Goal: Task Accomplishment & Management: Use online tool/utility

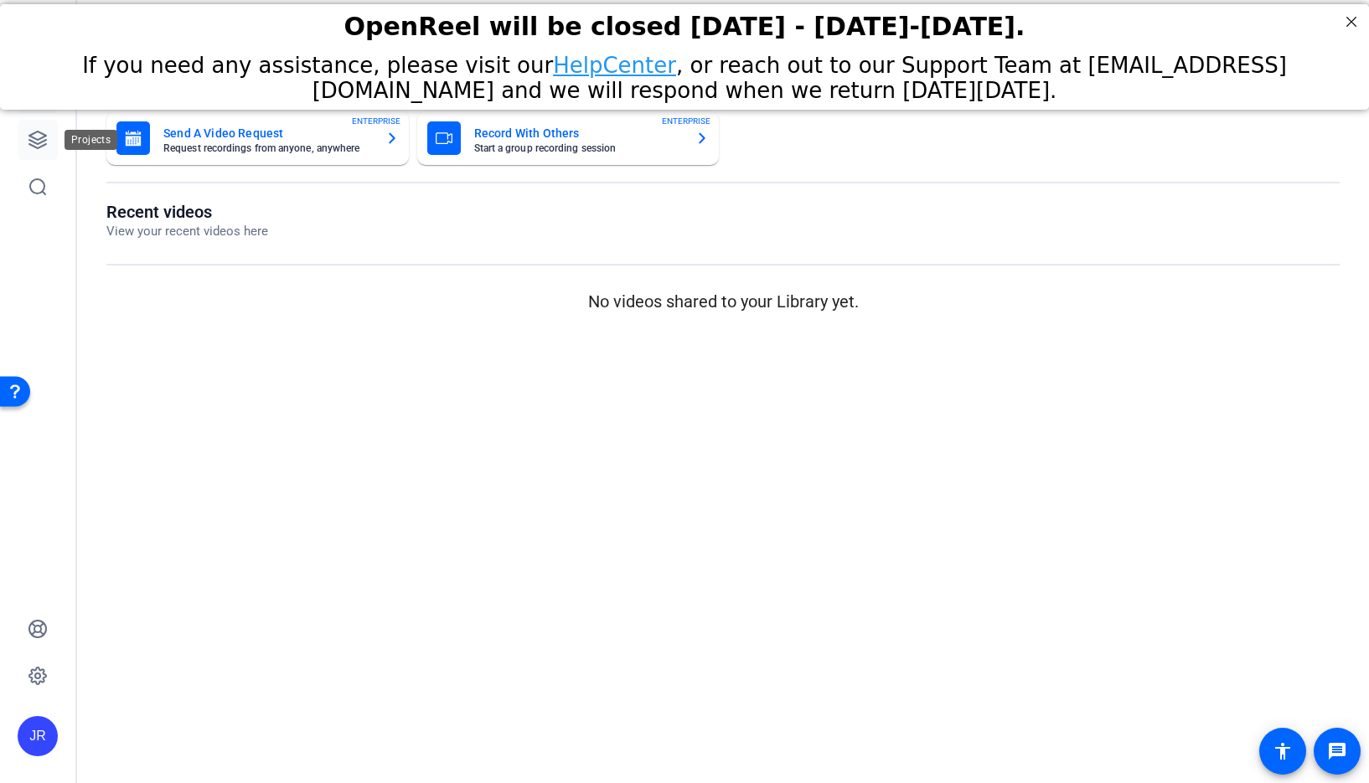
click at [29, 139] on icon at bounding box center [37, 140] width 17 height 17
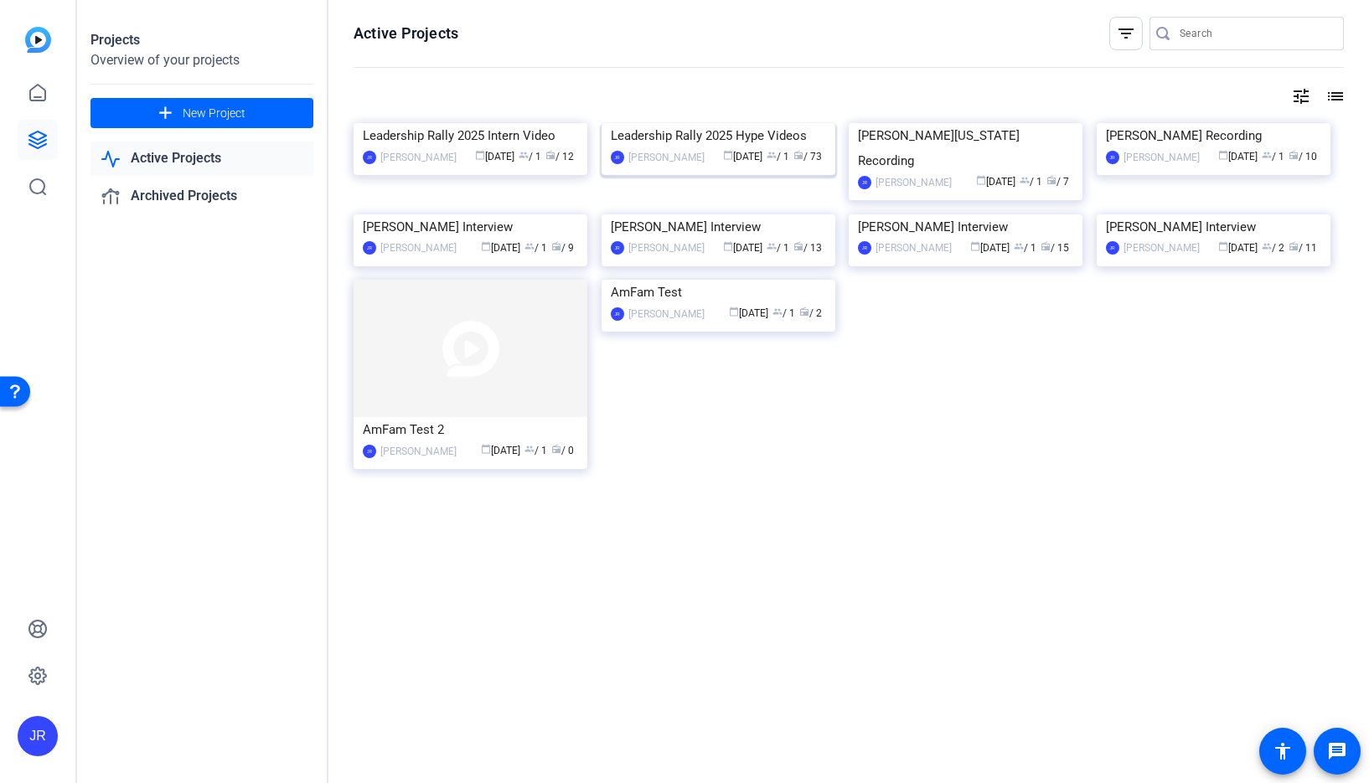
click at [661, 123] on img at bounding box center [719, 123] width 234 height 0
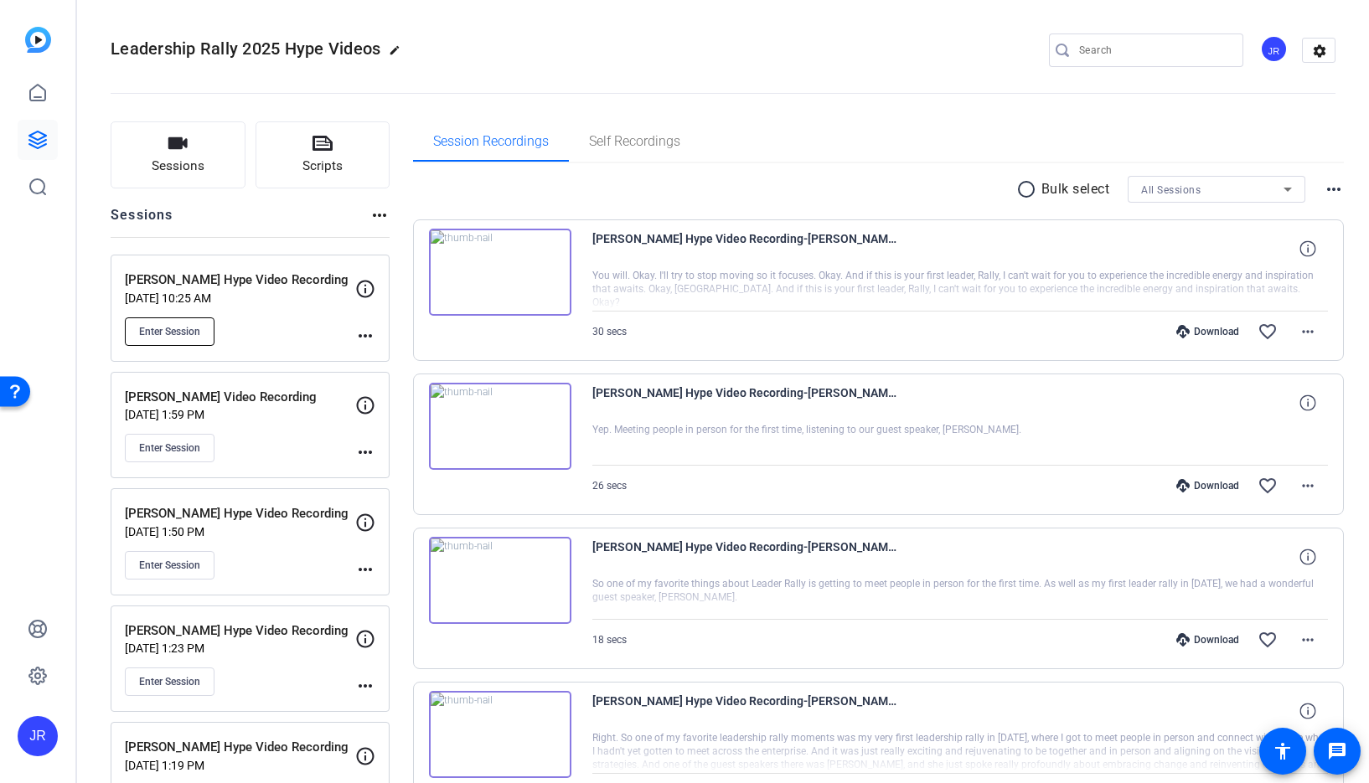
click at [161, 334] on span "Enter Session" at bounding box center [169, 331] width 61 height 13
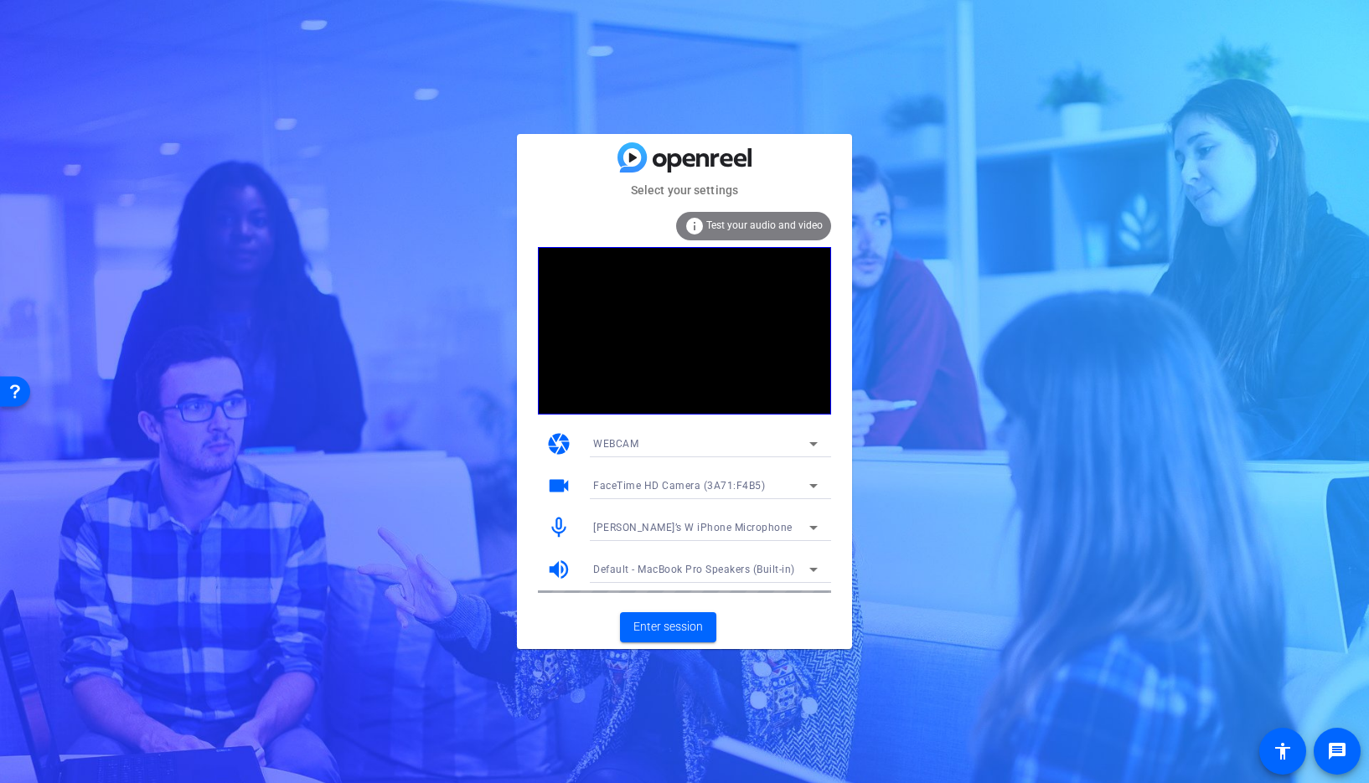
click at [637, 527] on span "[PERSON_NAME]’s W iPhone Microphone" at bounding box center [692, 528] width 199 height 12
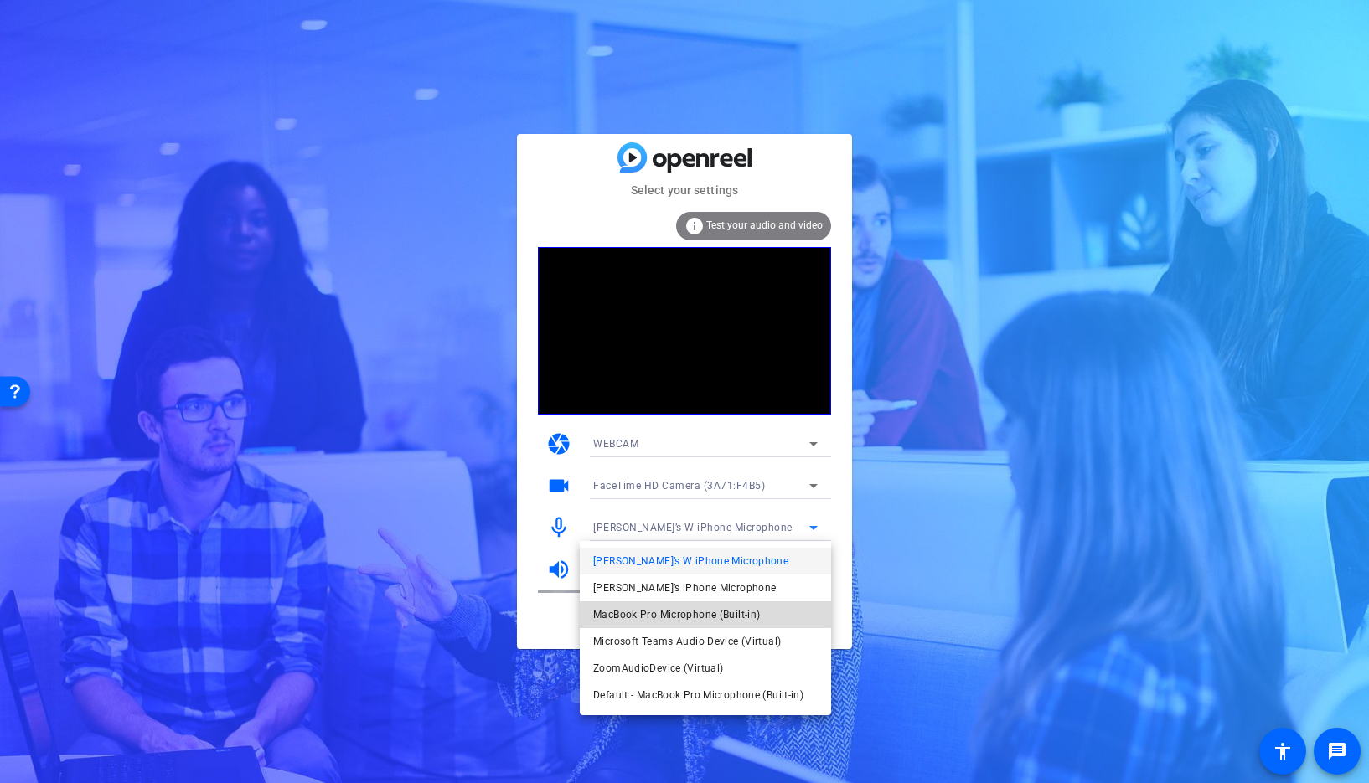
click at [669, 610] on span "MacBook Pro Microphone (Built-in)" at bounding box center [676, 615] width 167 height 20
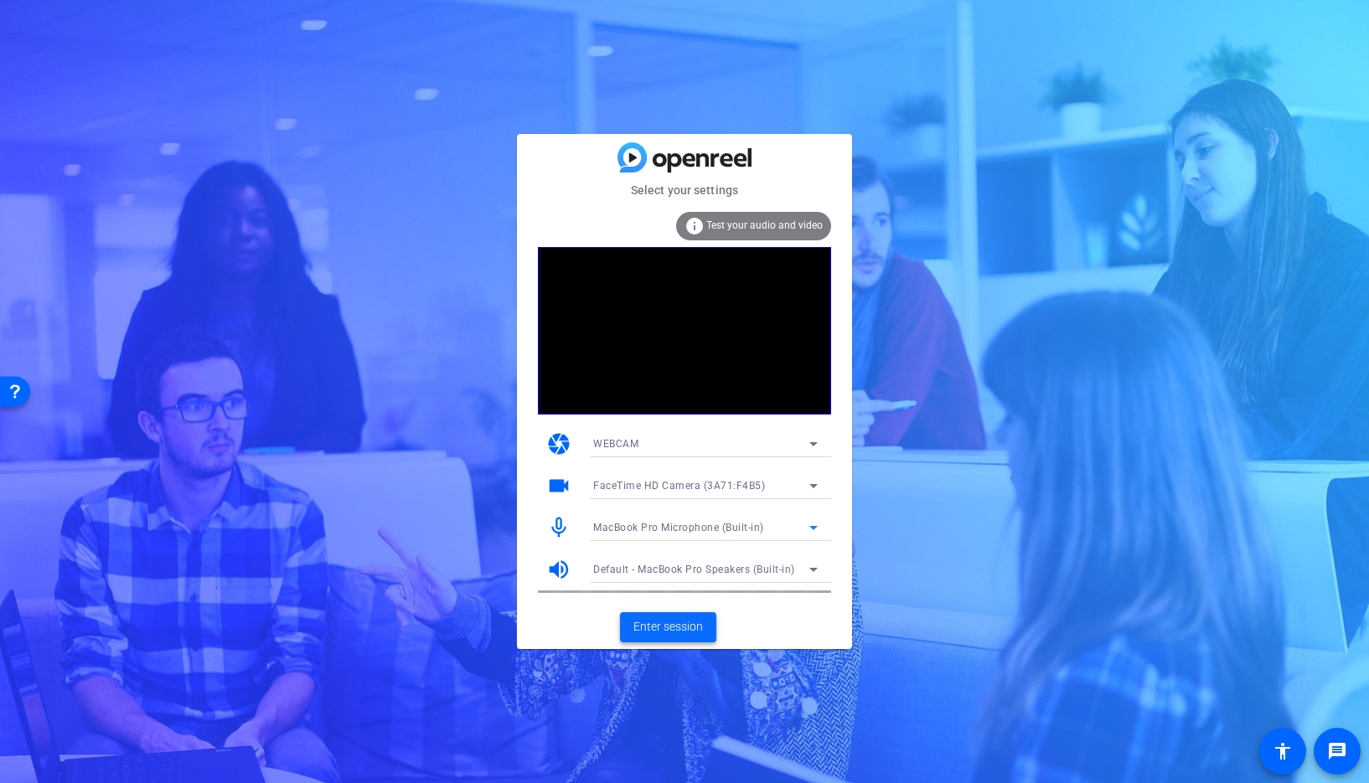
click at [667, 630] on span "Enter session" at bounding box center [668, 627] width 70 height 18
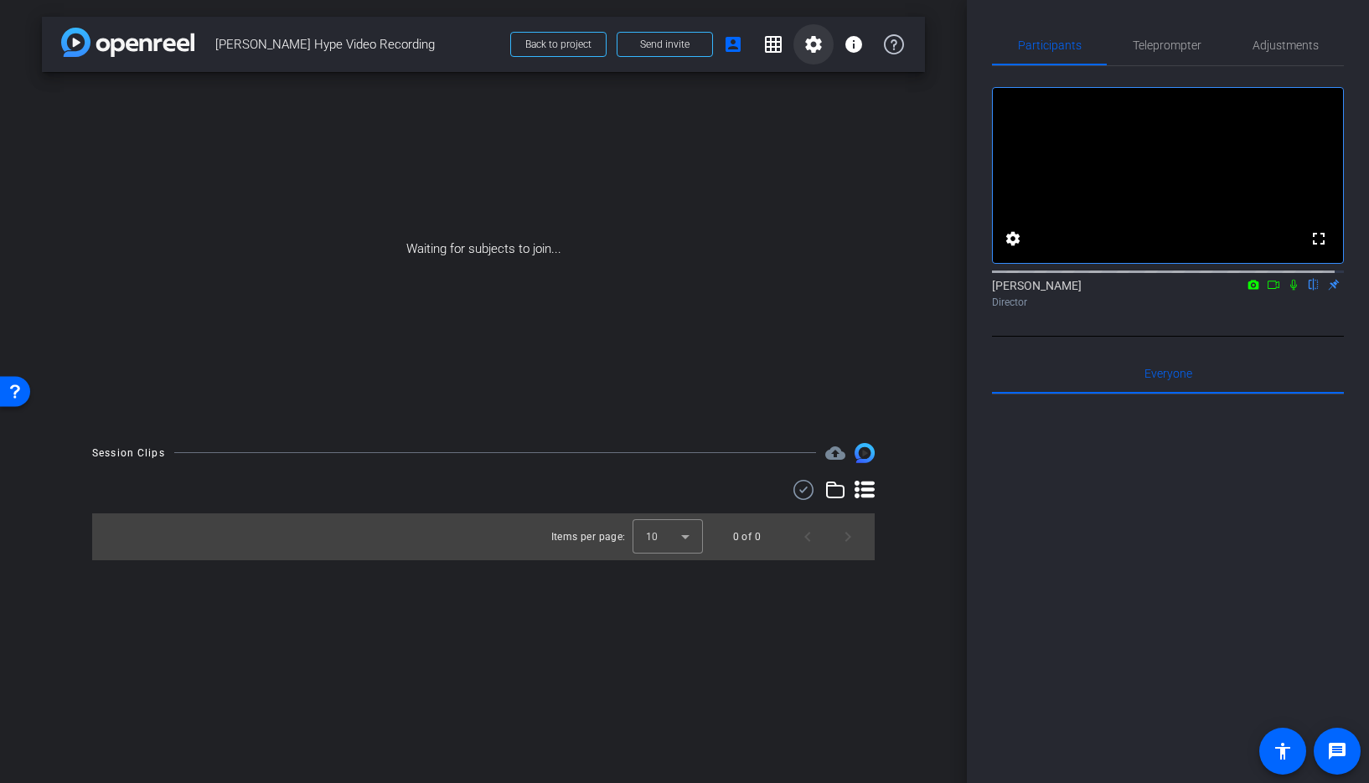
click at [814, 42] on mat-icon "settings" at bounding box center [814, 44] width 20 height 20
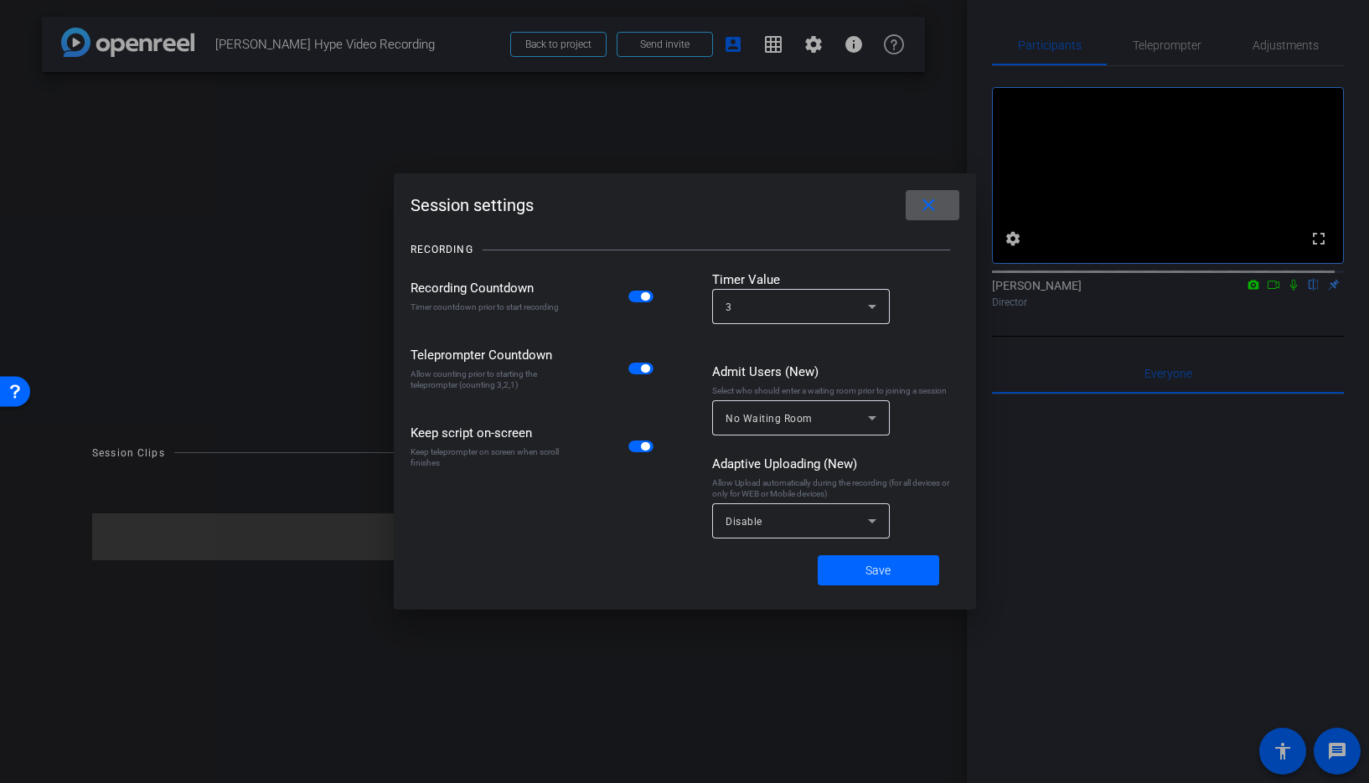
click at [643, 299] on span "button" at bounding box center [645, 296] width 8 height 8
click at [639, 365] on span "button" at bounding box center [640, 369] width 25 height 12
click at [635, 447] on span "button" at bounding box center [640, 447] width 25 height 12
click at [847, 571] on span at bounding box center [879, 571] width 122 height 40
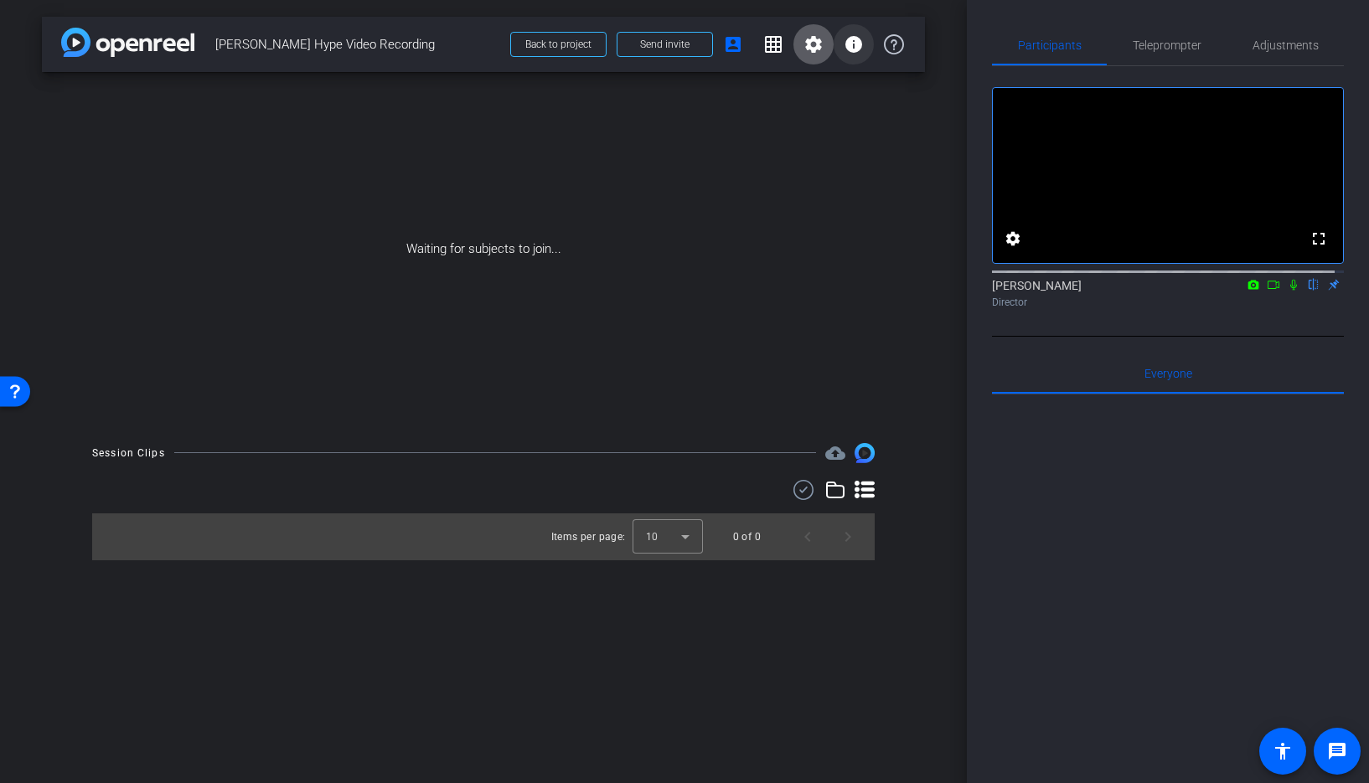
click at [857, 50] on mat-icon "info" at bounding box center [854, 44] width 20 height 20
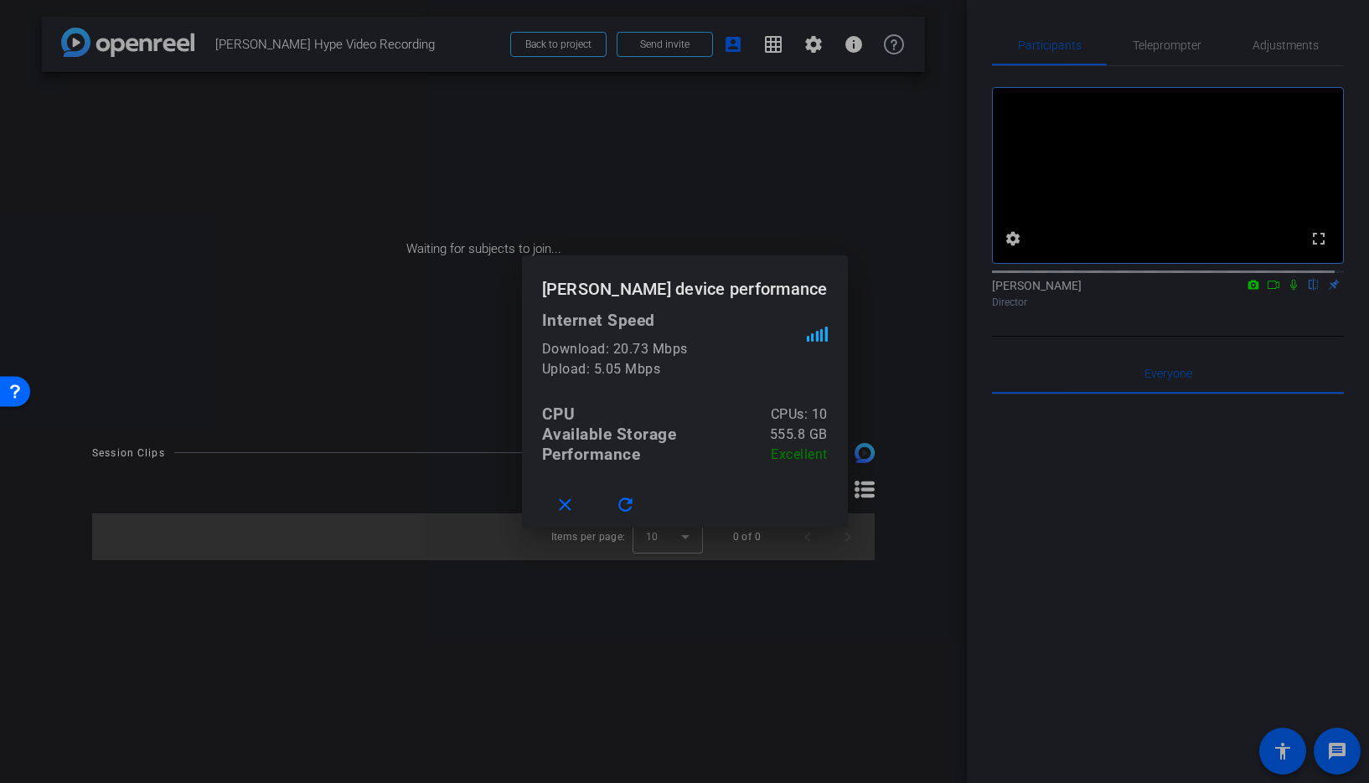
click at [876, 367] on div at bounding box center [684, 391] width 1369 height 783
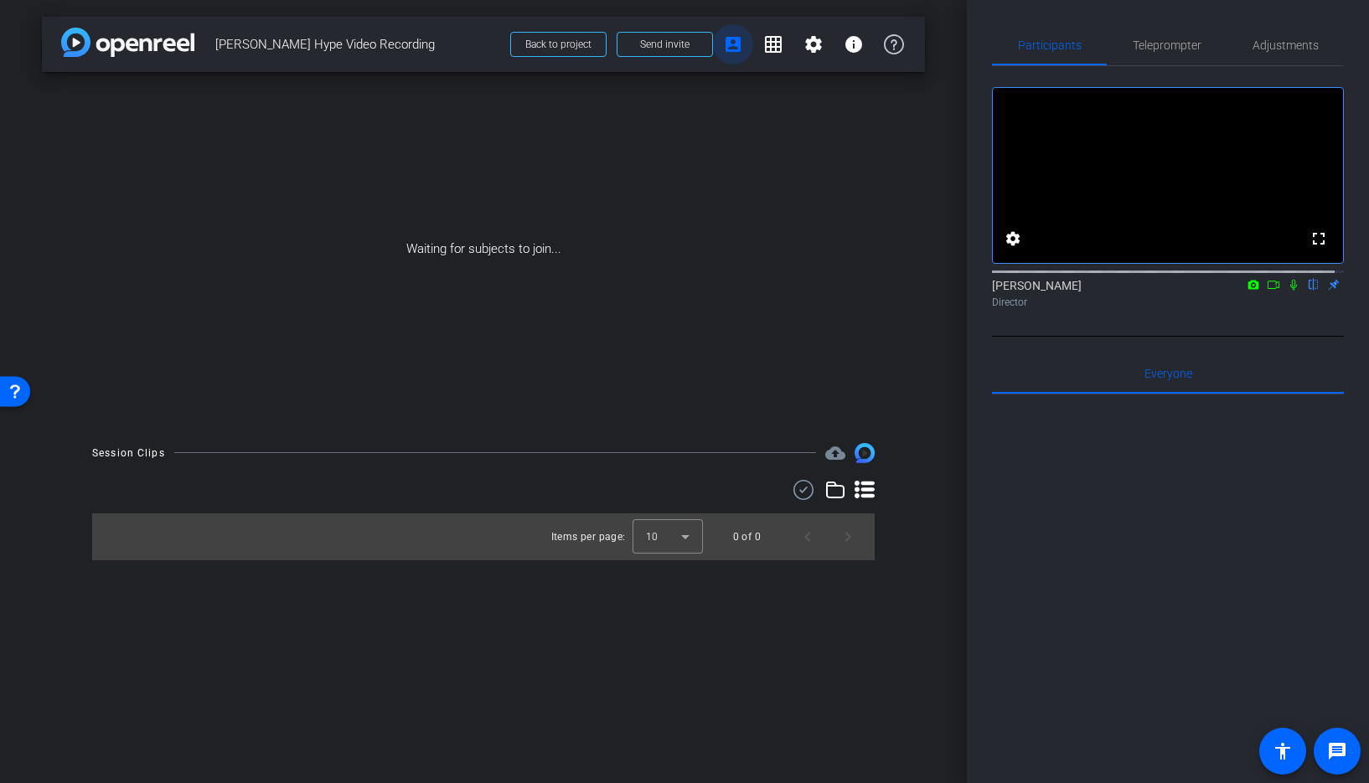
click at [731, 45] on mat-icon "account_box" at bounding box center [733, 44] width 20 height 20
click at [662, 39] on span "Send invite" at bounding box center [664, 44] width 49 height 13
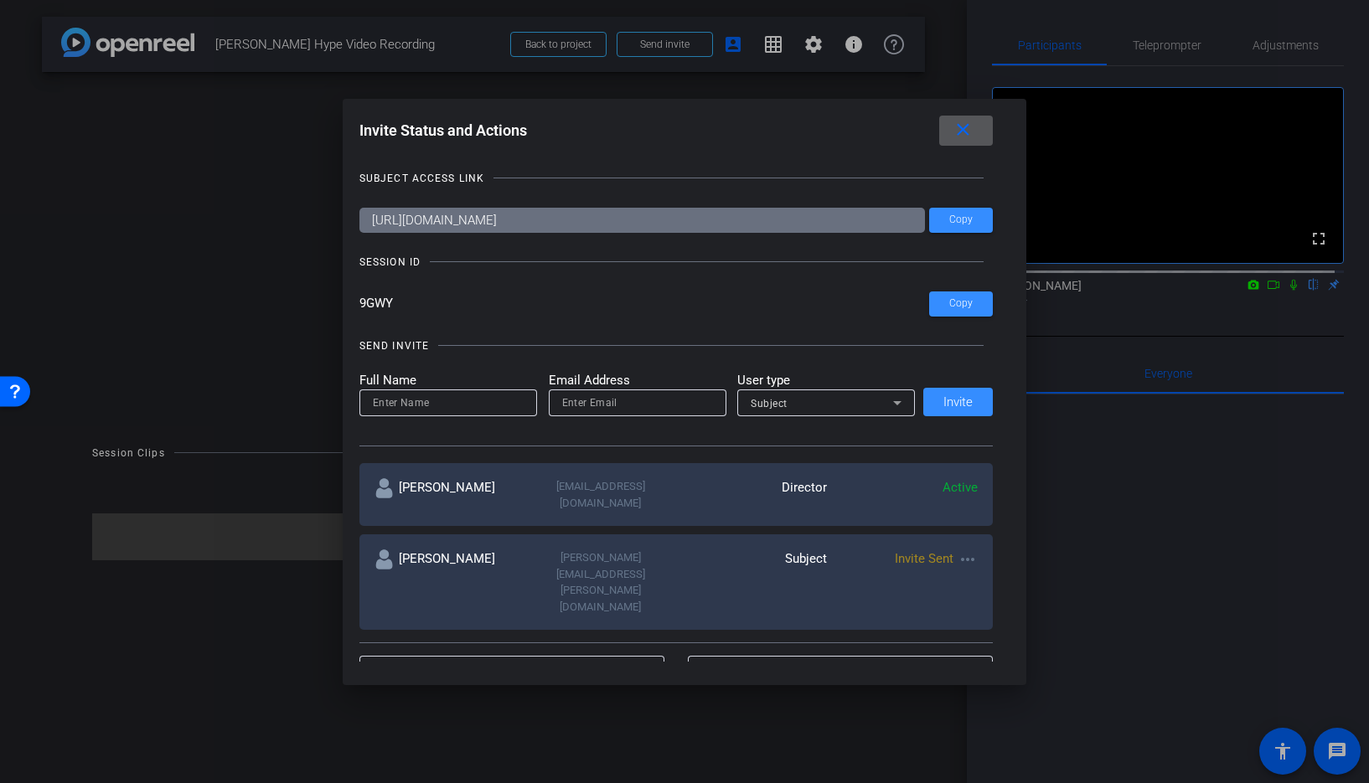
click at [962, 550] on mat-icon "more_horiz" at bounding box center [968, 560] width 20 height 20
click at [978, 588] on span "Re-Send Invite" at bounding box center [1030, 594] width 126 height 20
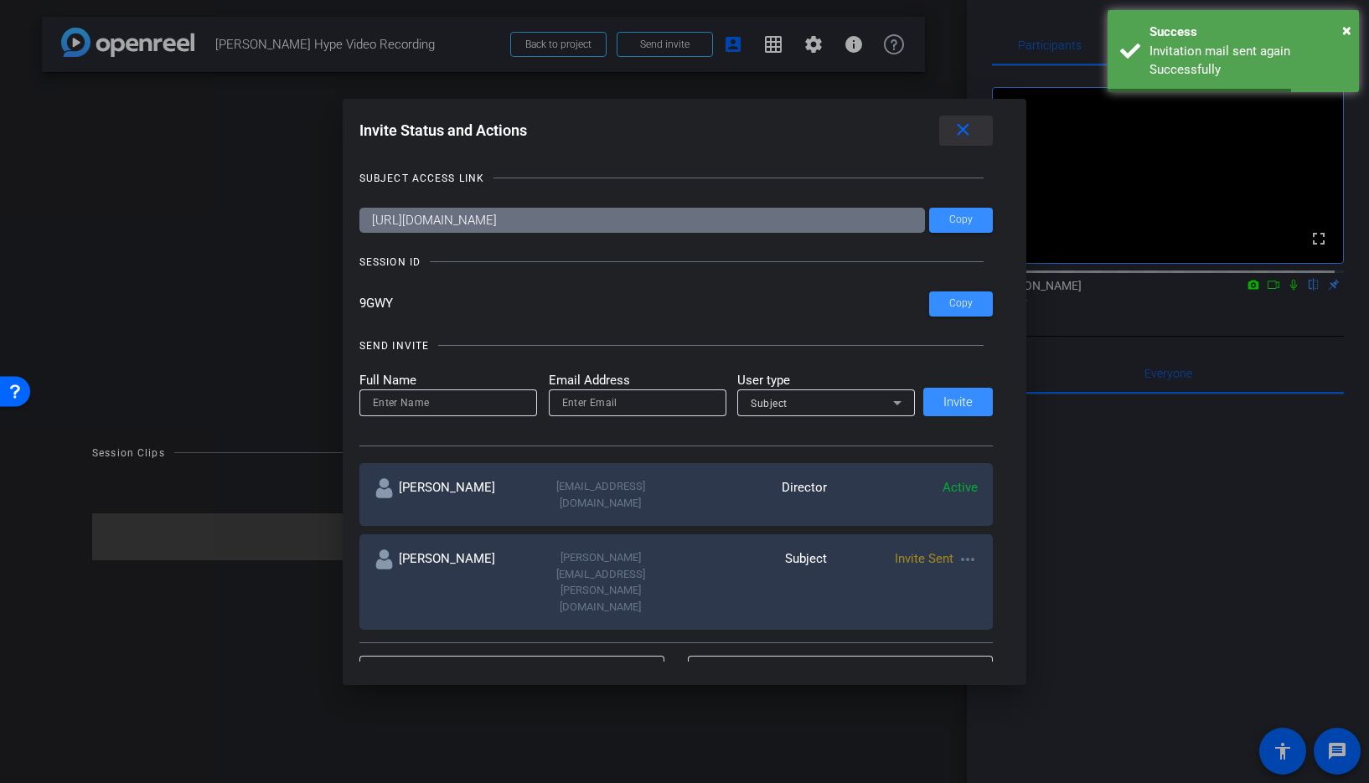
click at [970, 130] on mat-icon "close" at bounding box center [963, 130] width 21 height 21
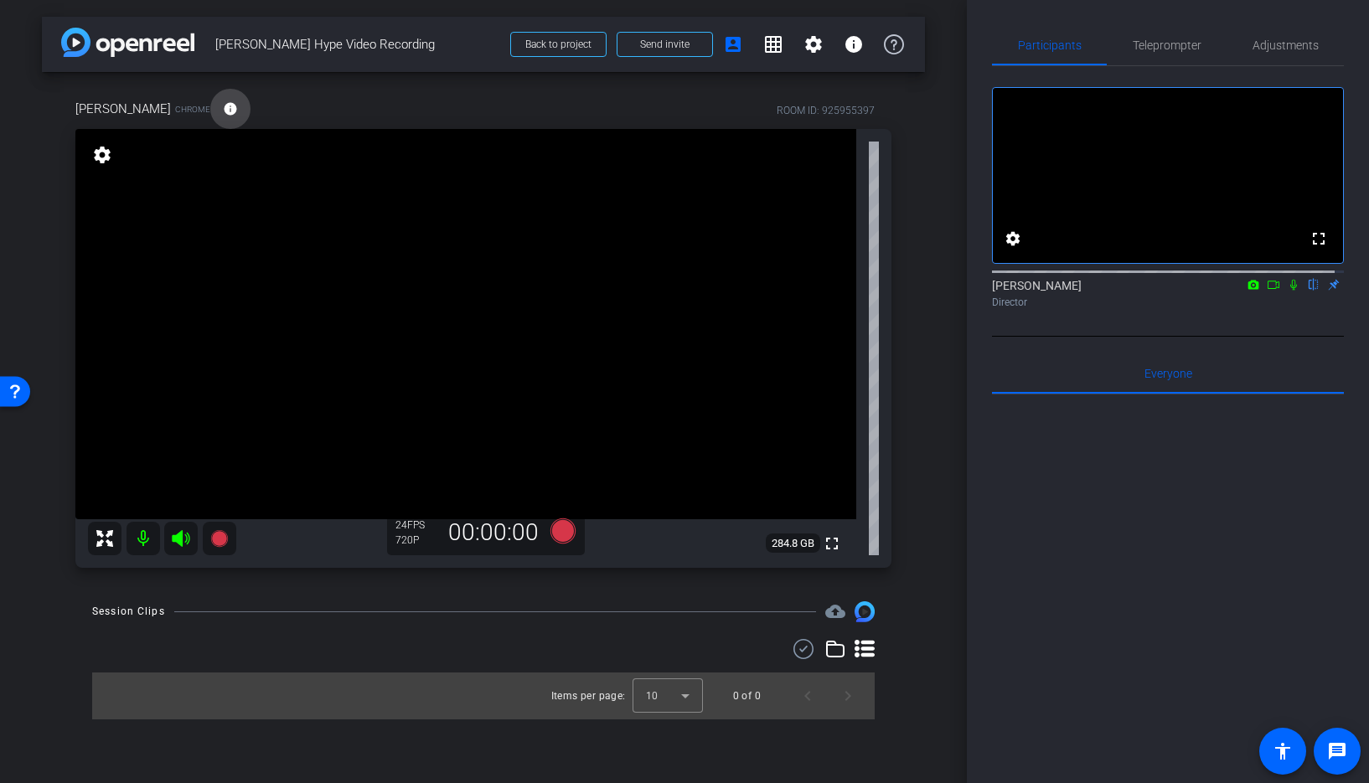
click at [238, 106] on mat-icon "info" at bounding box center [230, 108] width 15 height 15
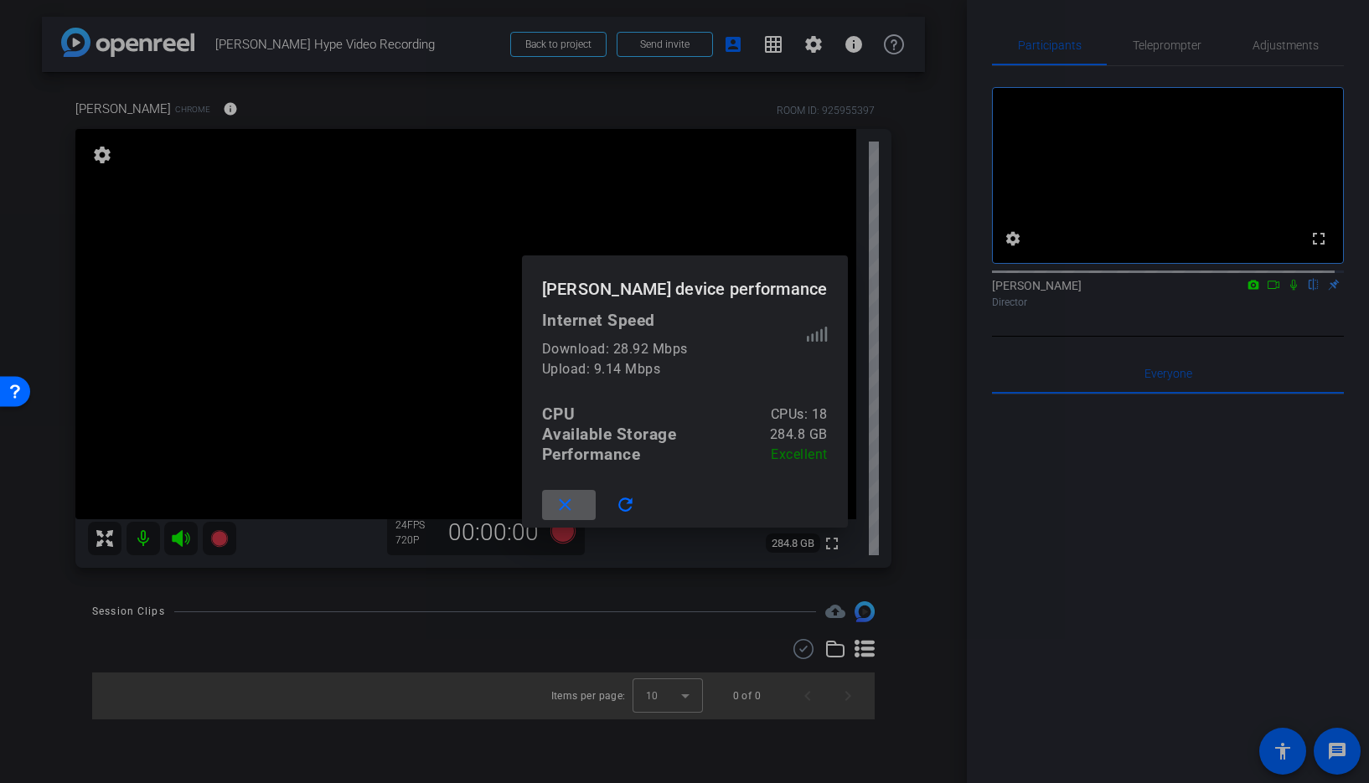
click at [711, 308] on h1 "[PERSON_NAME] device performance" at bounding box center [685, 283] width 326 height 54
click at [557, 505] on mat-icon "close" at bounding box center [565, 505] width 21 height 21
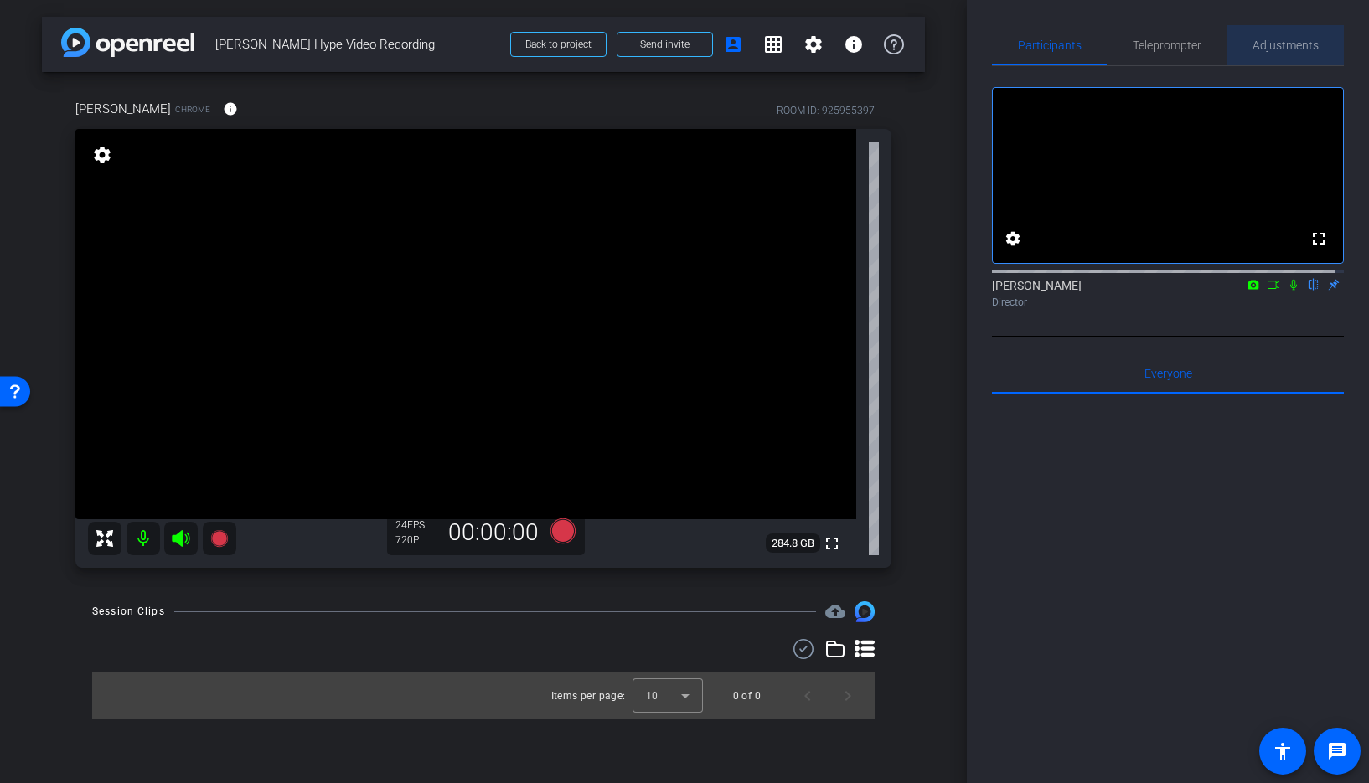
click at [1283, 34] on span "Adjustments" at bounding box center [1286, 45] width 66 height 40
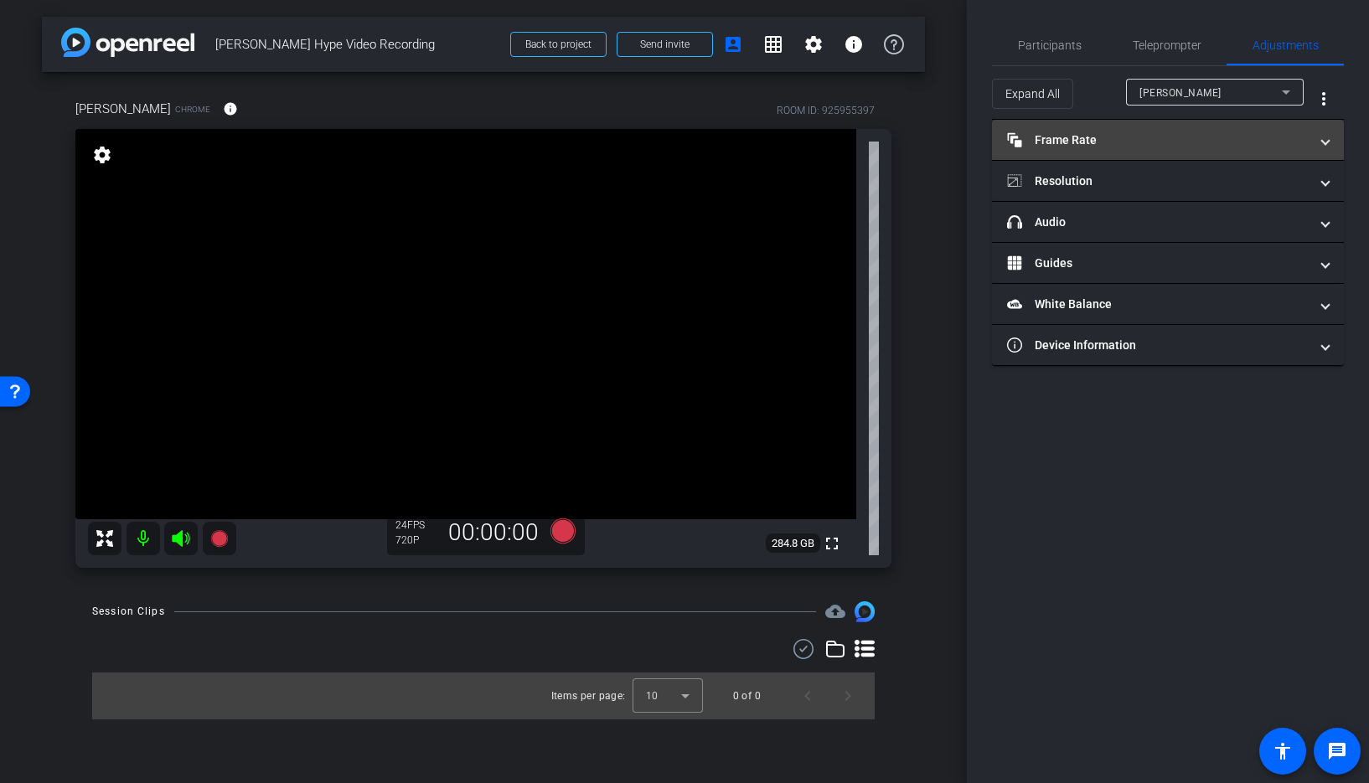
click at [1029, 144] on mat-panel-title "Frame Rate Frame Rate" at bounding box center [1158, 141] width 302 height 18
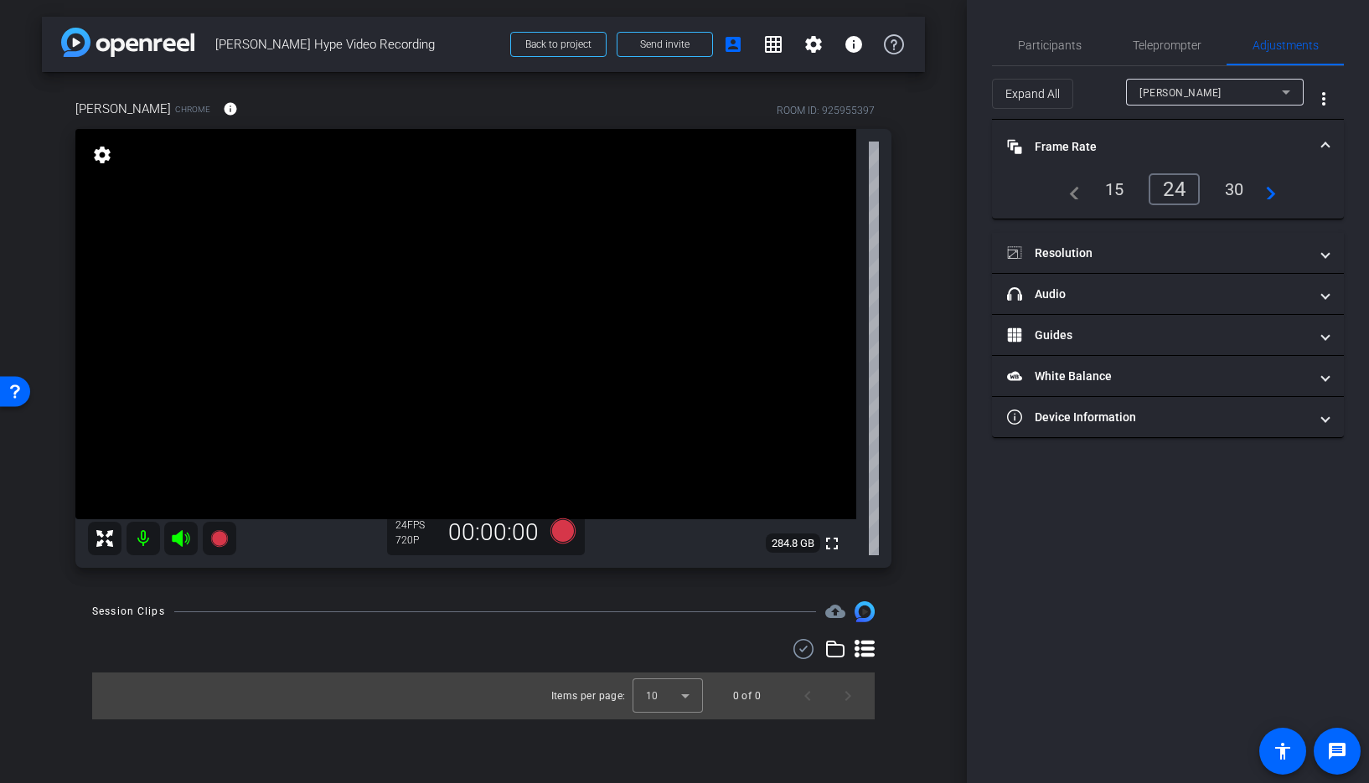
click at [1244, 188] on div "30" at bounding box center [1235, 189] width 44 height 28
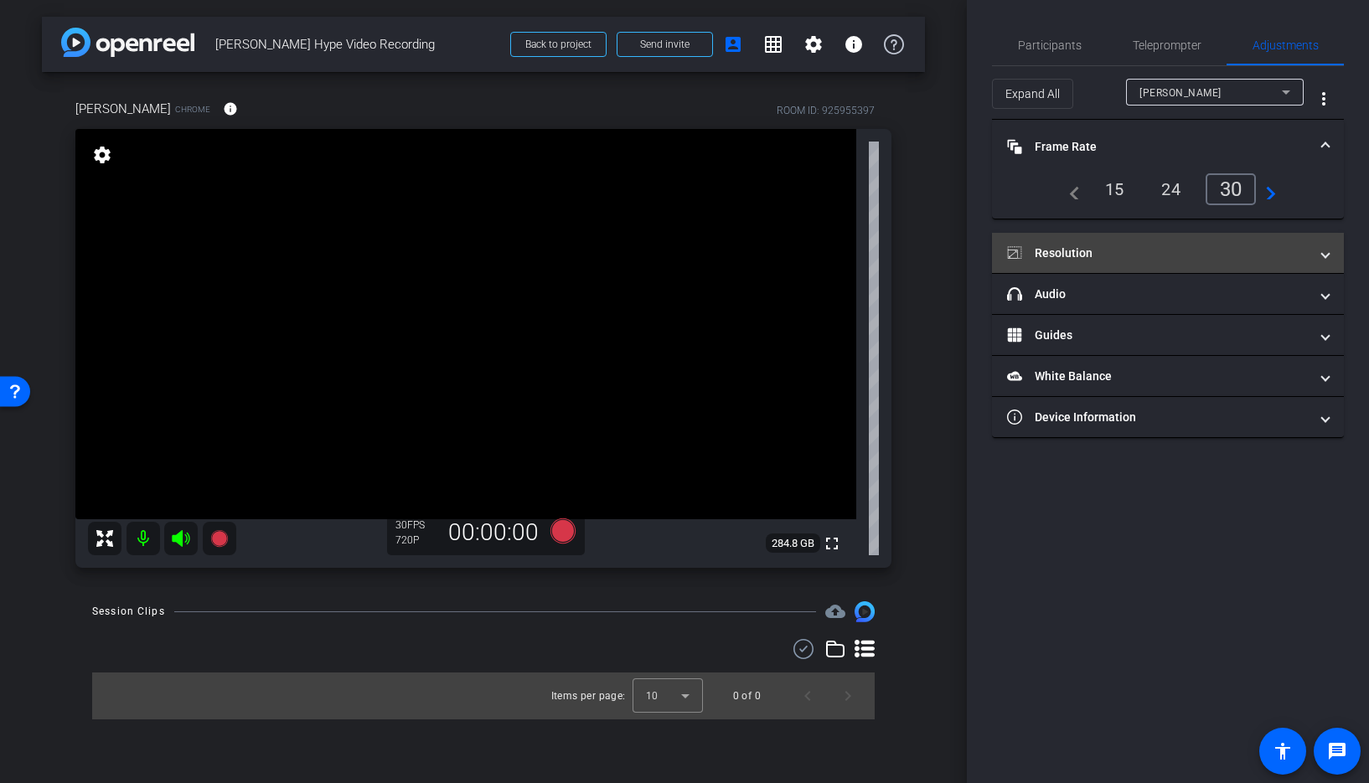
click at [1049, 253] on mat-panel-title "Resolution" at bounding box center [1158, 254] width 302 height 18
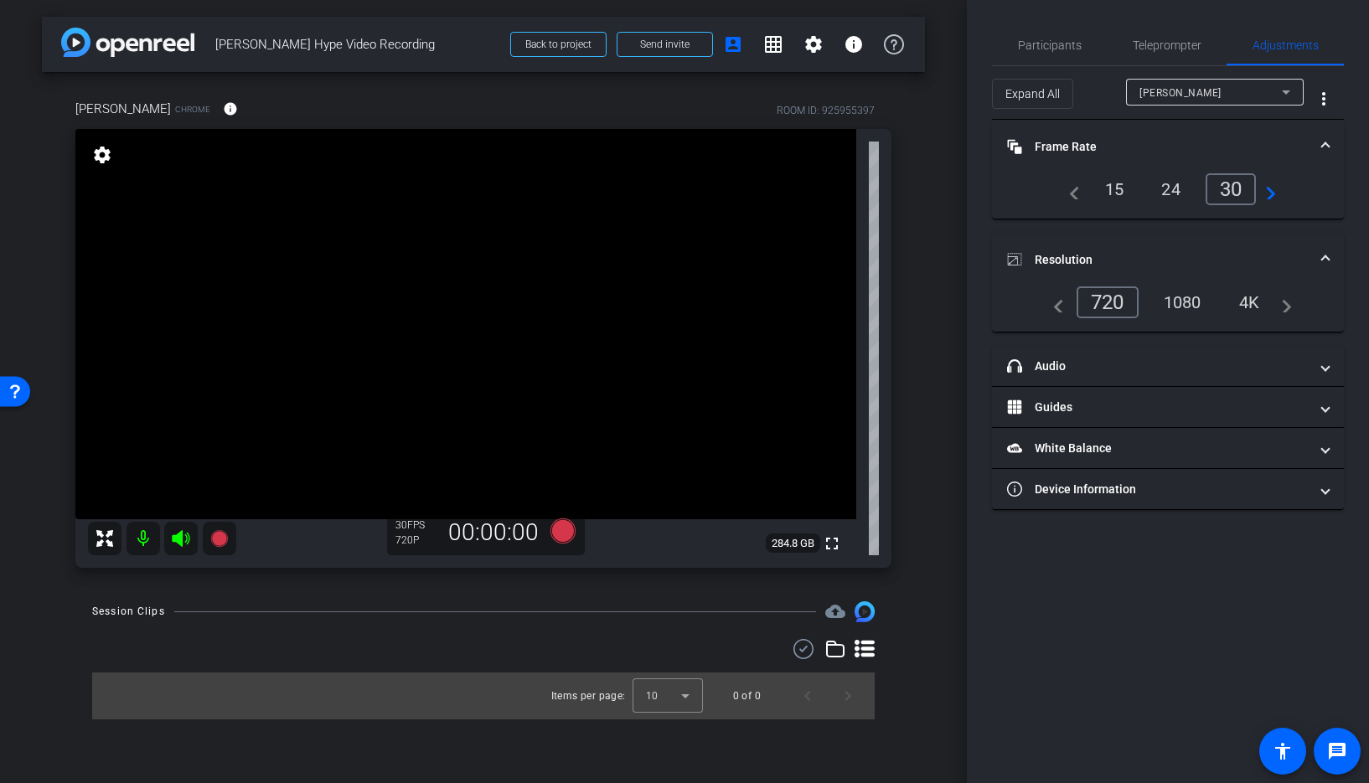
click at [1177, 303] on div "1080" at bounding box center [1182, 302] width 63 height 28
click at [928, 338] on div "arrow_back [PERSON_NAME] Hype Video Recording Back to project Send invite accou…" at bounding box center [483, 391] width 967 height 783
click at [1051, 42] on span "Participants" at bounding box center [1050, 45] width 64 height 12
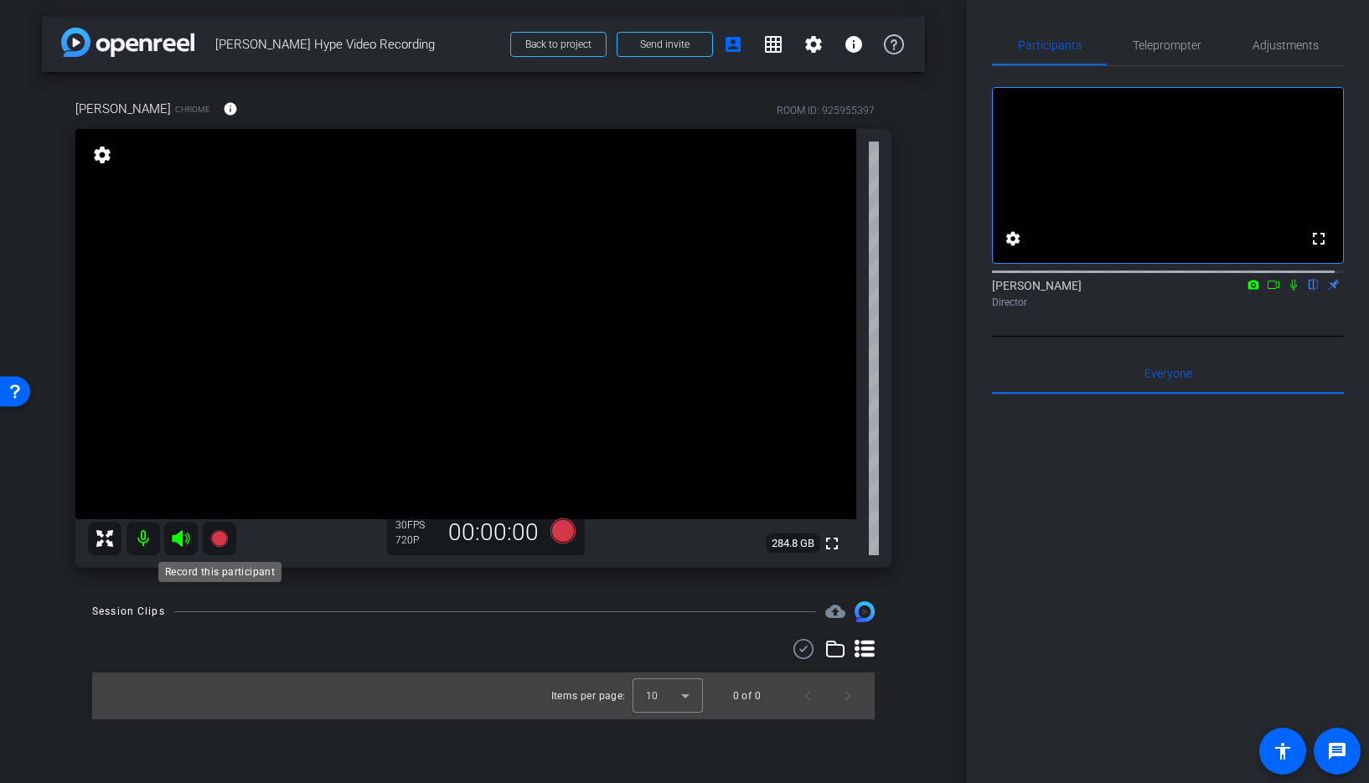
click at [214, 540] on icon at bounding box center [218, 538] width 17 height 17
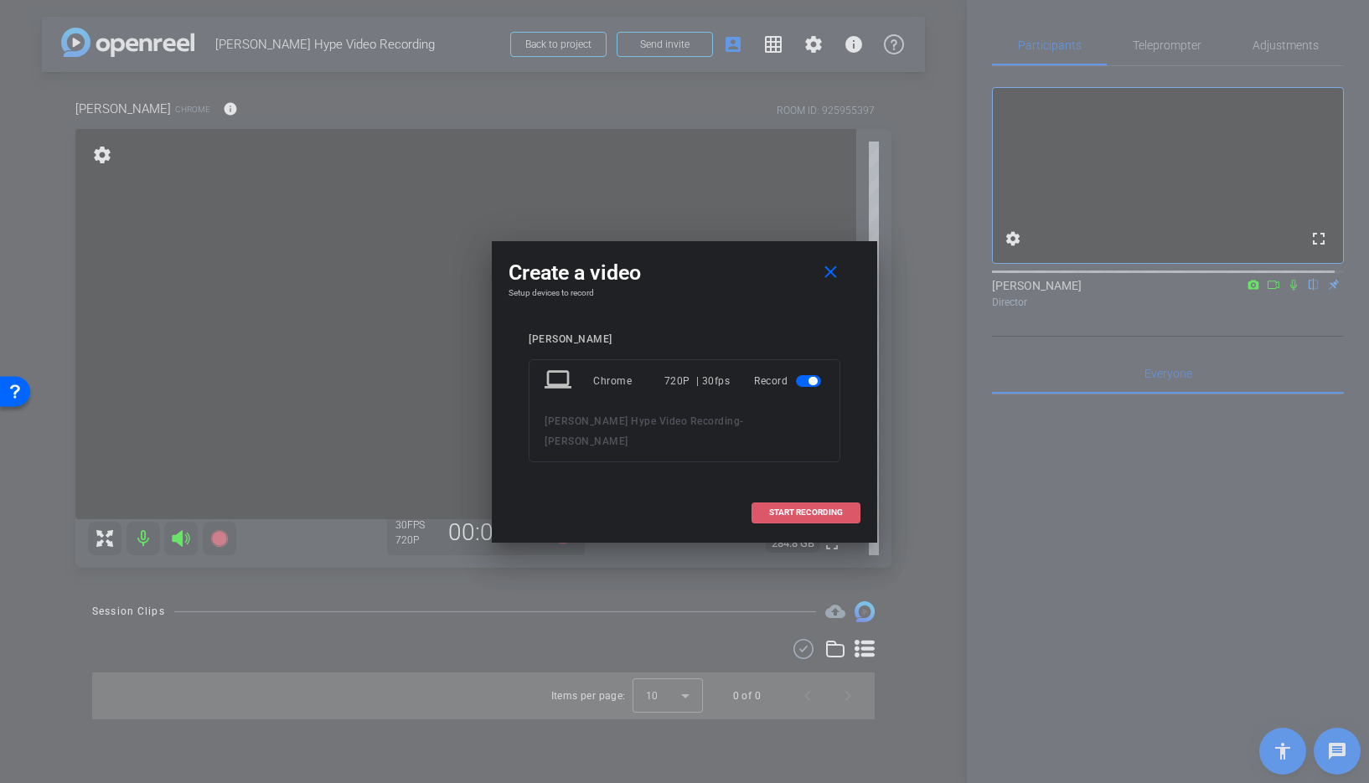
click at [796, 509] on span "START RECORDING" at bounding box center [806, 513] width 74 height 8
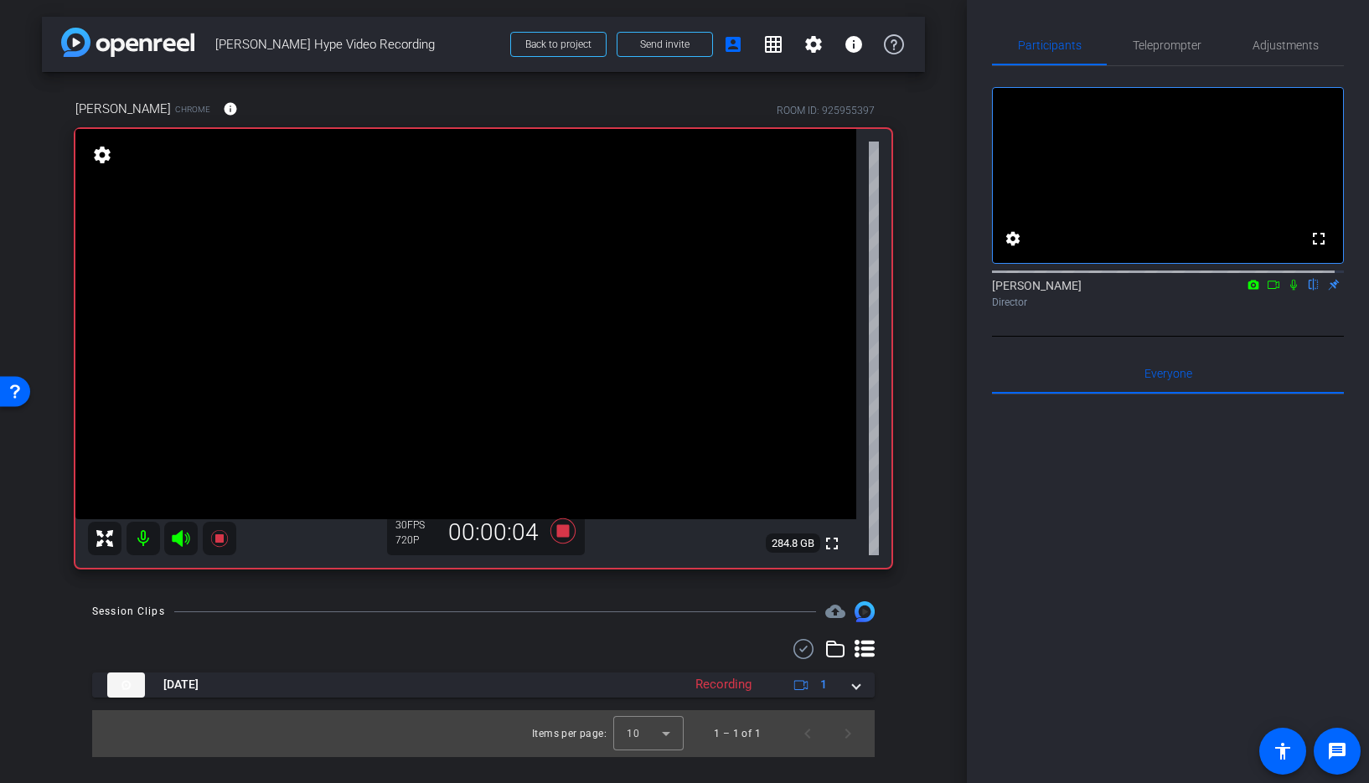
click at [1287, 291] on icon at bounding box center [1293, 285] width 13 height 12
click at [212, 543] on icon at bounding box center [219, 539] width 20 height 20
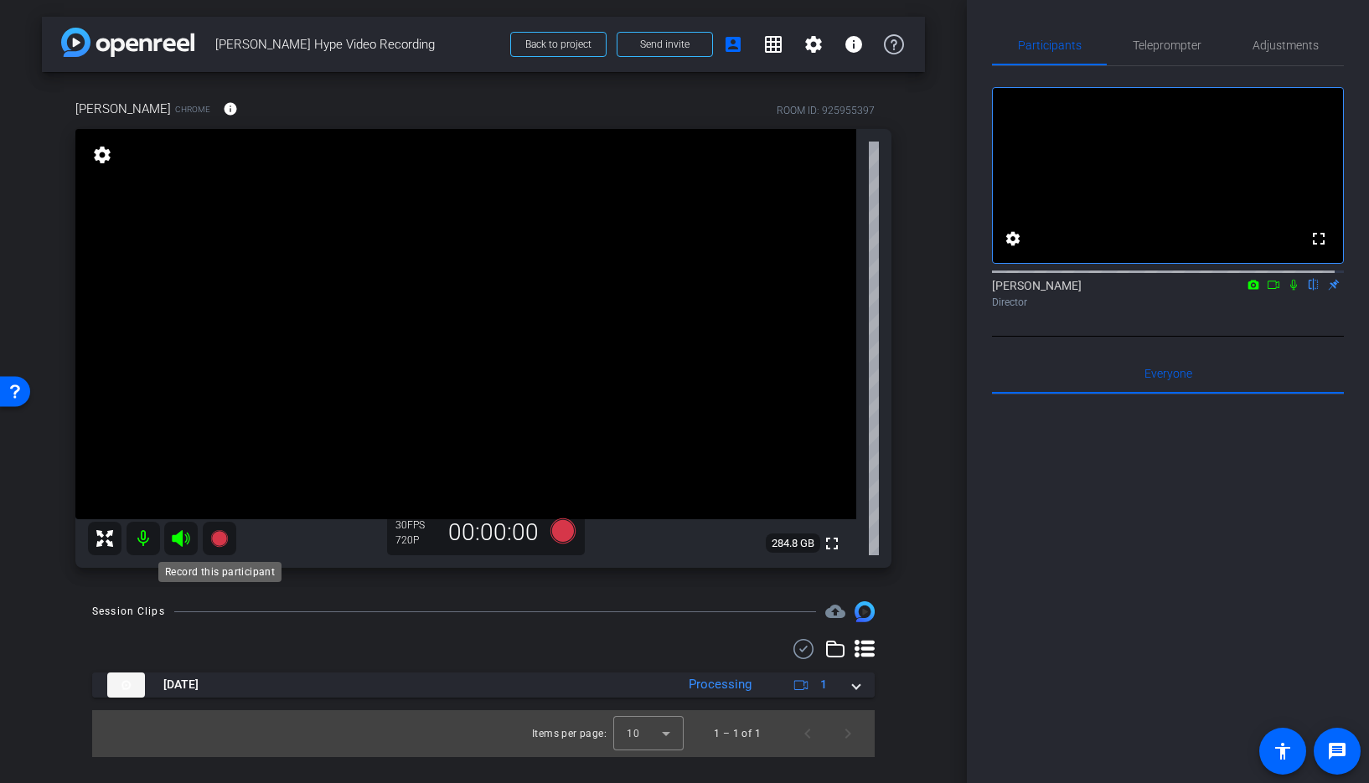
click at [217, 536] on icon at bounding box center [218, 538] width 17 height 17
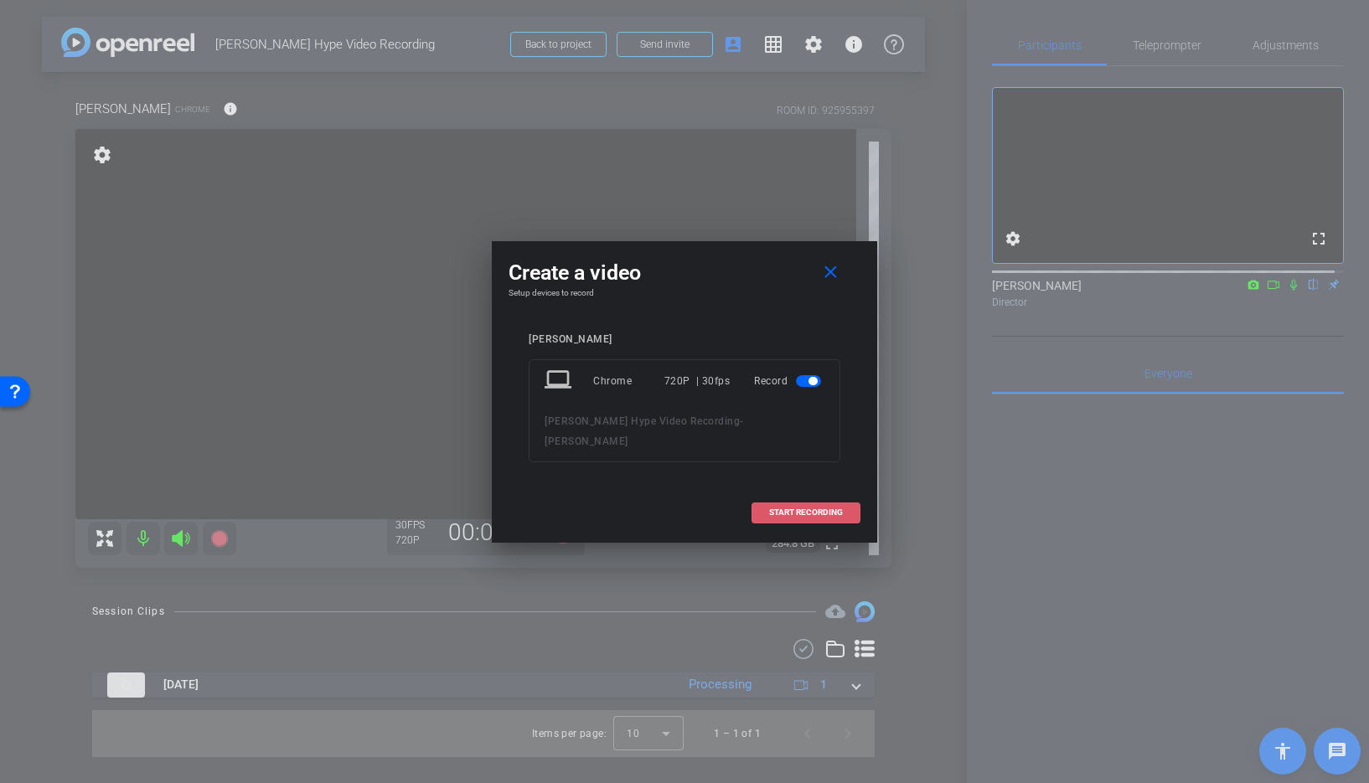
click at [792, 520] on span at bounding box center [805, 513] width 107 height 40
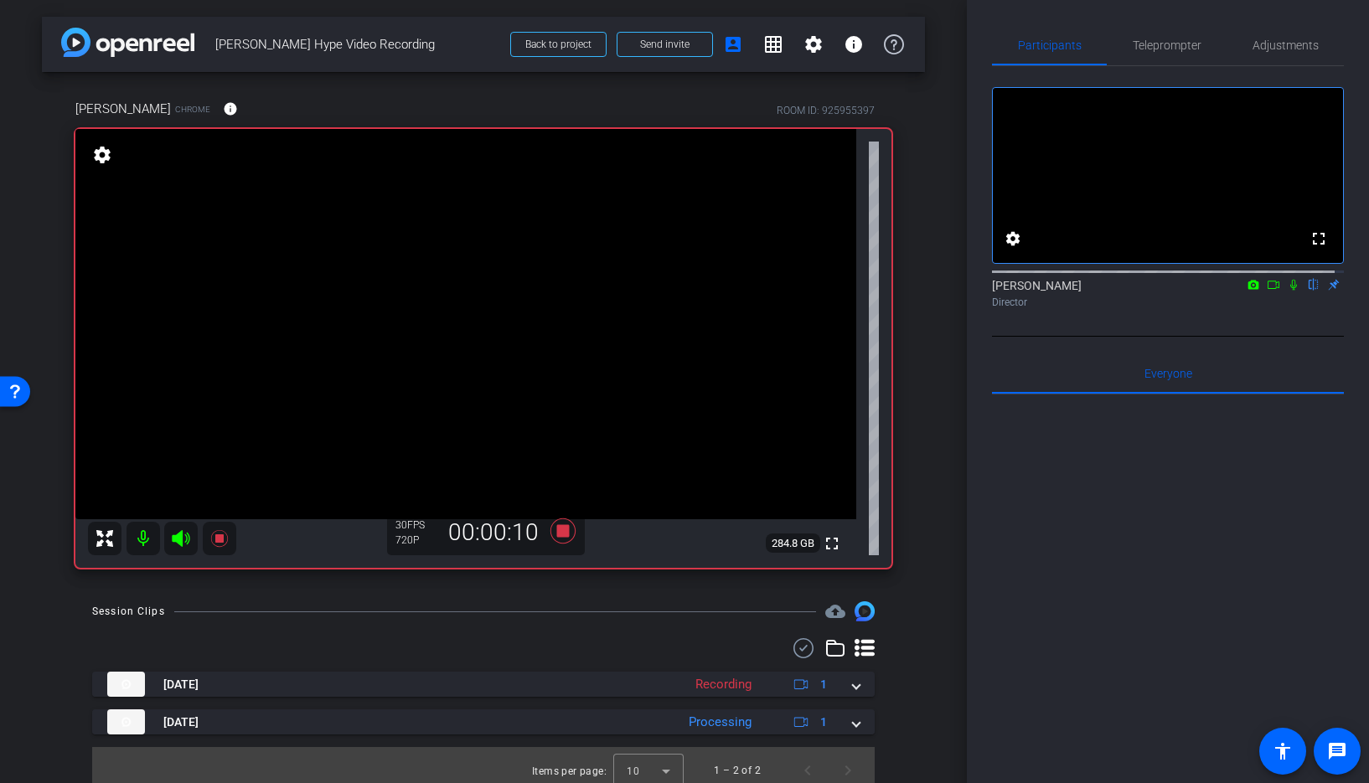
click at [1287, 291] on icon at bounding box center [1293, 285] width 13 height 12
click at [1290, 291] on icon at bounding box center [1293, 285] width 7 height 11
click at [1290, 291] on icon at bounding box center [1294, 285] width 9 height 11
click at [220, 538] on icon at bounding box center [218, 538] width 17 height 17
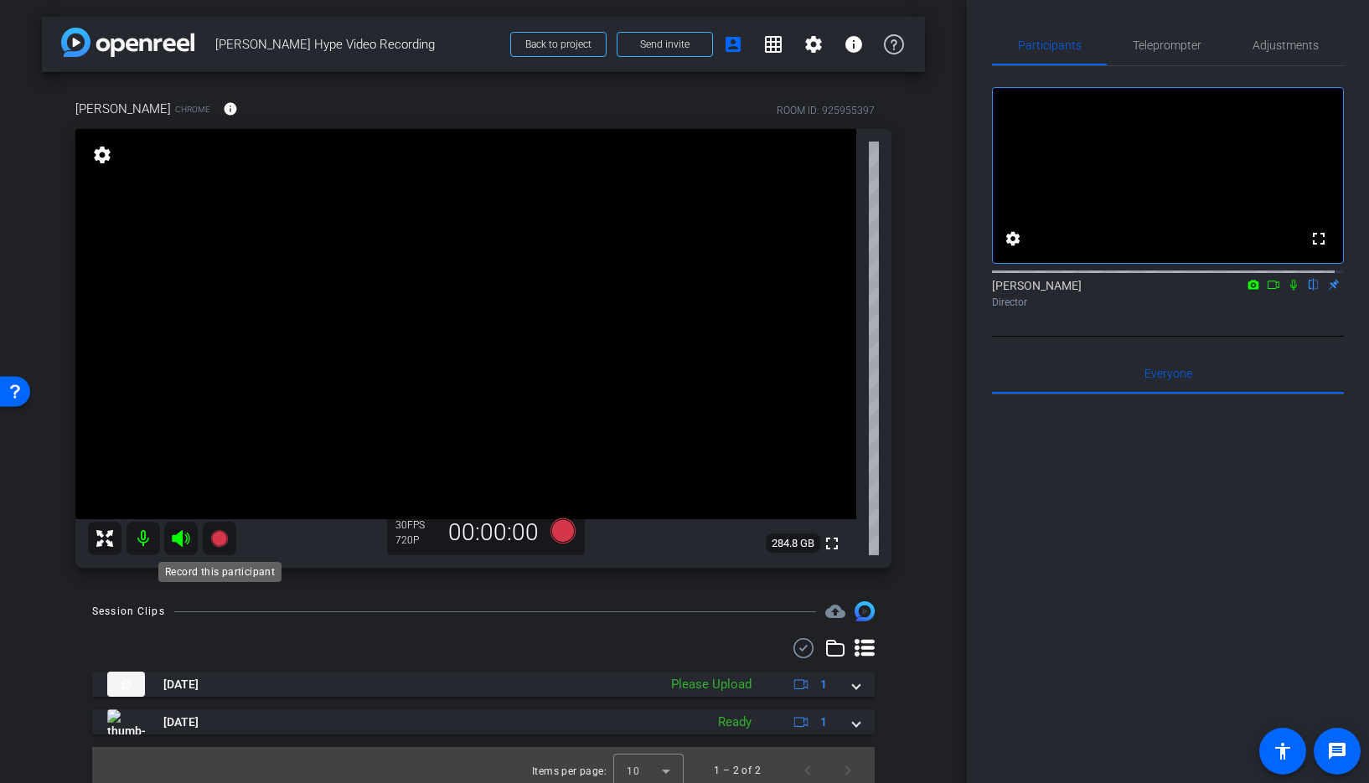
click at [218, 539] on icon at bounding box center [218, 538] width 17 height 17
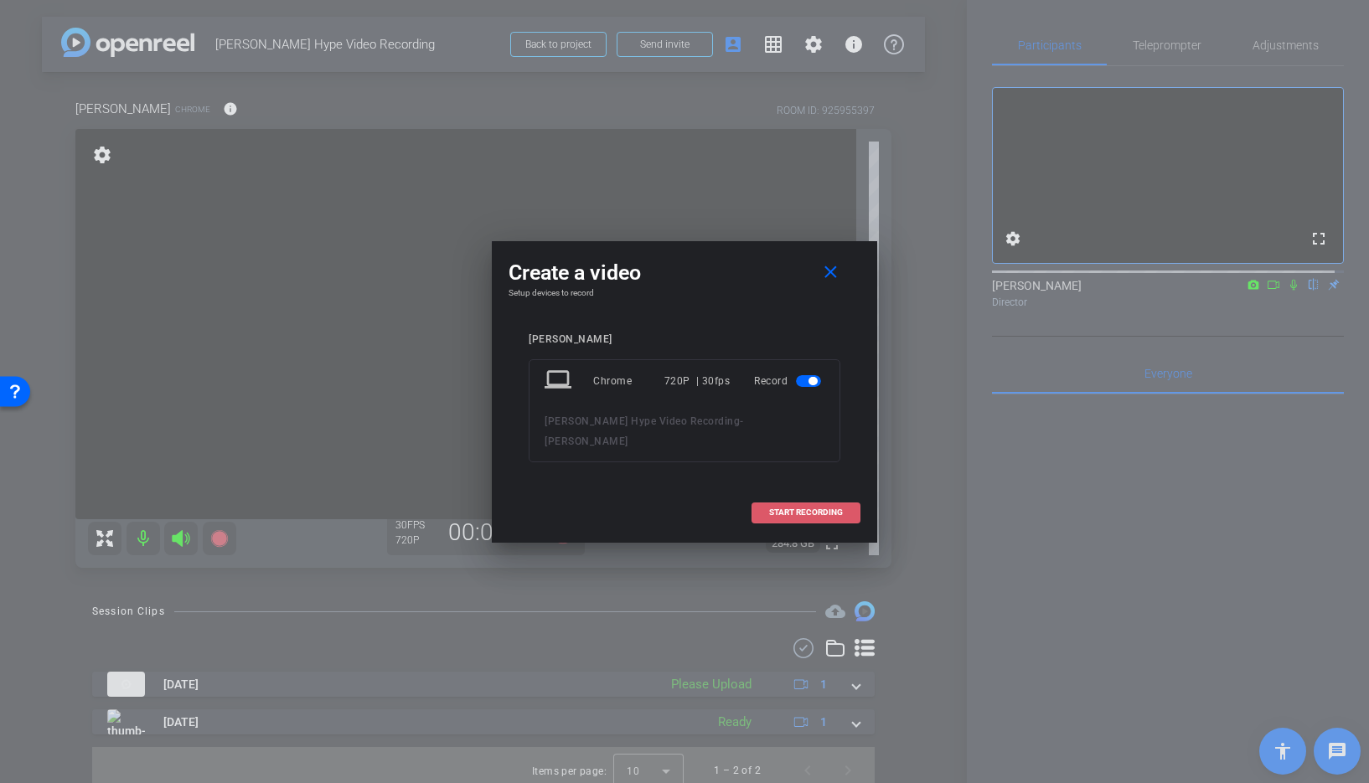
click at [799, 509] on span "START RECORDING" at bounding box center [806, 513] width 74 height 8
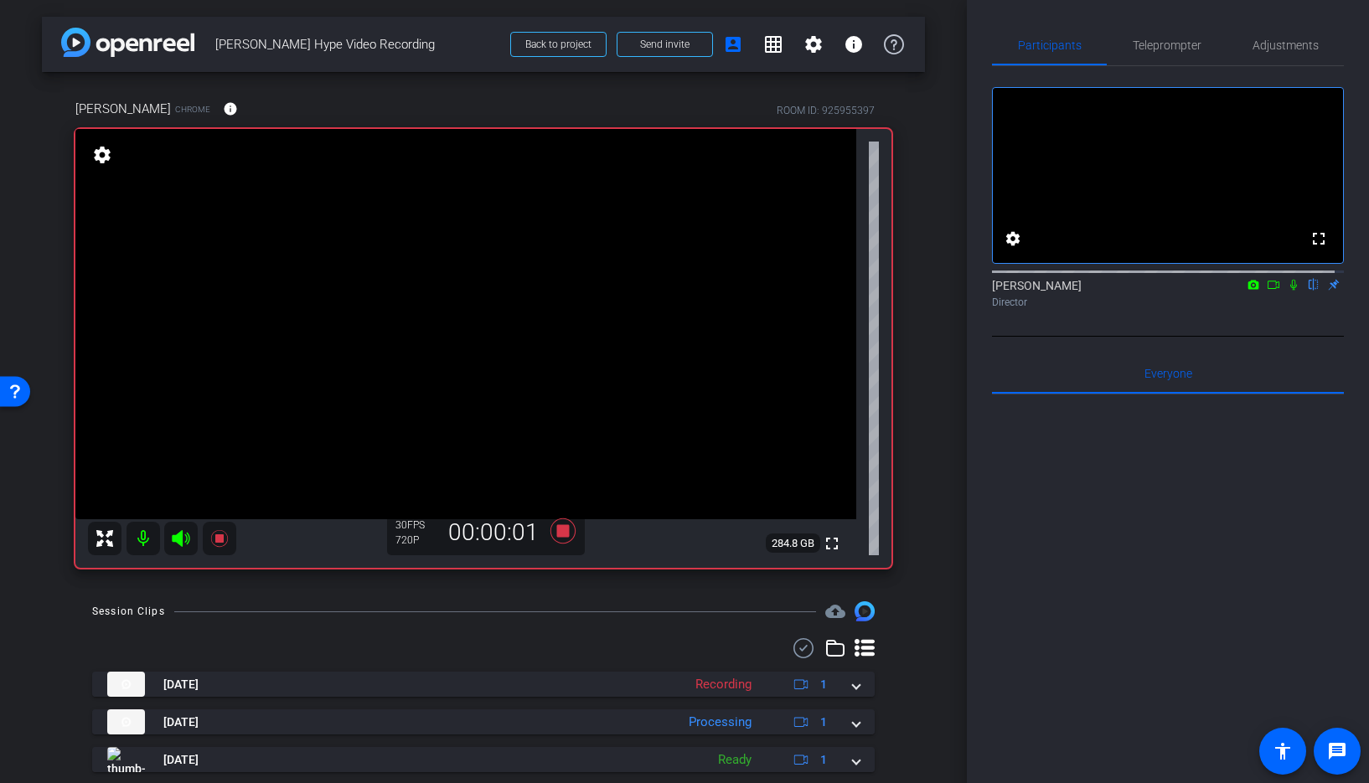
click at [1290, 291] on icon at bounding box center [1293, 285] width 7 height 11
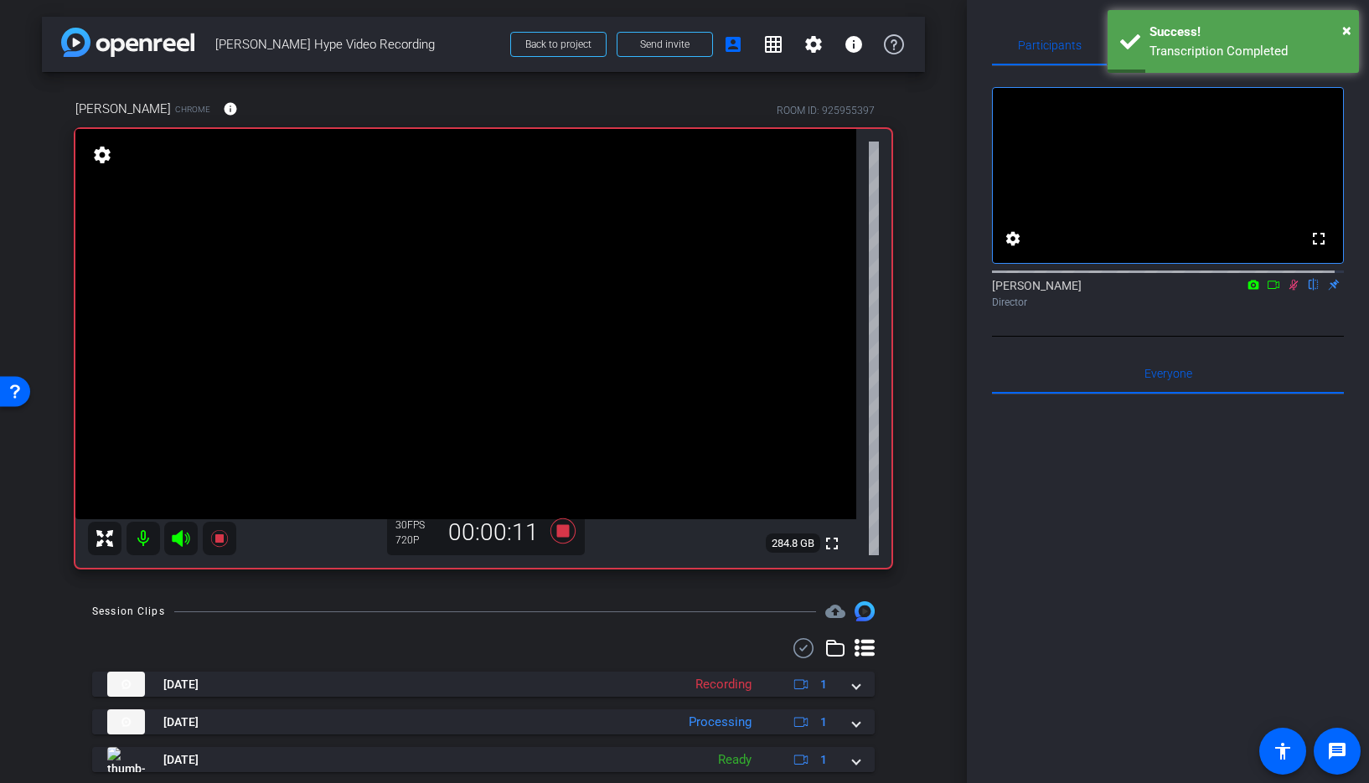
click at [1290, 291] on icon at bounding box center [1293, 285] width 13 height 12
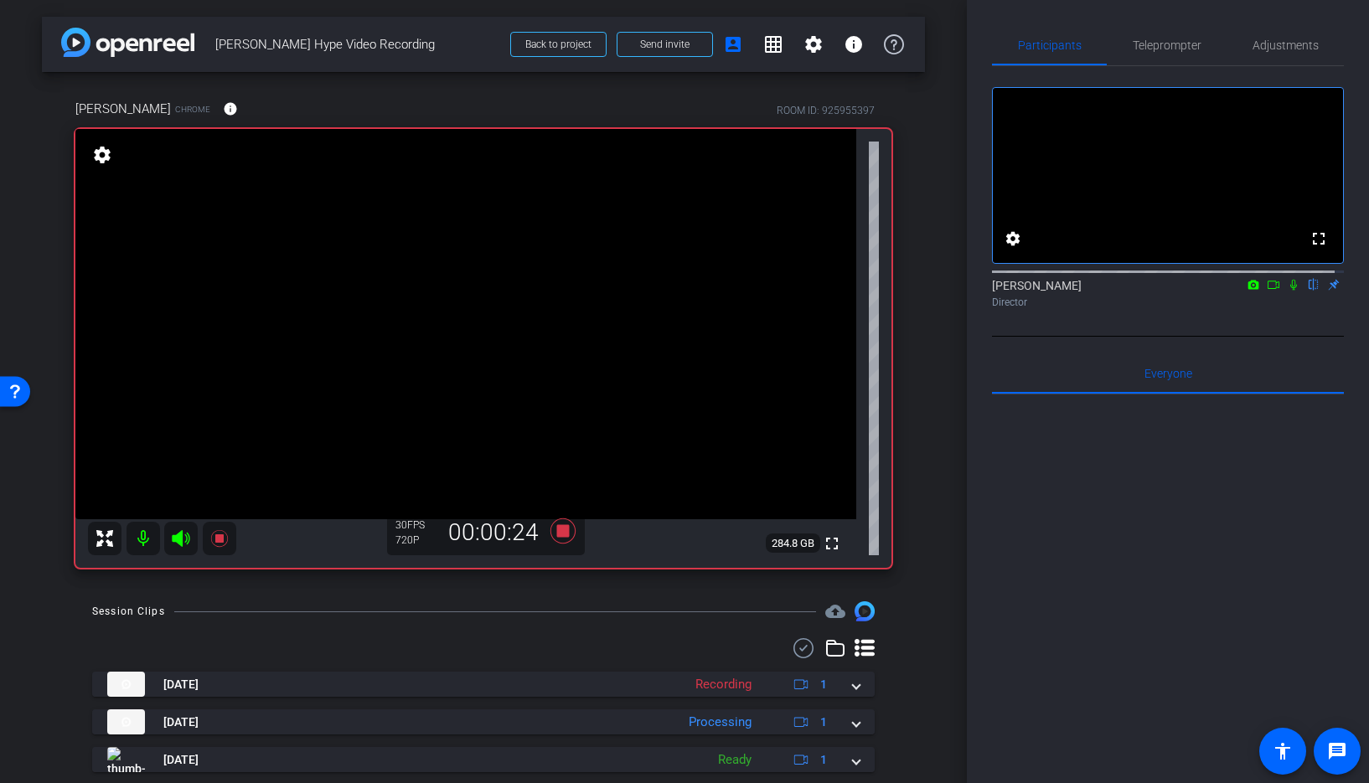
click at [1287, 291] on icon at bounding box center [1293, 285] width 13 height 12
click at [213, 539] on icon at bounding box center [219, 539] width 20 height 20
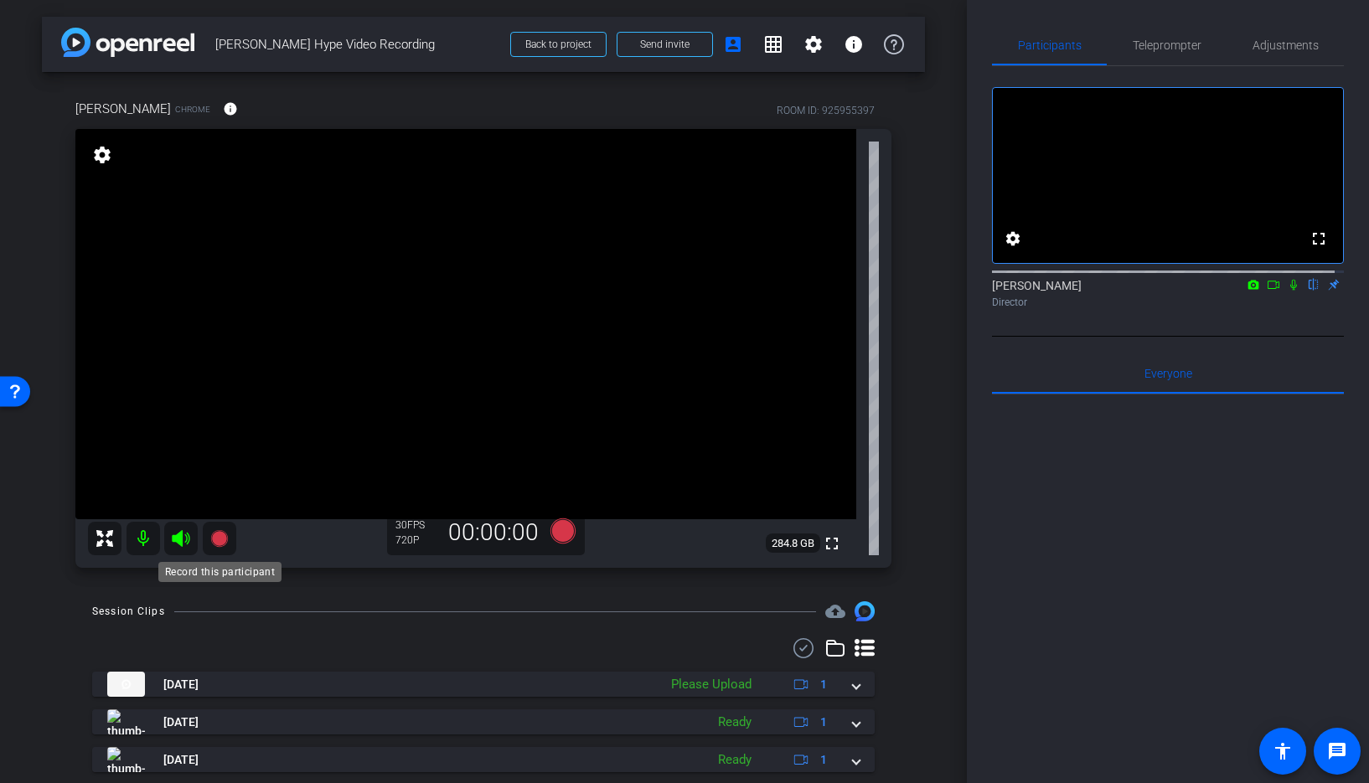
click at [219, 540] on icon at bounding box center [218, 538] width 17 height 17
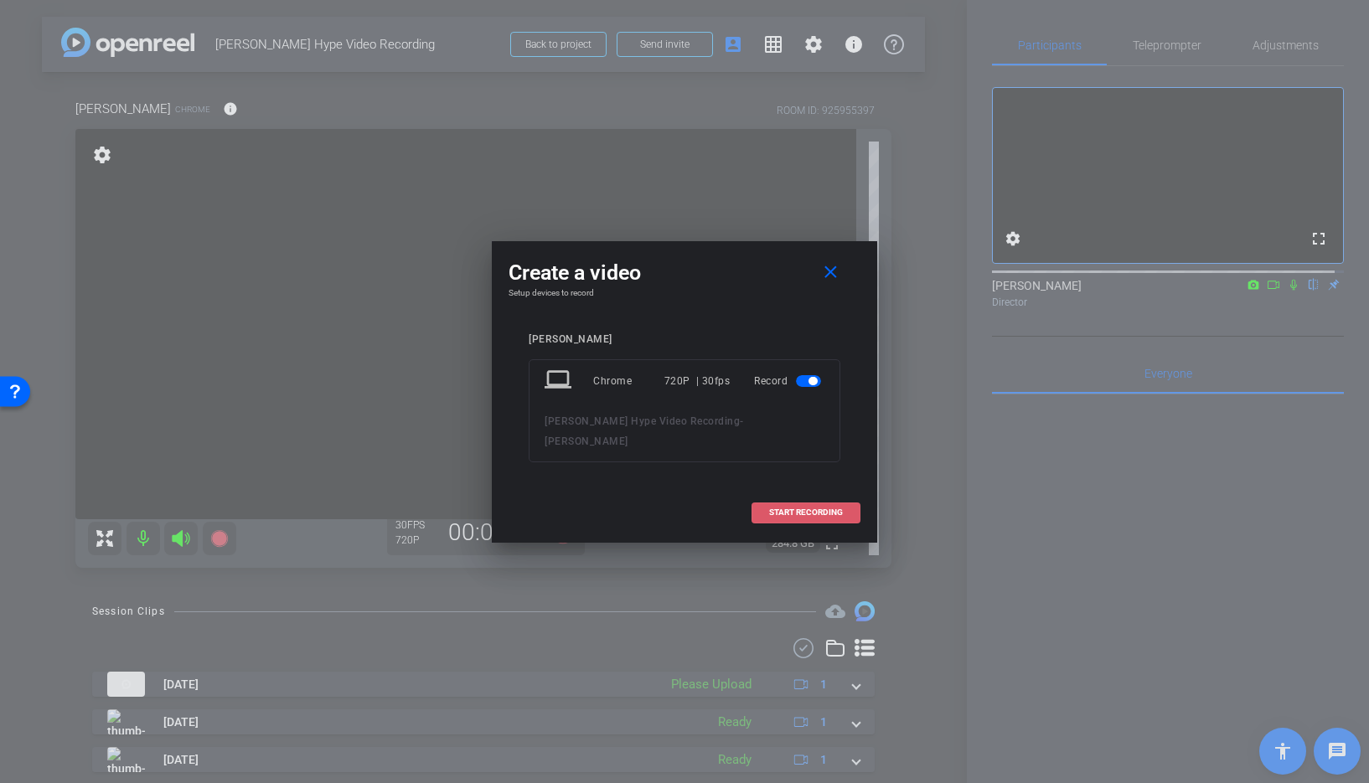
click at [809, 510] on span "START RECORDING" at bounding box center [806, 513] width 74 height 8
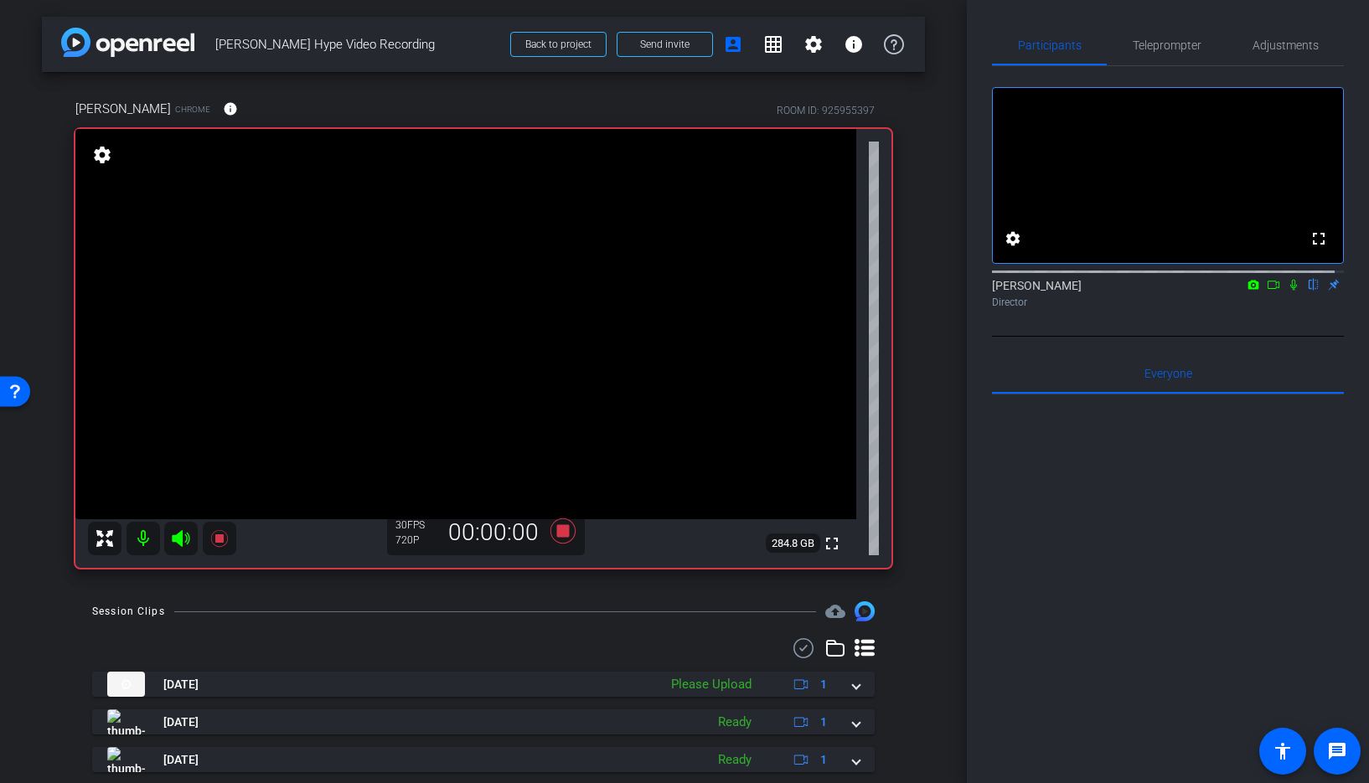
click at [1287, 291] on icon at bounding box center [1293, 285] width 13 height 12
click at [1290, 291] on icon at bounding box center [1294, 285] width 9 height 11
click at [1287, 291] on icon at bounding box center [1293, 285] width 13 height 12
click at [215, 542] on icon at bounding box center [218, 538] width 17 height 17
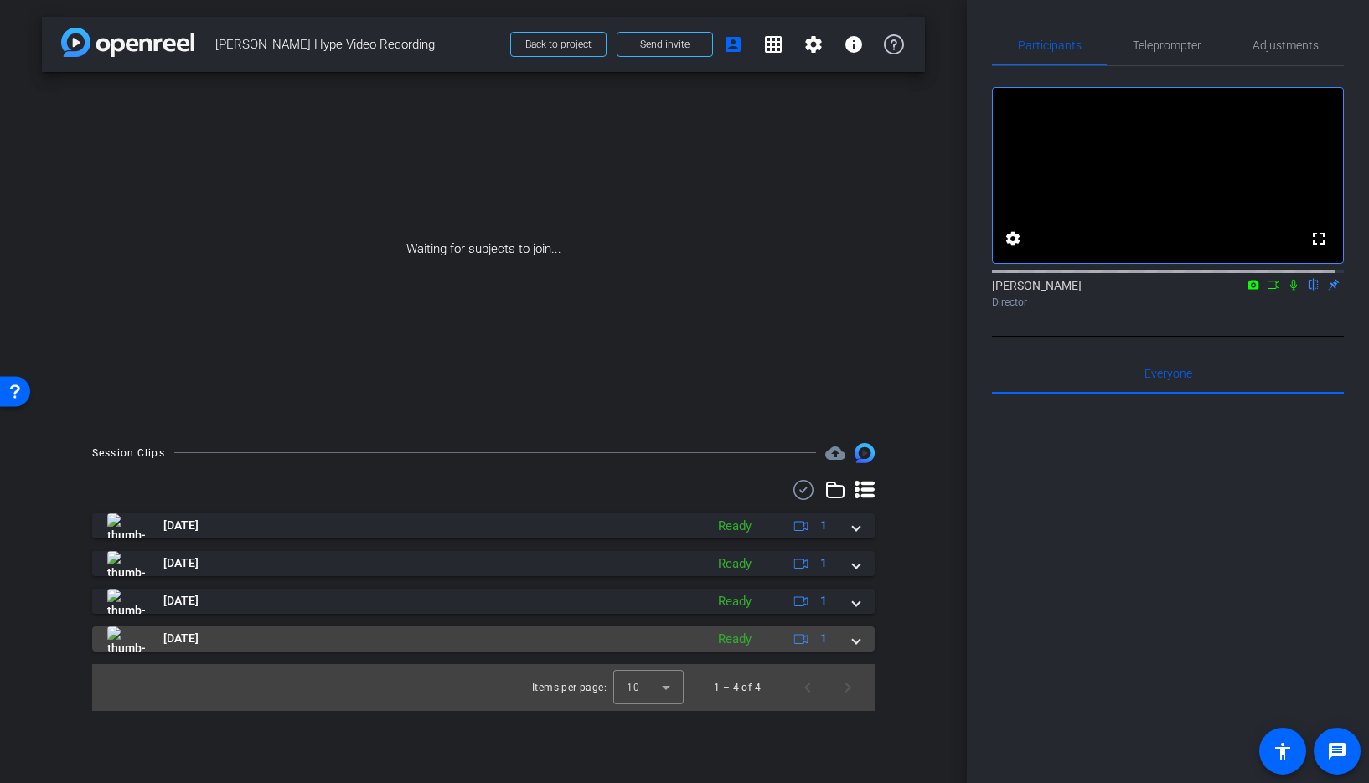
click at [851, 641] on div "[DATE] Ready 1" at bounding box center [480, 639] width 746 height 25
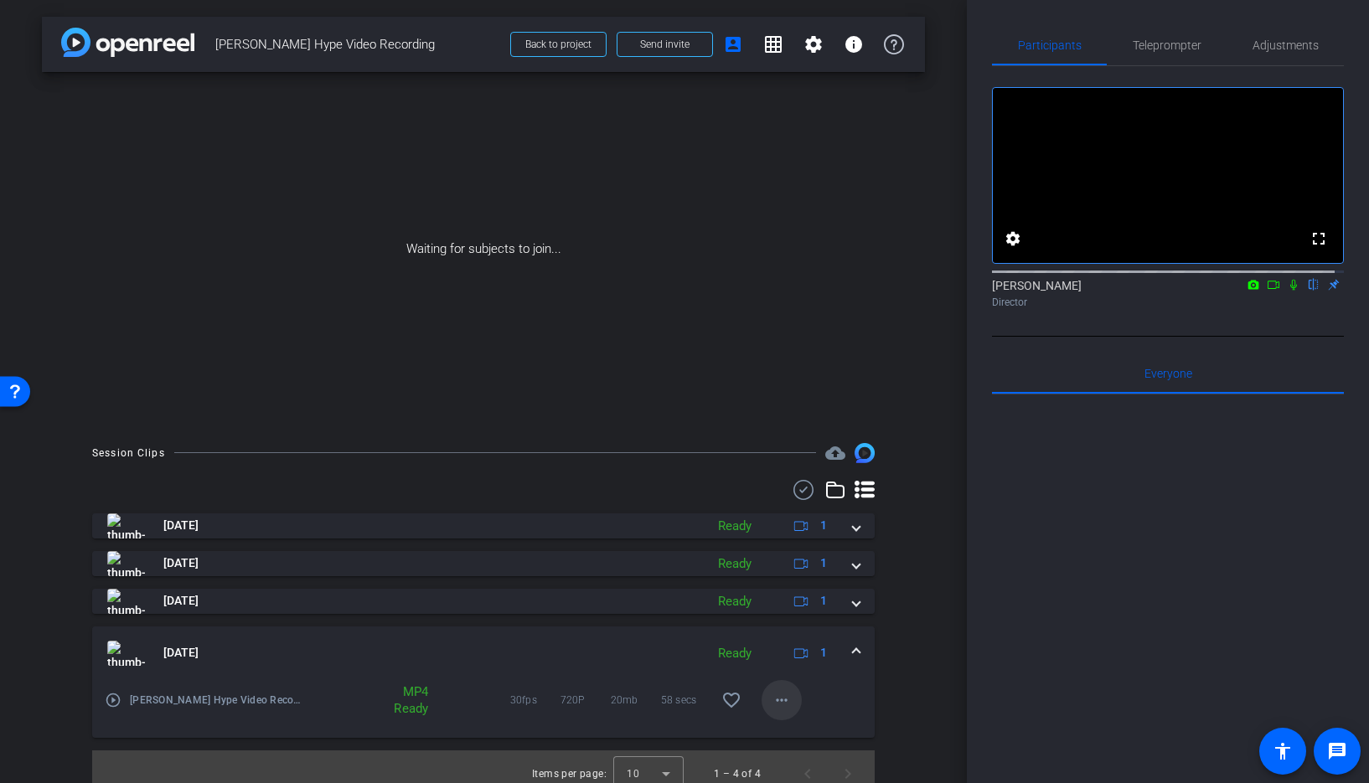
click at [773, 698] on mat-icon "more_horiz" at bounding box center [782, 700] width 20 height 20
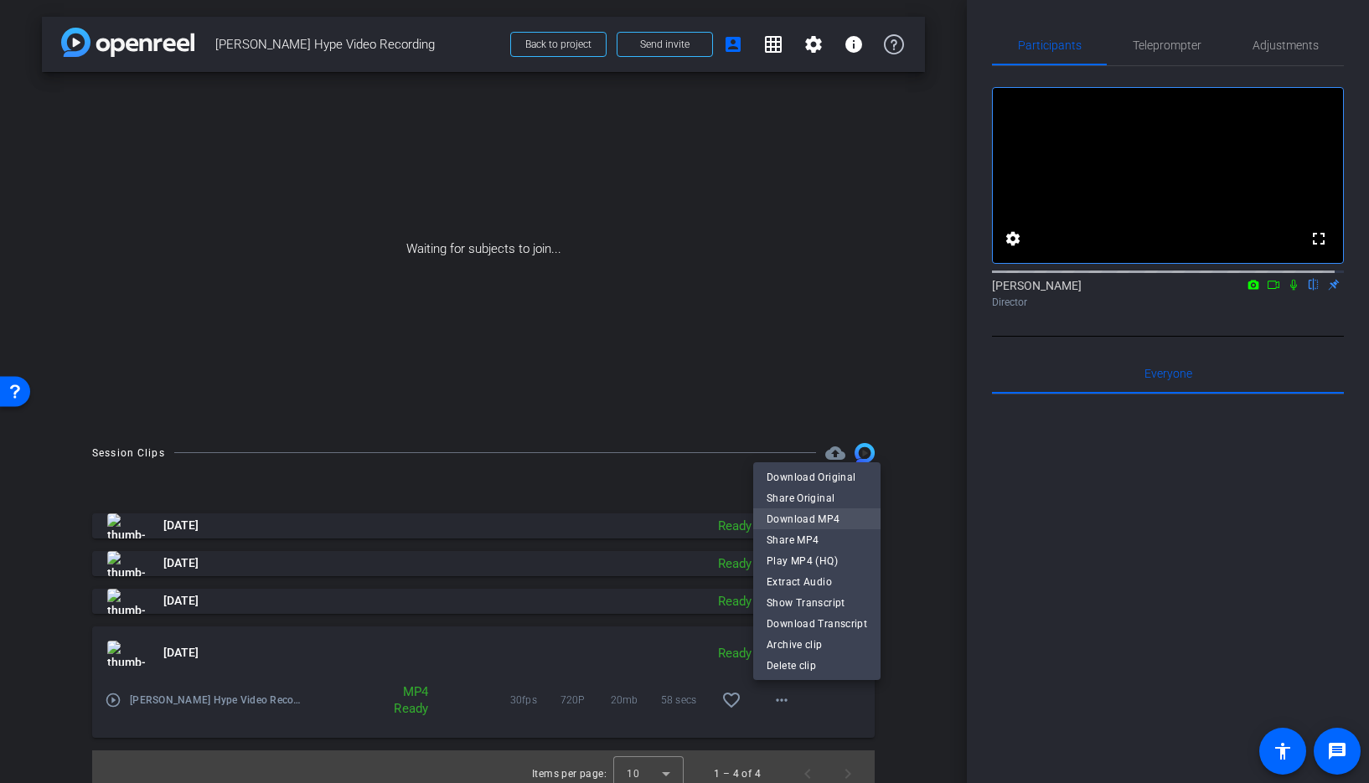
click at [832, 520] on span "Download MP4" at bounding box center [817, 519] width 101 height 20
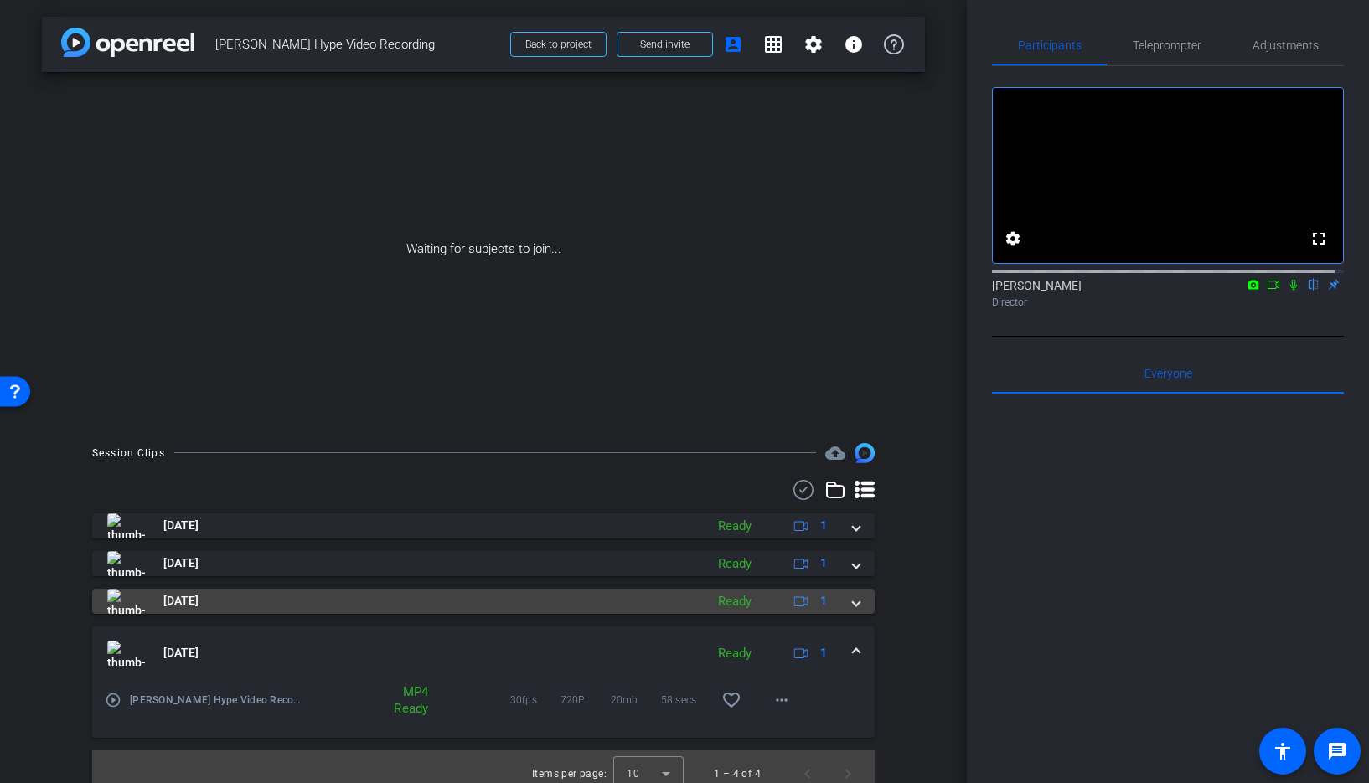
click at [853, 603] on span at bounding box center [856, 601] width 7 height 18
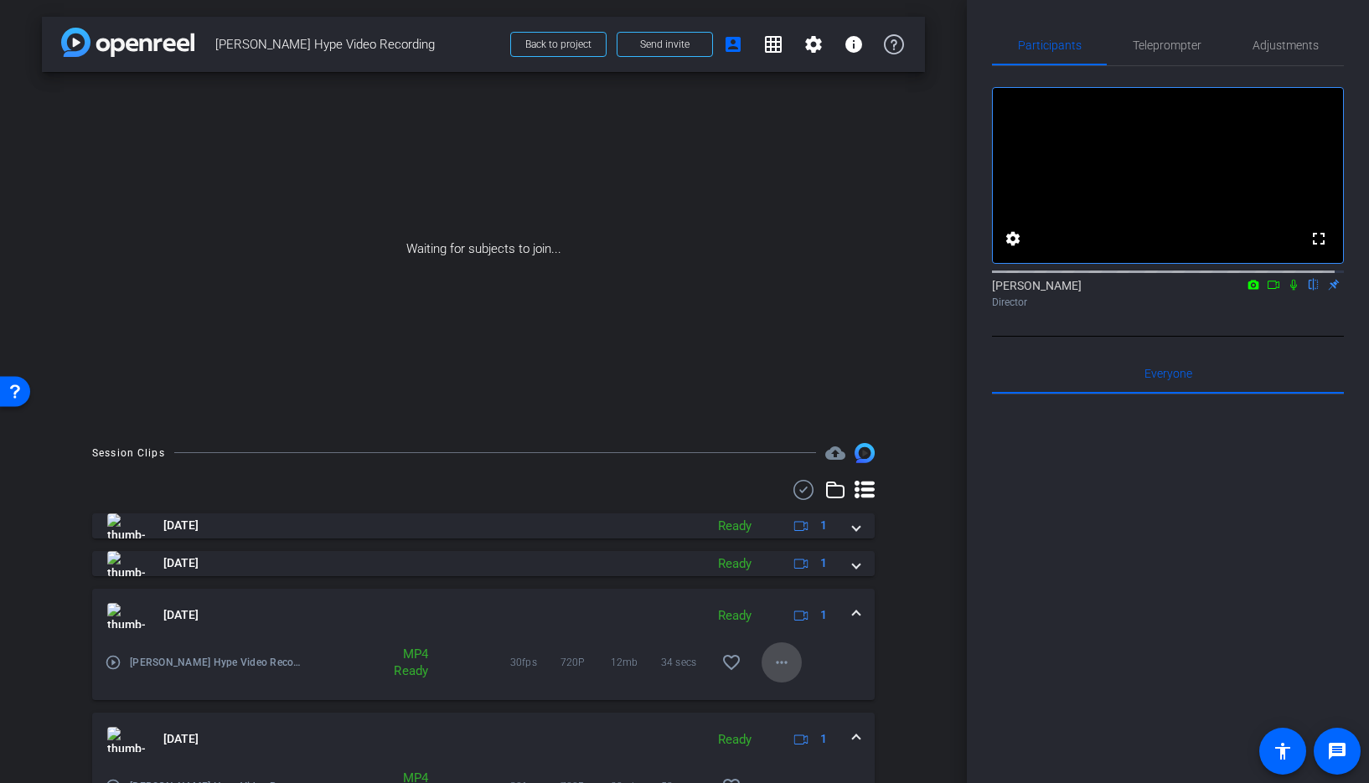
click at [772, 657] on mat-icon "more_horiz" at bounding box center [782, 663] width 20 height 20
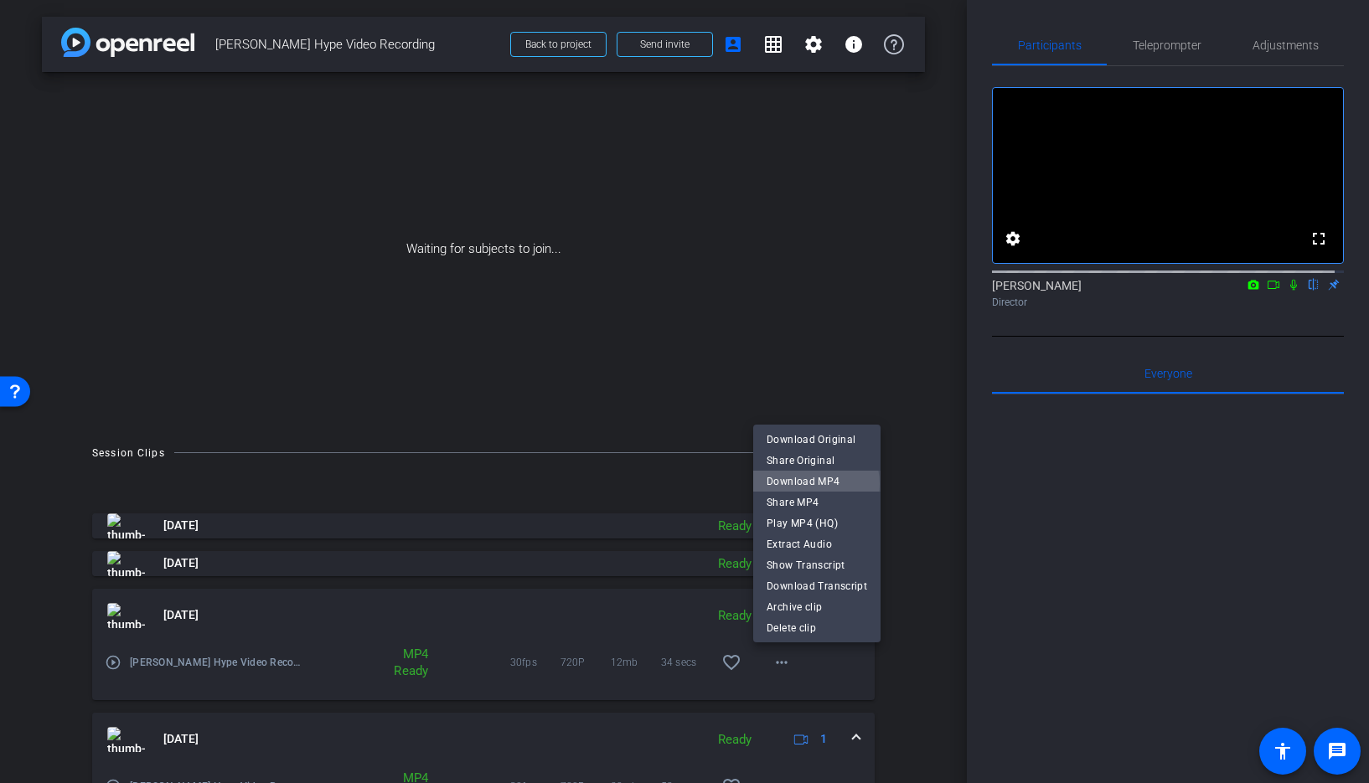
click at [805, 484] on span "Download MP4" at bounding box center [817, 482] width 101 height 20
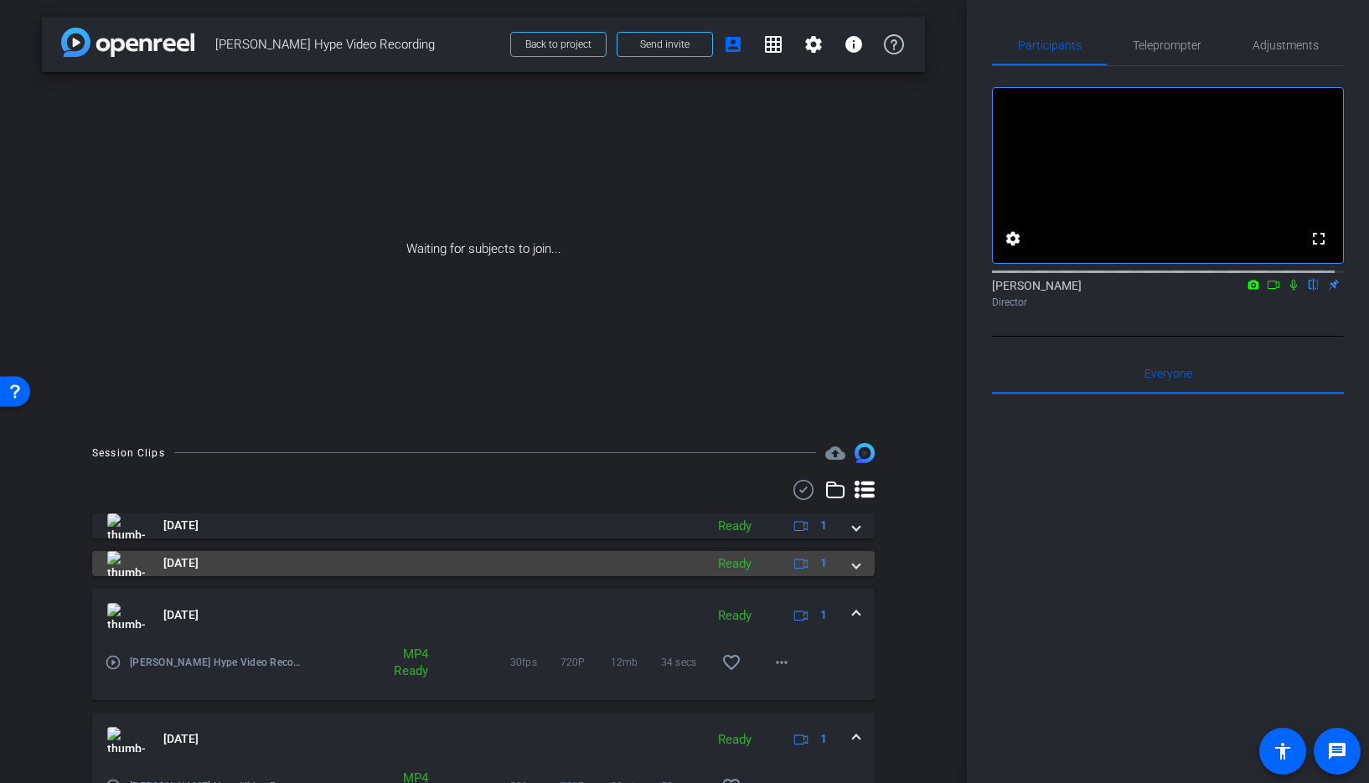
click at [840, 562] on div "[DATE] Ready 1" at bounding box center [480, 563] width 746 height 25
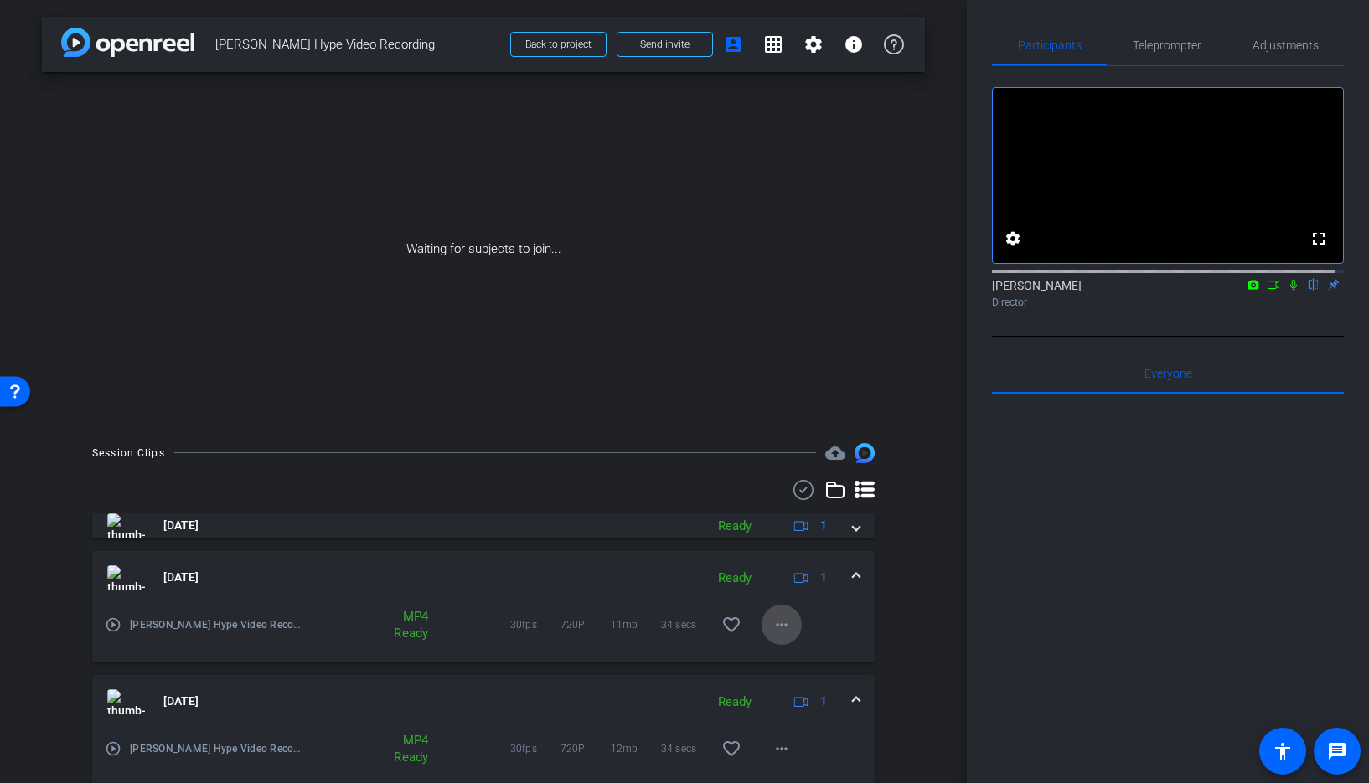
click at [772, 625] on mat-icon "more_horiz" at bounding box center [782, 625] width 20 height 20
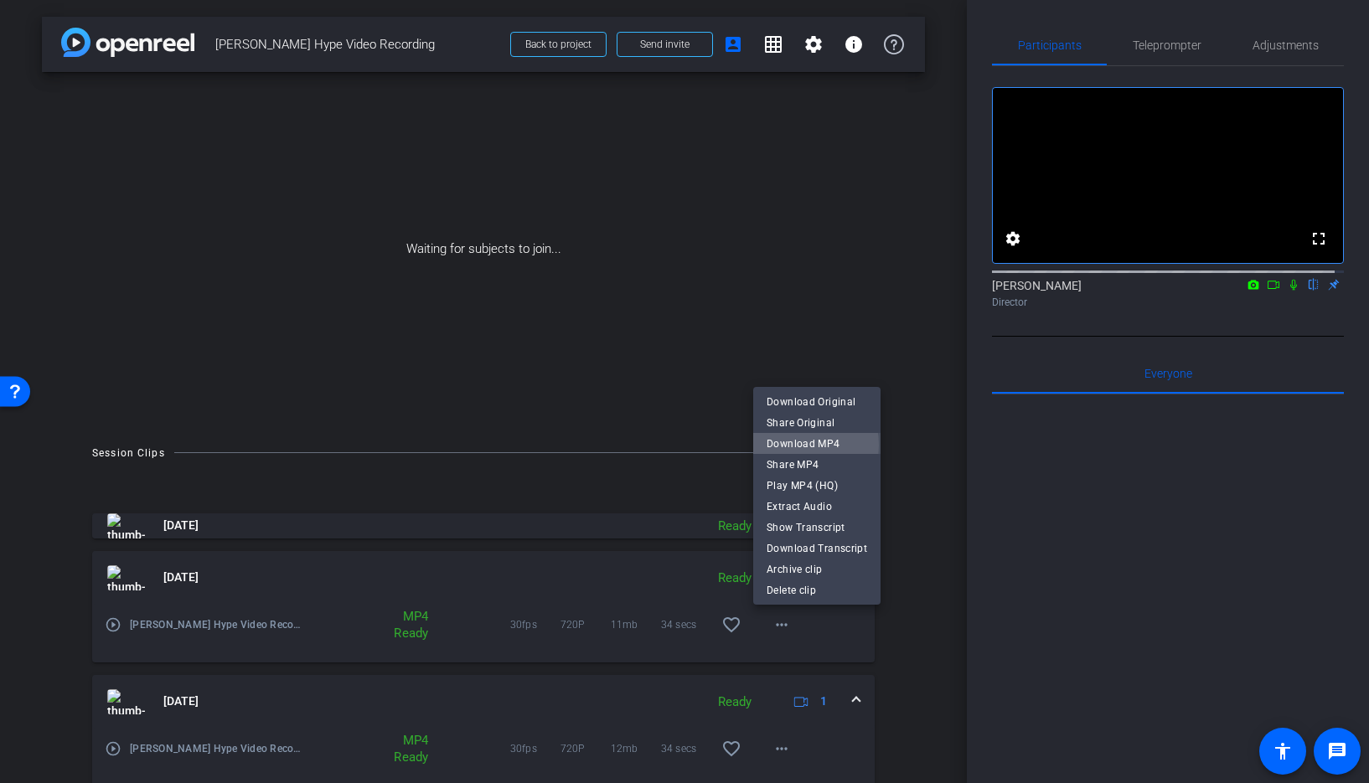
click at [798, 445] on span "Download MP4" at bounding box center [817, 444] width 101 height 20
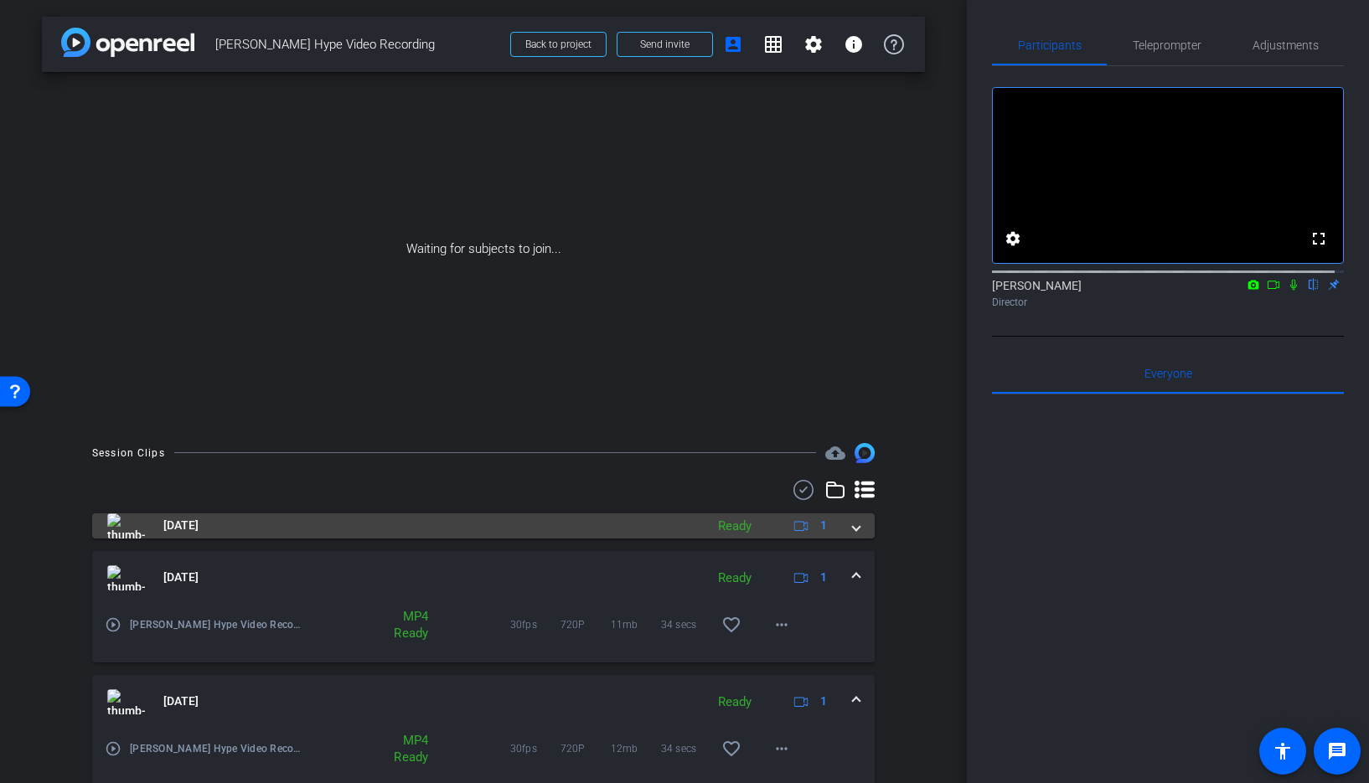
click at [853, 525] on span at bounding box center [856, 526] width 7 height 18
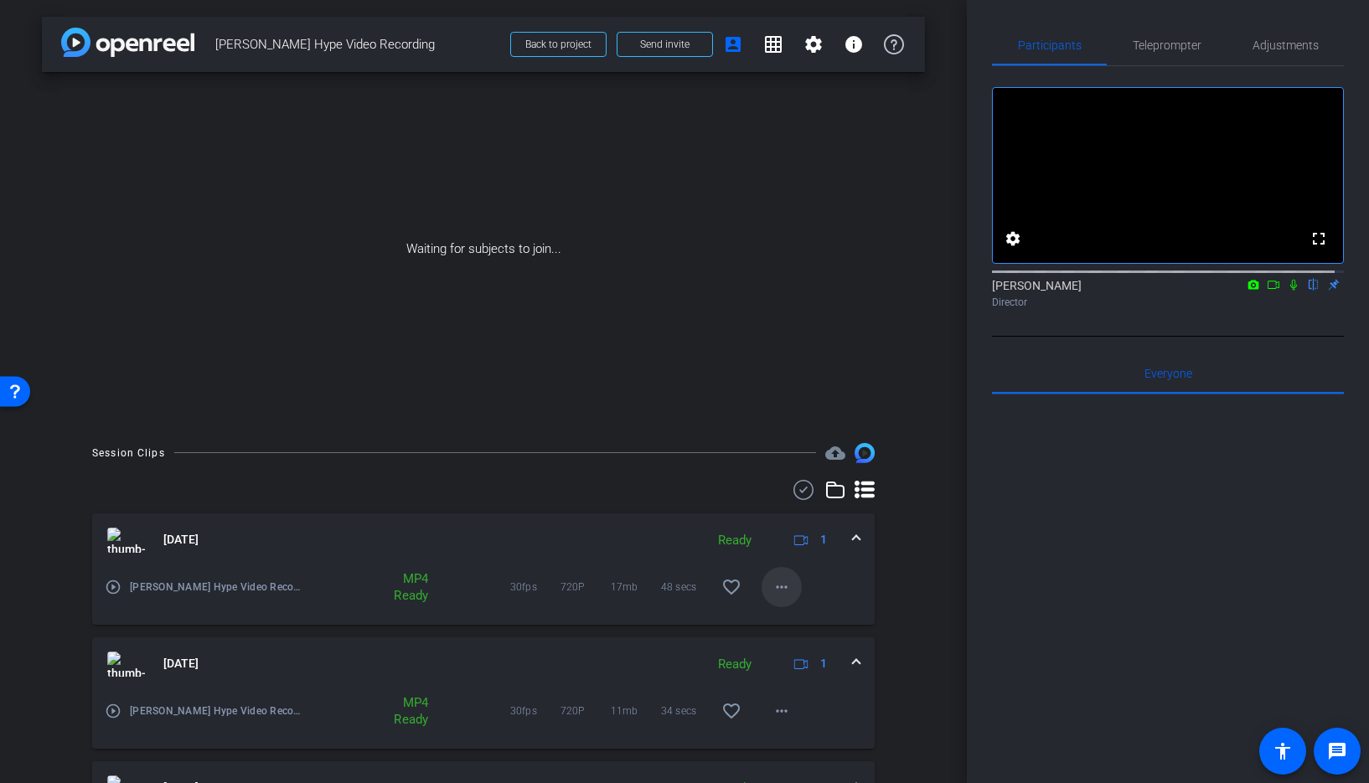
click at [772, 593] on mat-icon "more_horiz" at bounding box center [782, 587] width 20 height 20
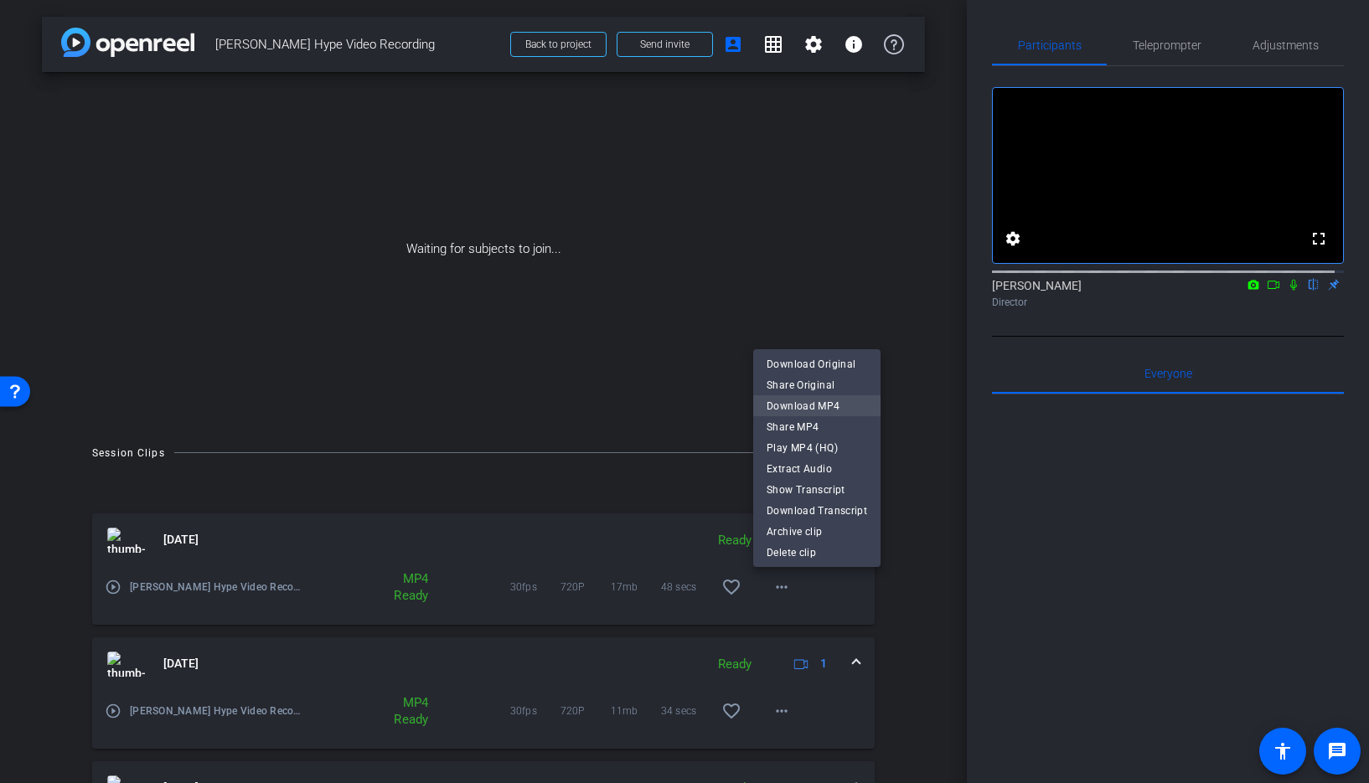
click at [798, 411] on span "Download MP4" at bounding box center [817, 406] width 101 height 20
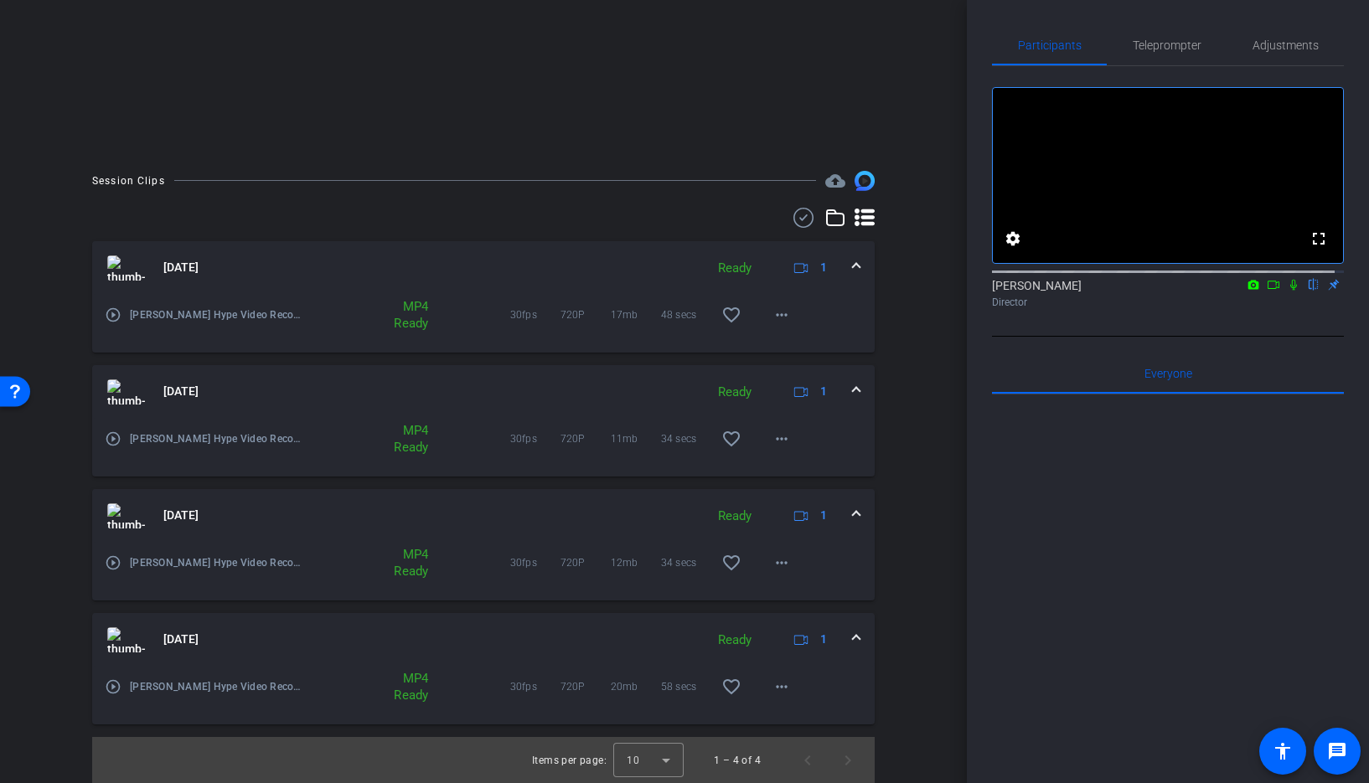
scroll to position [273, 0]
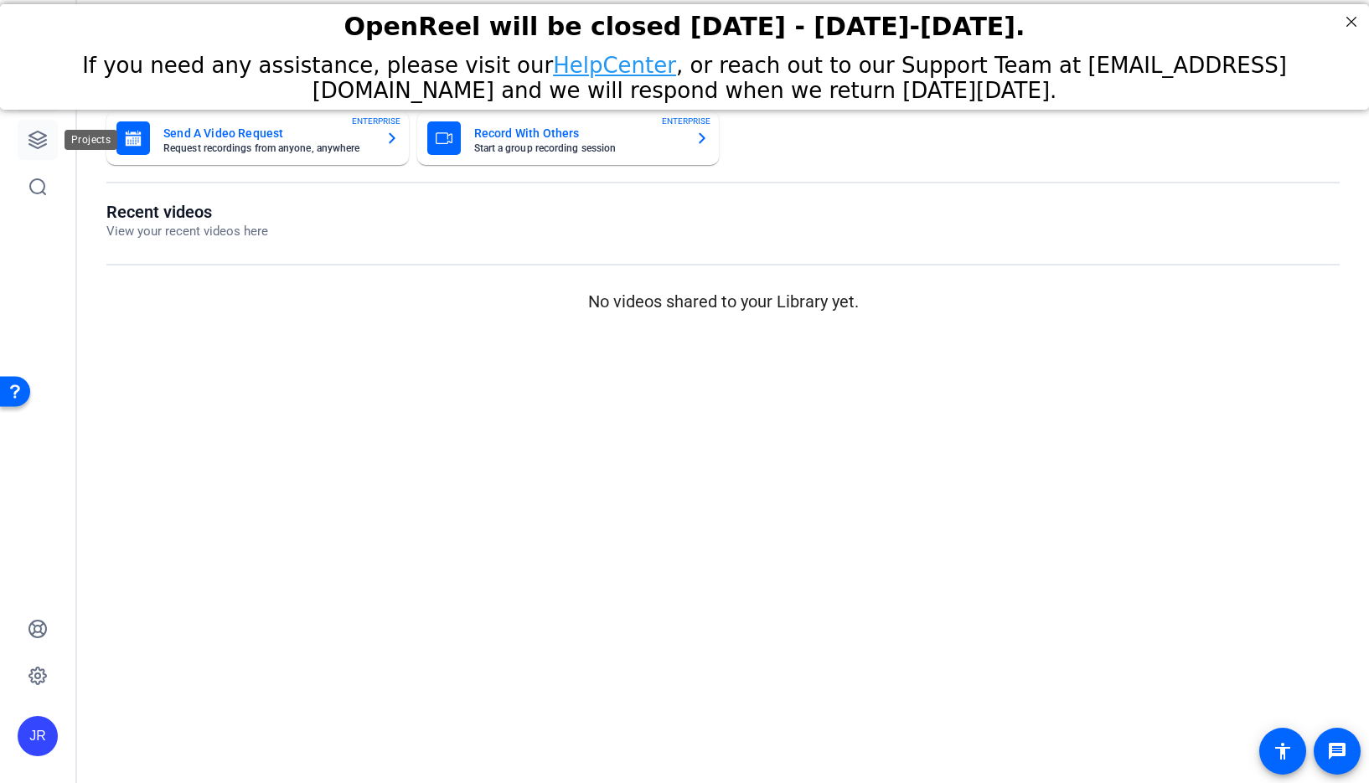
click at [39, 143] on icon at bounding box center [37, 140] width 17 height 17
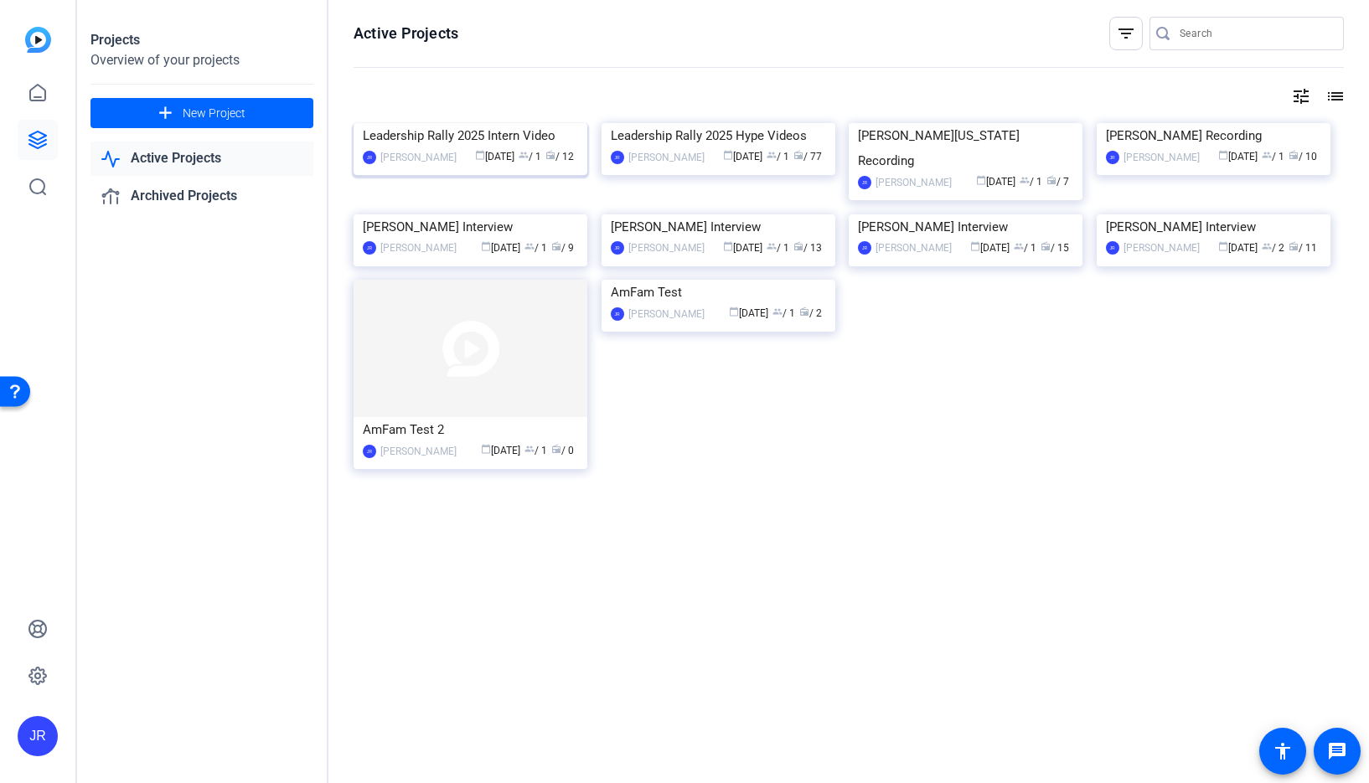
click at [432, 123] on img at bounding box center [471, 123] width 234 height 0
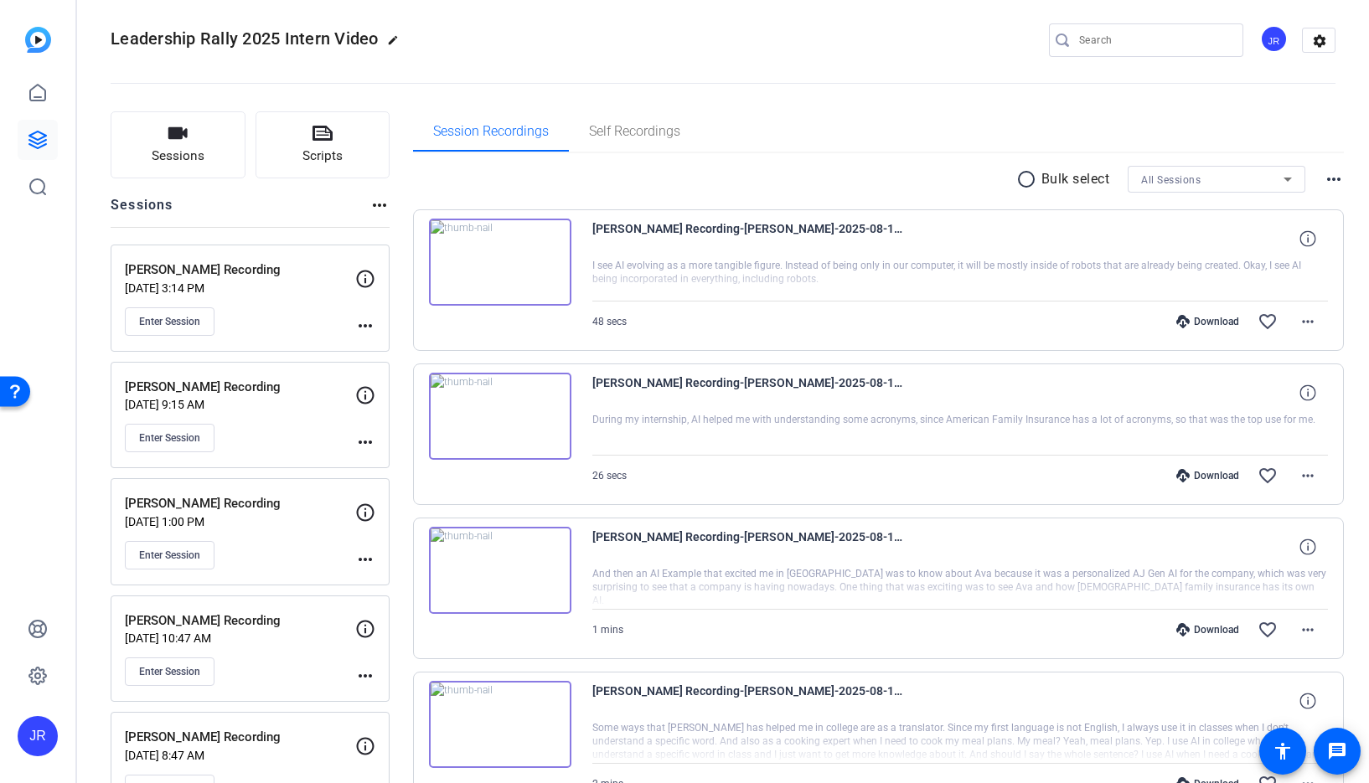
scroll to position [11, 0]
click at [183, 437] on span "Enter Session" at bounding box center [169, 437] width 61 height 13
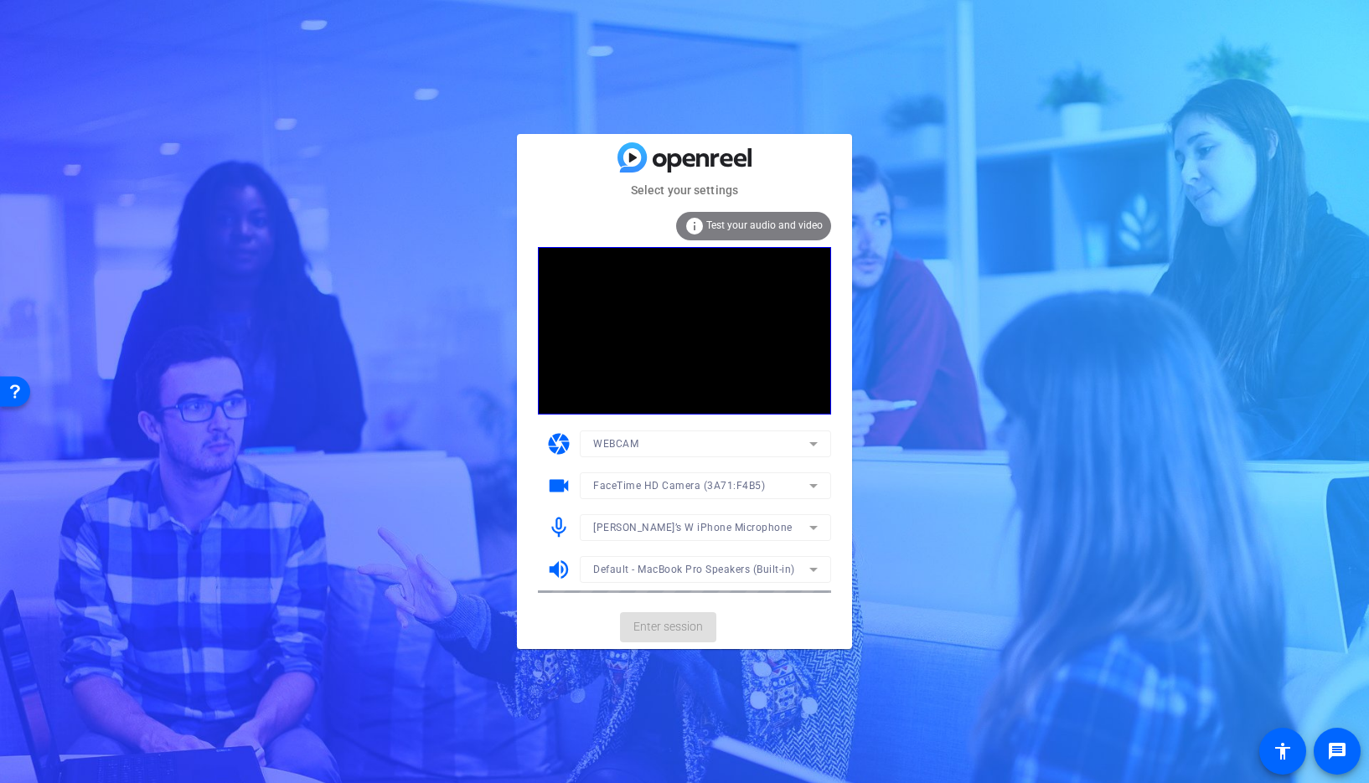
click at [804, 528] on mat-form-field "[PERSON_NAME]’s W iPhone Microphone" at bounding box center [705, 528] width 251 height 27
click at [811, 526] on mat-form-field "[PERSON_NAME]’s W iPhone Microphone" at bounding box center [705, 528] width 251 height 27
click at [819, 527] on icon at bounding box center [814, 528] width 20 height 20
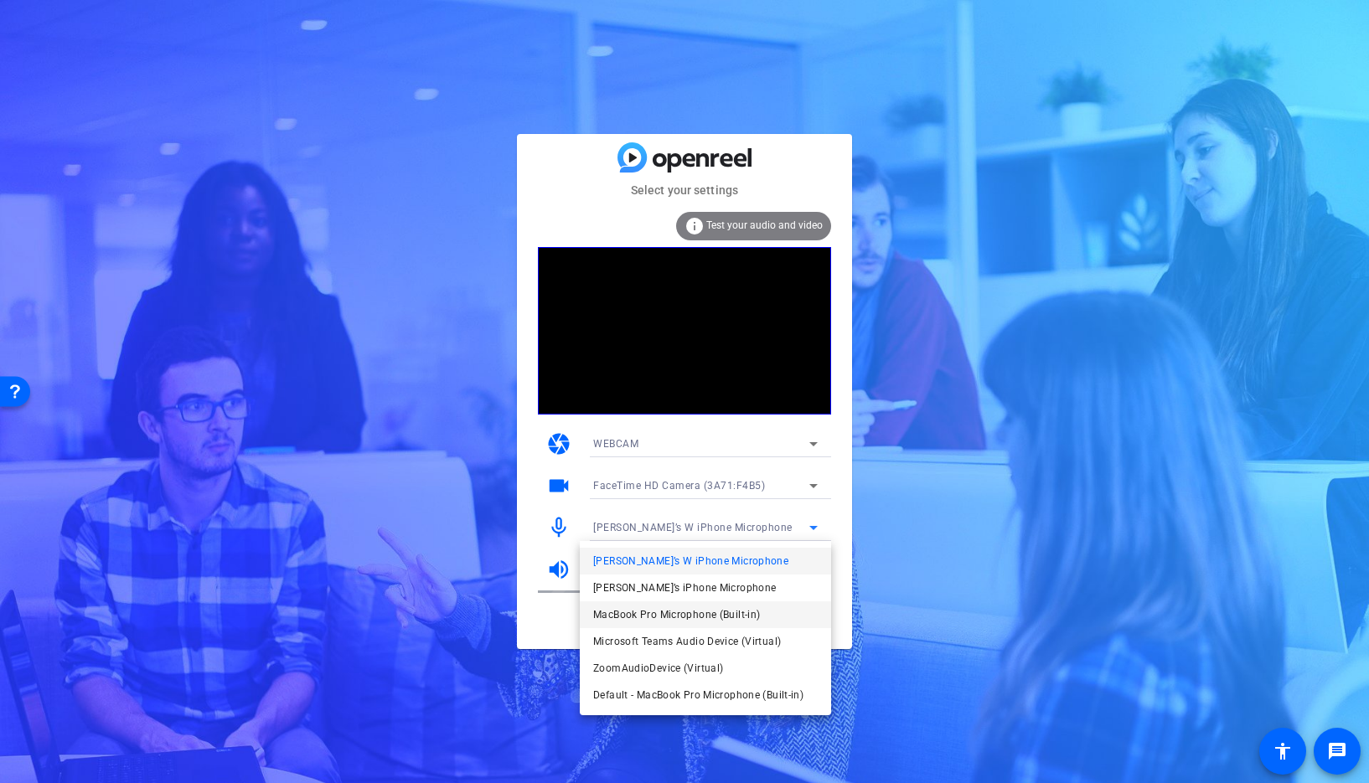
click at [702, 613] on span "MacBook Pro Microphone (Built-in)" at bounding box center [676, 615] width 167 height 20
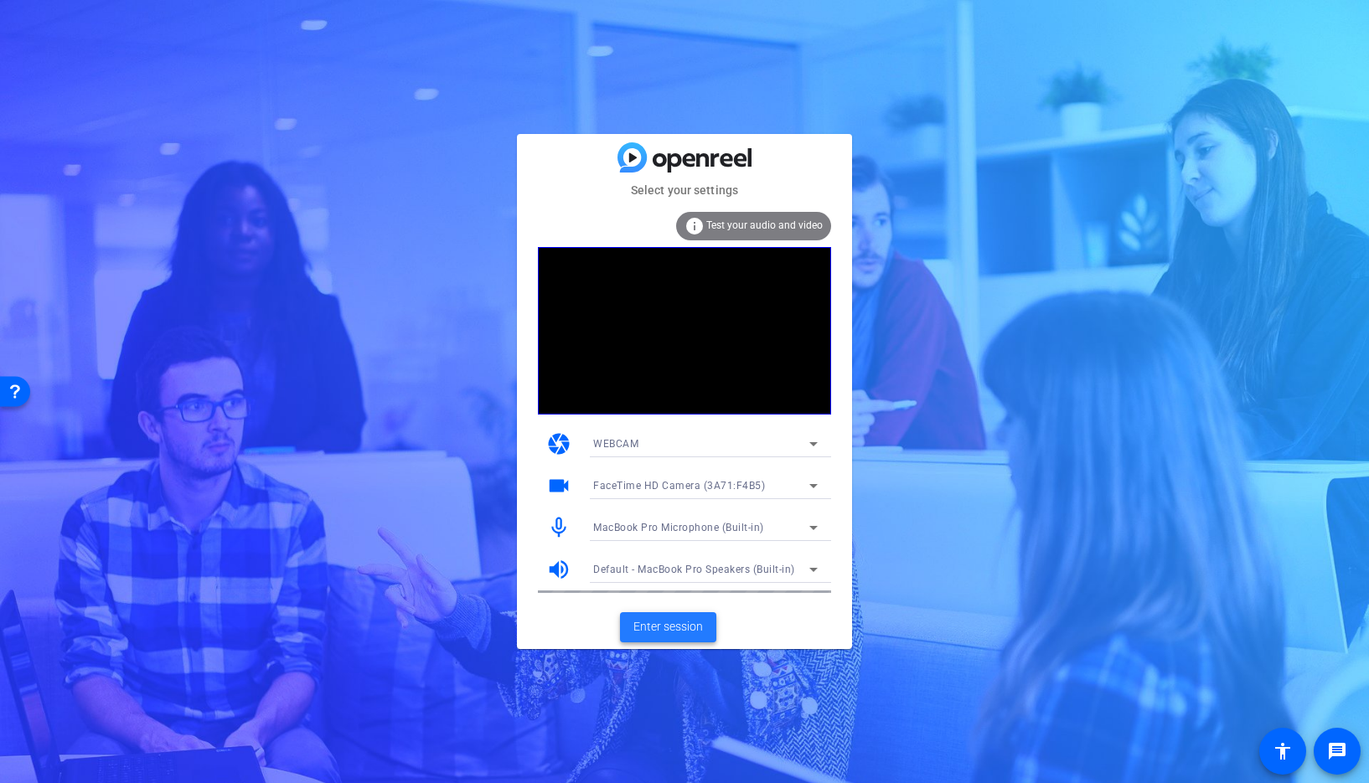
click at [676, 633] on span "Enter session" at bounding box center [668, 627] width 70 height 18
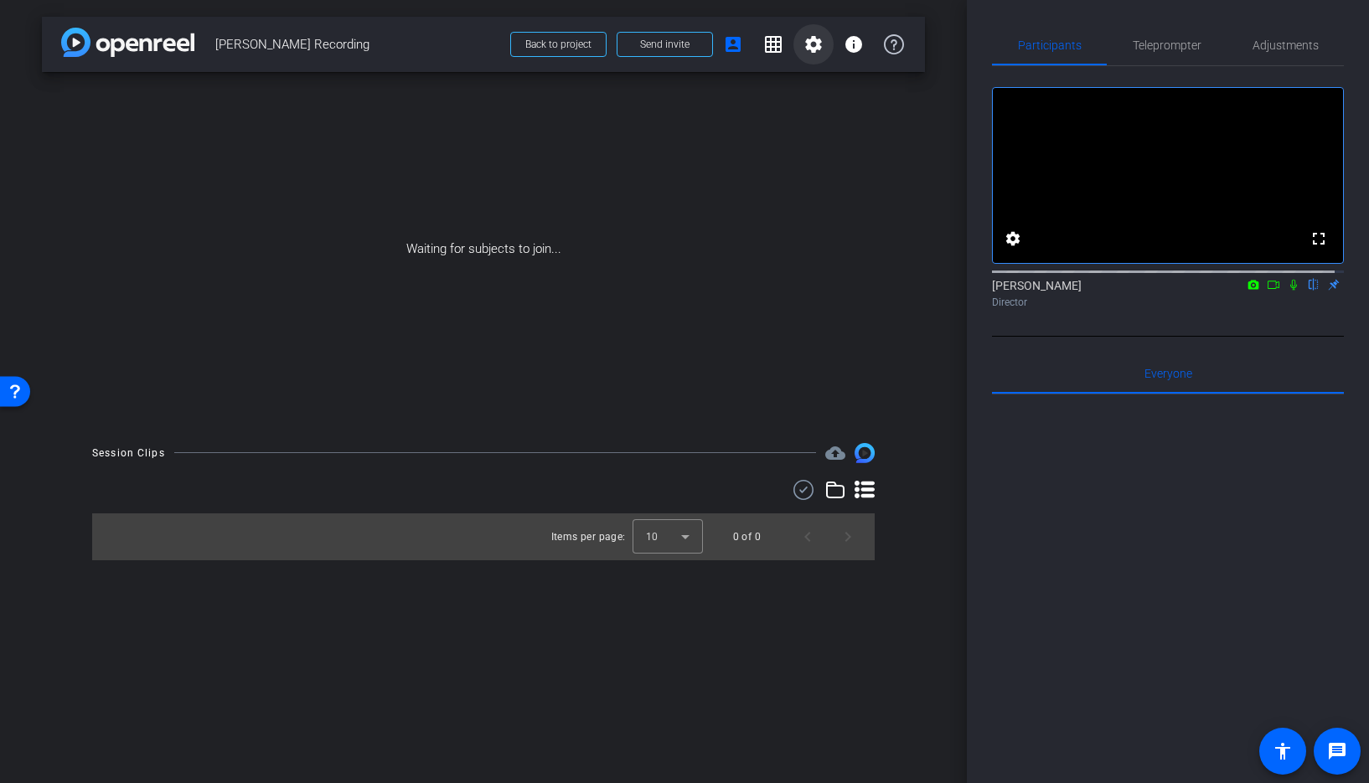
click at [816, 45] on mat-icon "settings" at bounding box center [814, 44] width 20 height 20
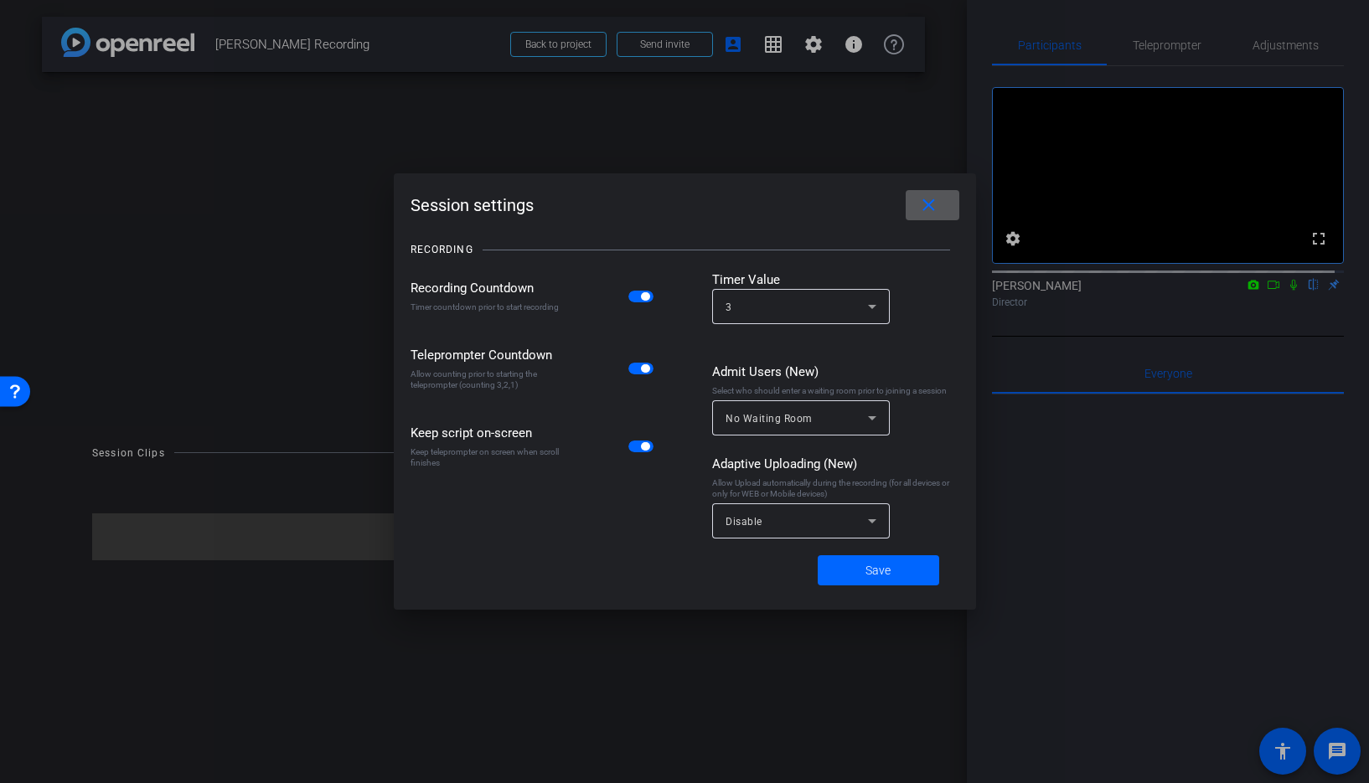
click at [641, 299] on span "button" at bounding box center [640, 297] width 25 height 12
click at [638, 371] on span "button" at bounding box center [640, 369] width 25 height 12
click at [635, 447] on span "button" at bounding box center [640, 447] width 25 height 12
click at [889, 573] on span "Save" at bounding box center [878, 571] width 25 height 18
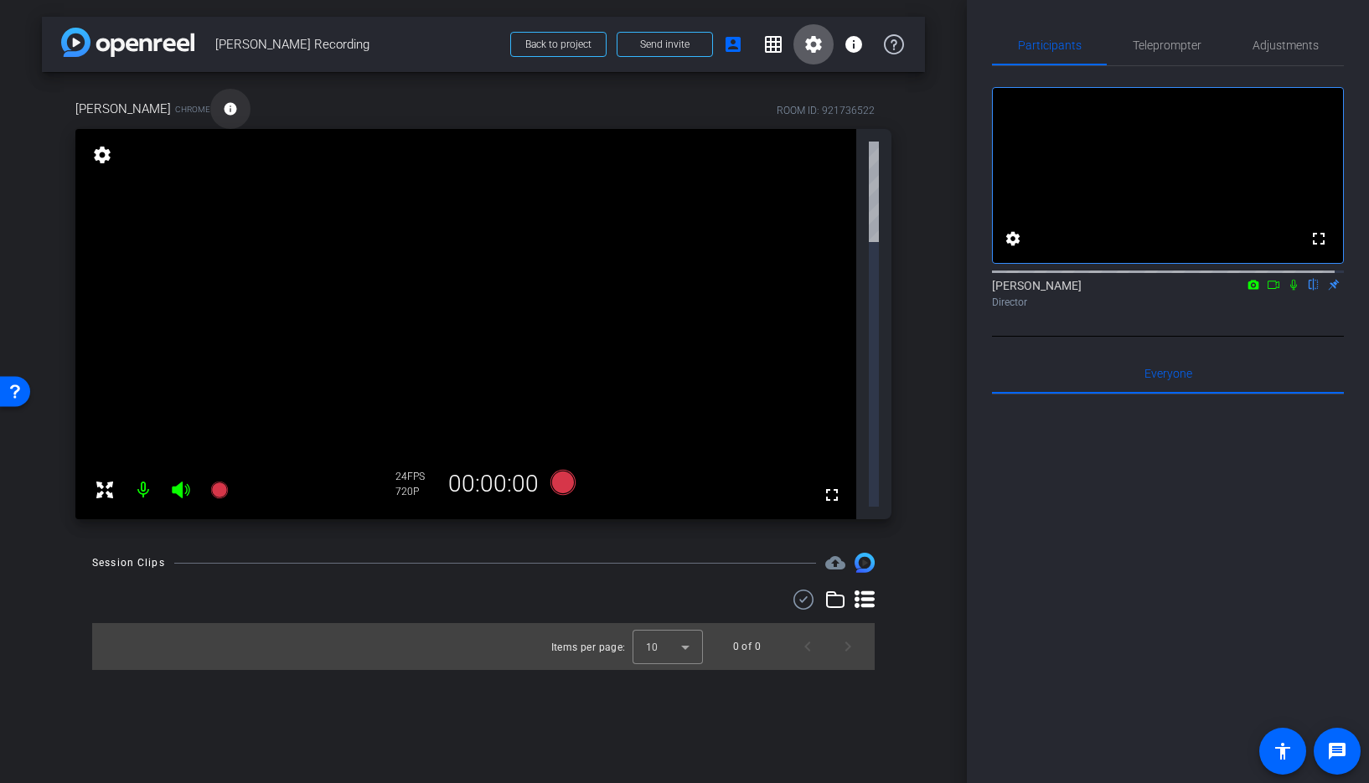
click at [223, 110] on mat-icon "info" at bounding box center [230, 108] width 15 height 15
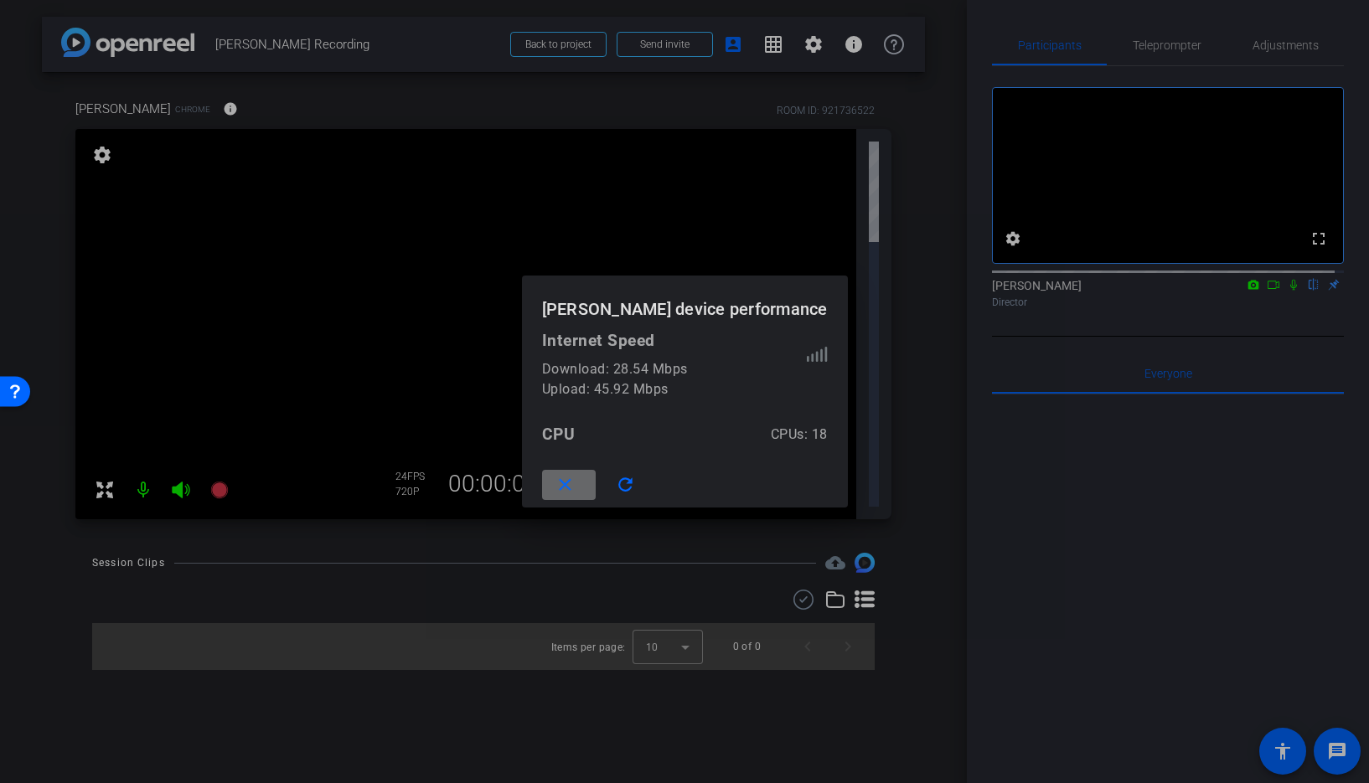
click at [576, 487] on mat-icon "close" at bounding box center [565, 485] width 21 height 21
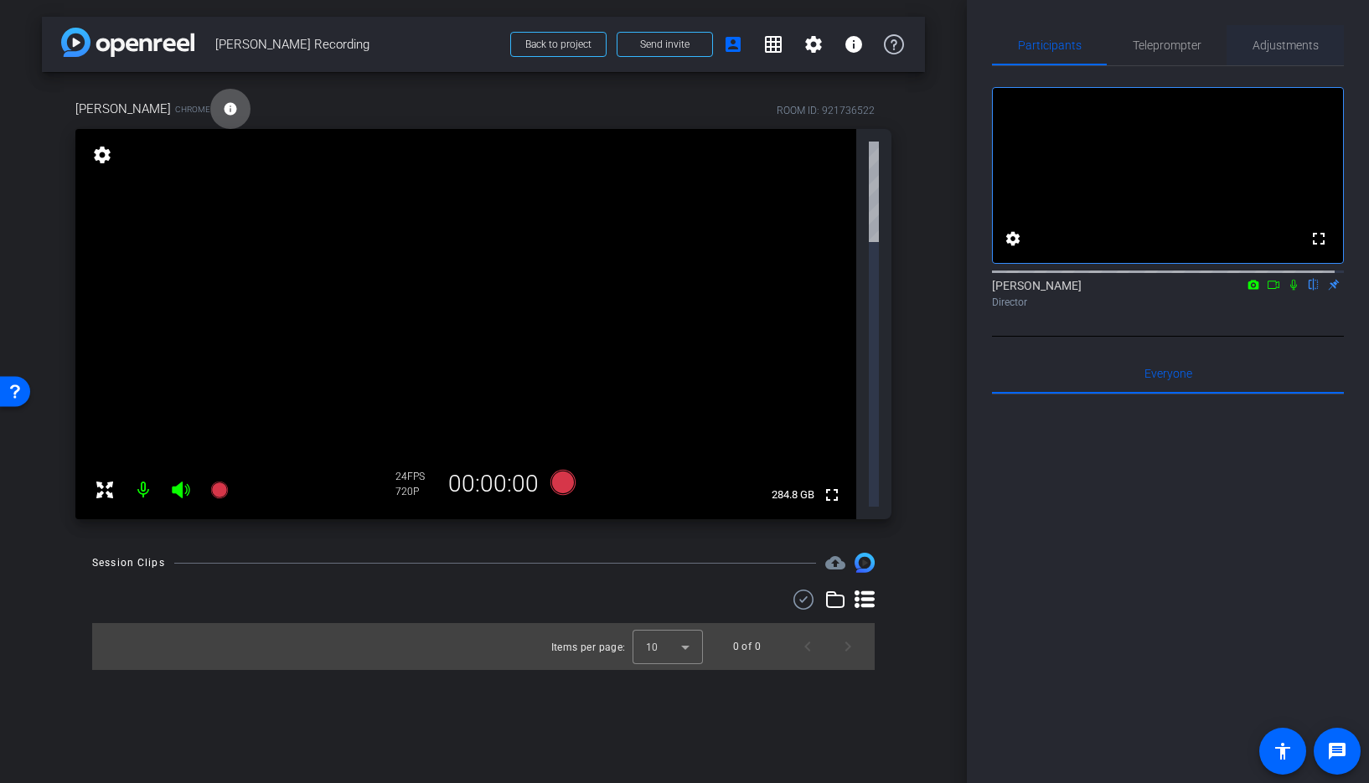
click at [1283, 49] on span "Adjustments" at bounding box center [1286, 45] width 66 height 12
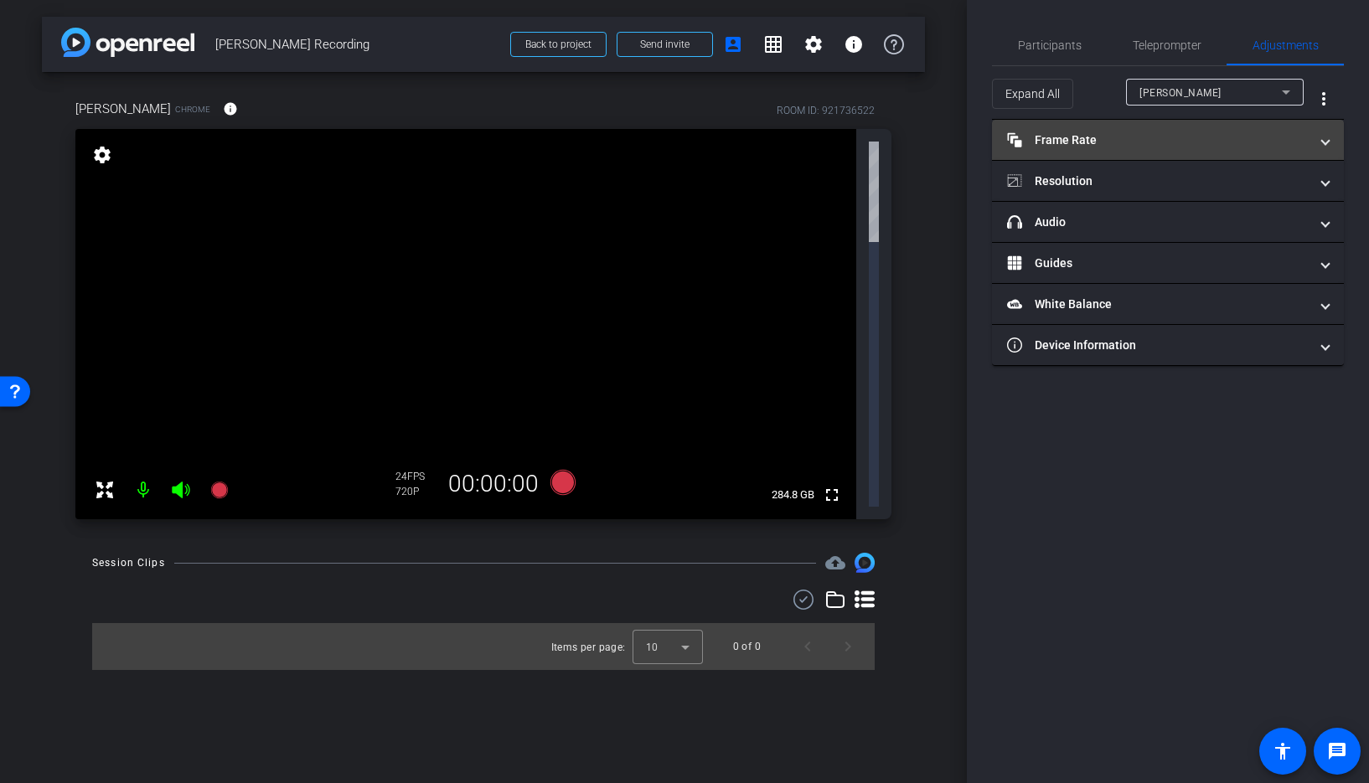
click at [1072, 144] on mat-panel-title "Frame Rate Frame Rate" at bounding box center [1158, 141] width 302 height 18
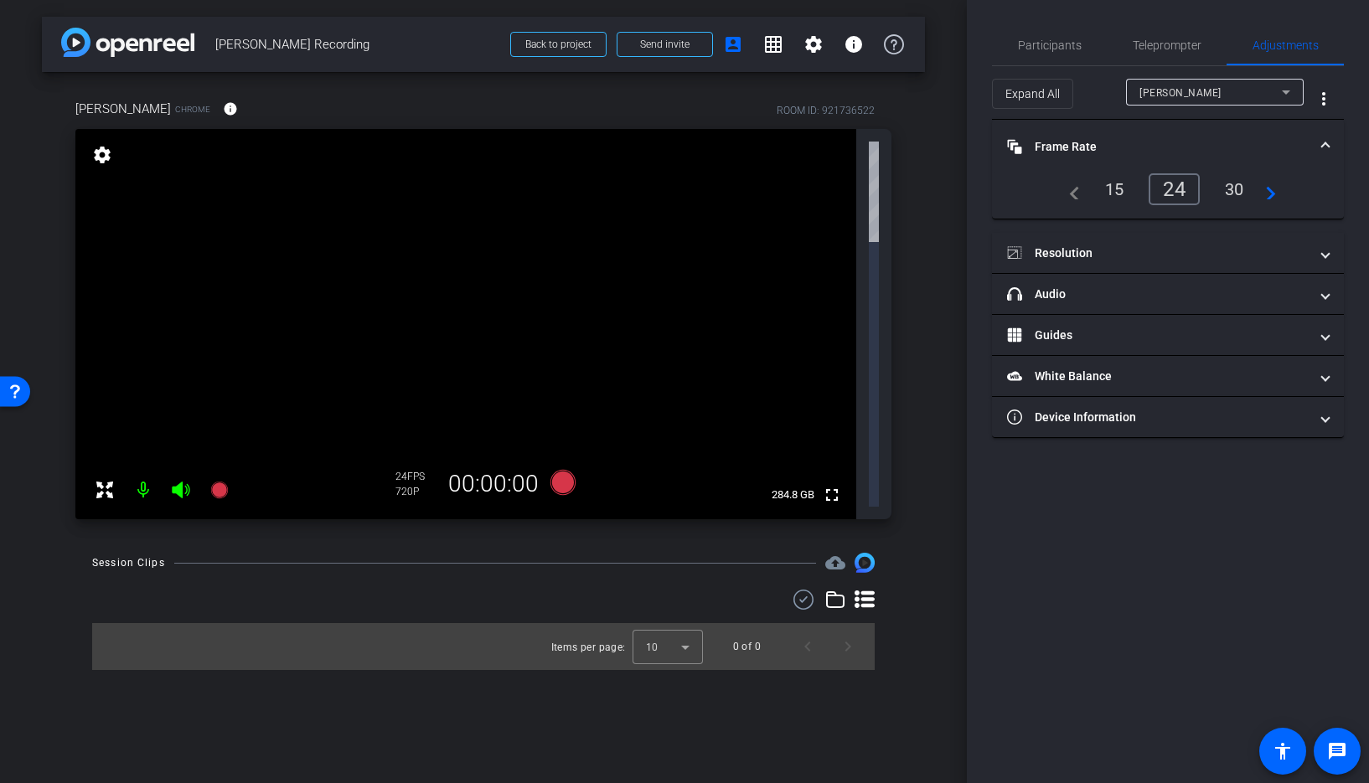
click at [925, 189] on div "arrow_back Daniel Kluz Recording Back to project Send invite account_box grid_o…" at bounding box center [483, 391] width 967 height 783
click at [1233, 185] on div "30" at bounding box center [1235, 189] width 44 height 28
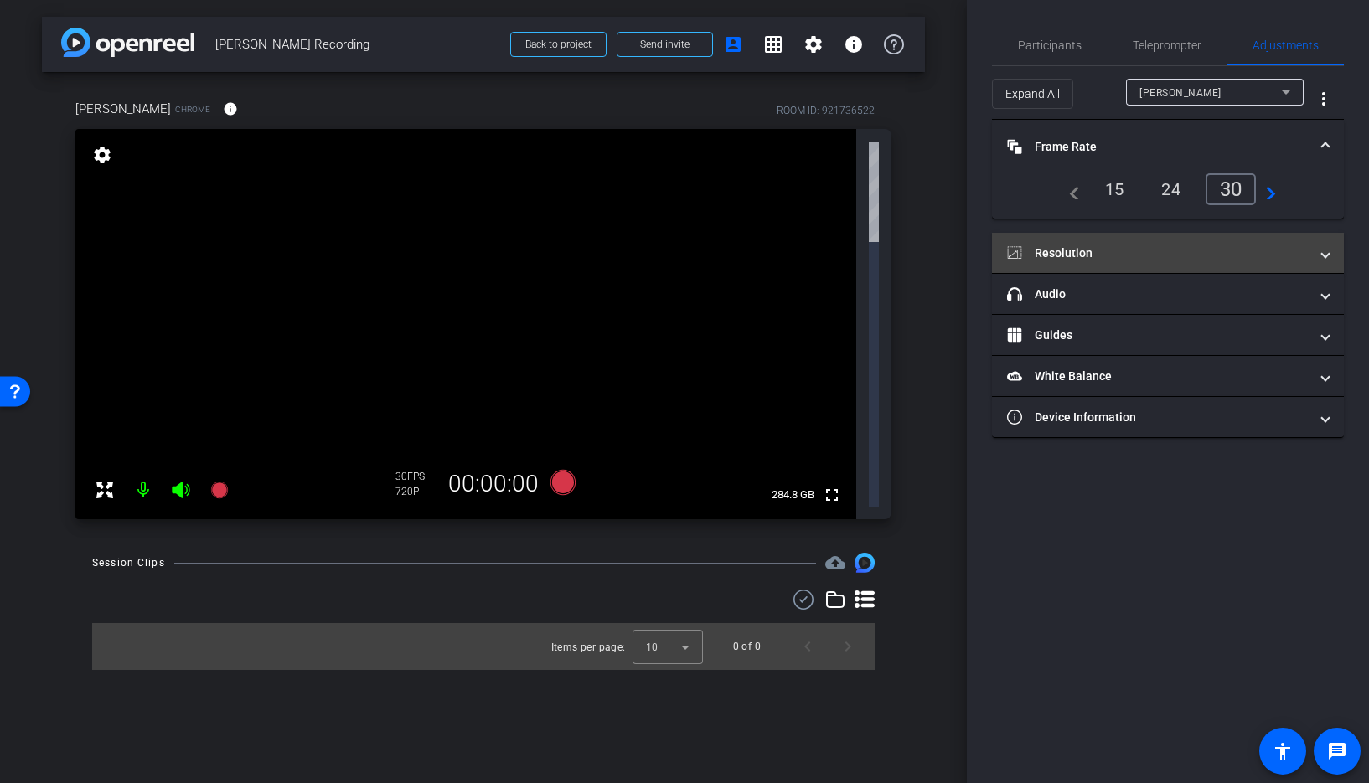
click at [1098, 254] on mat-panel-title "Resolution" at bounding box center [1158, 254] width 302 height 18
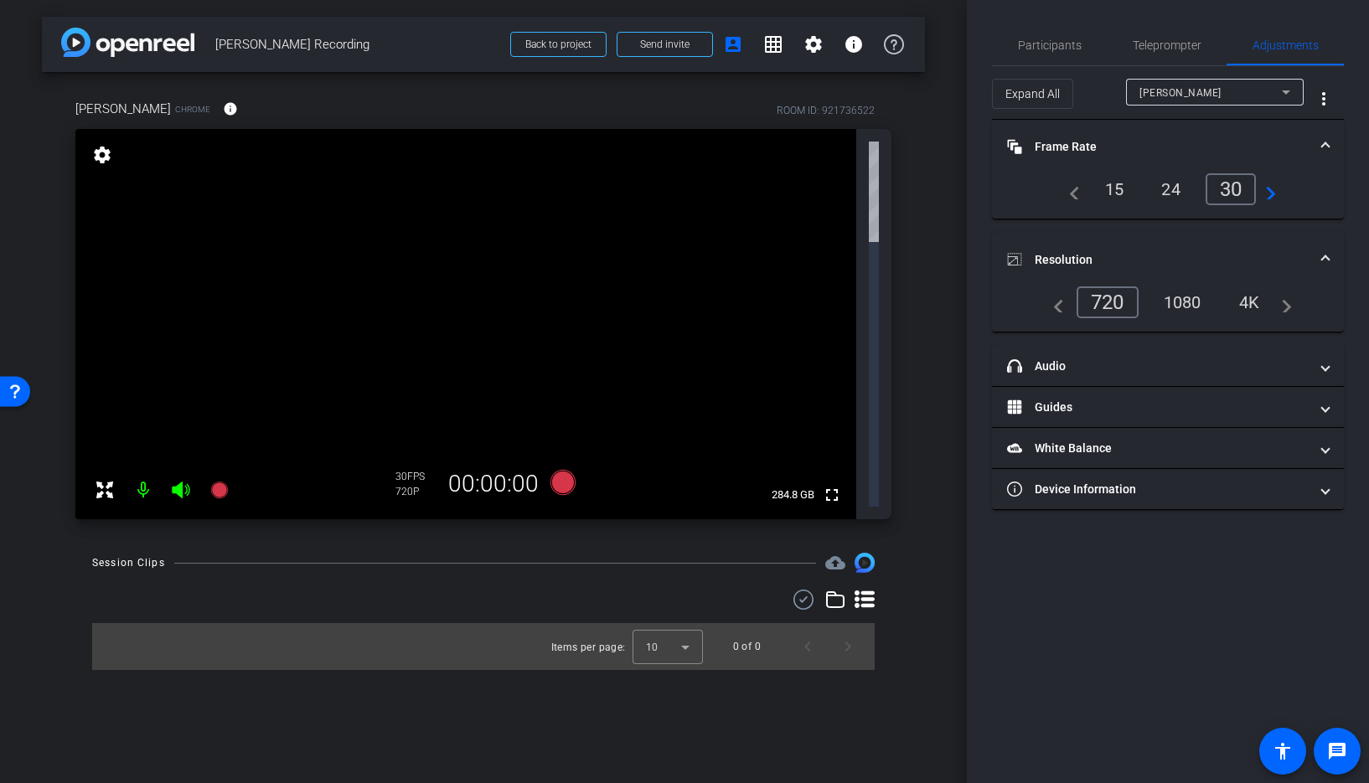
click at [1186, 301] on div "1080" at bounding box center [1182, 302] width 63 height 28
click at [1030, 50] on span "Participants" at bounding box center [1050, 45] width 64 height 12
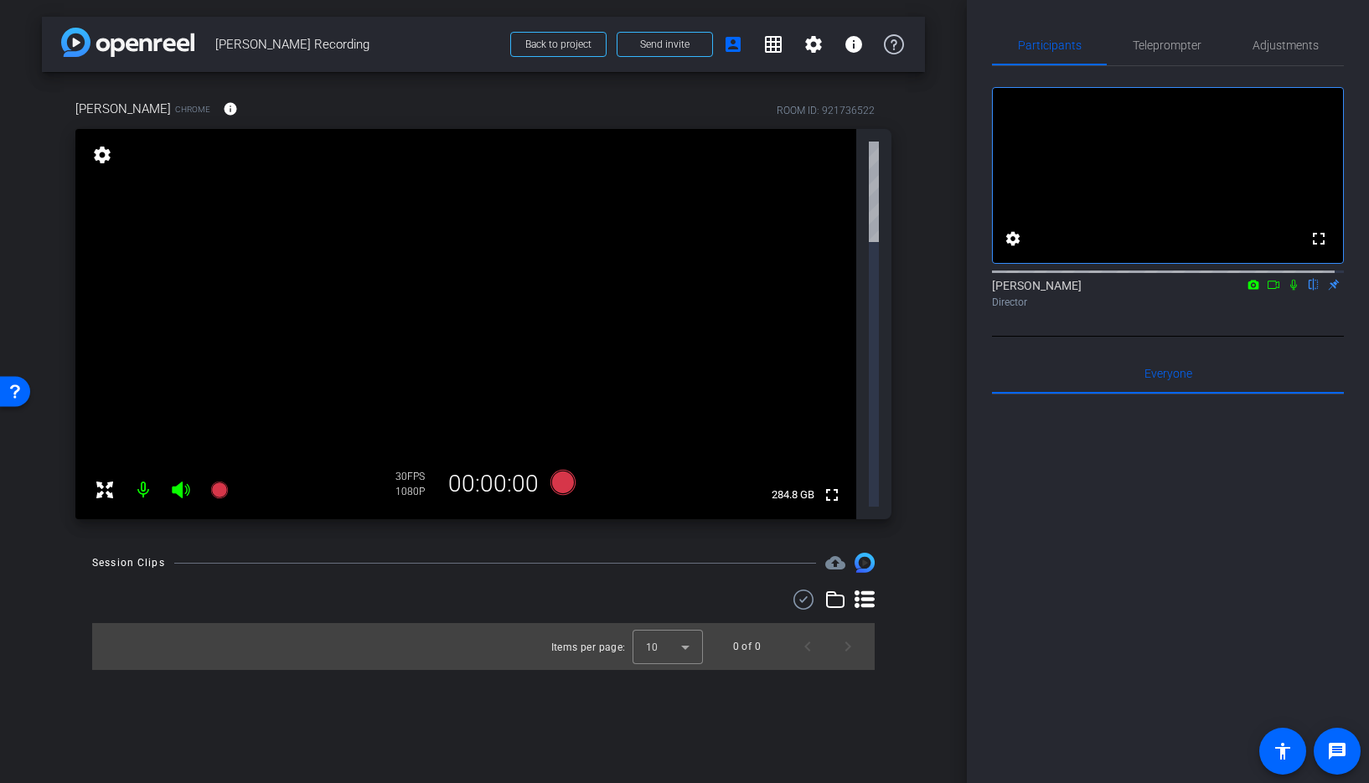
click at [103, 152] on mat-icon "settings" at bounding box center [101, 155] width 23 height 20
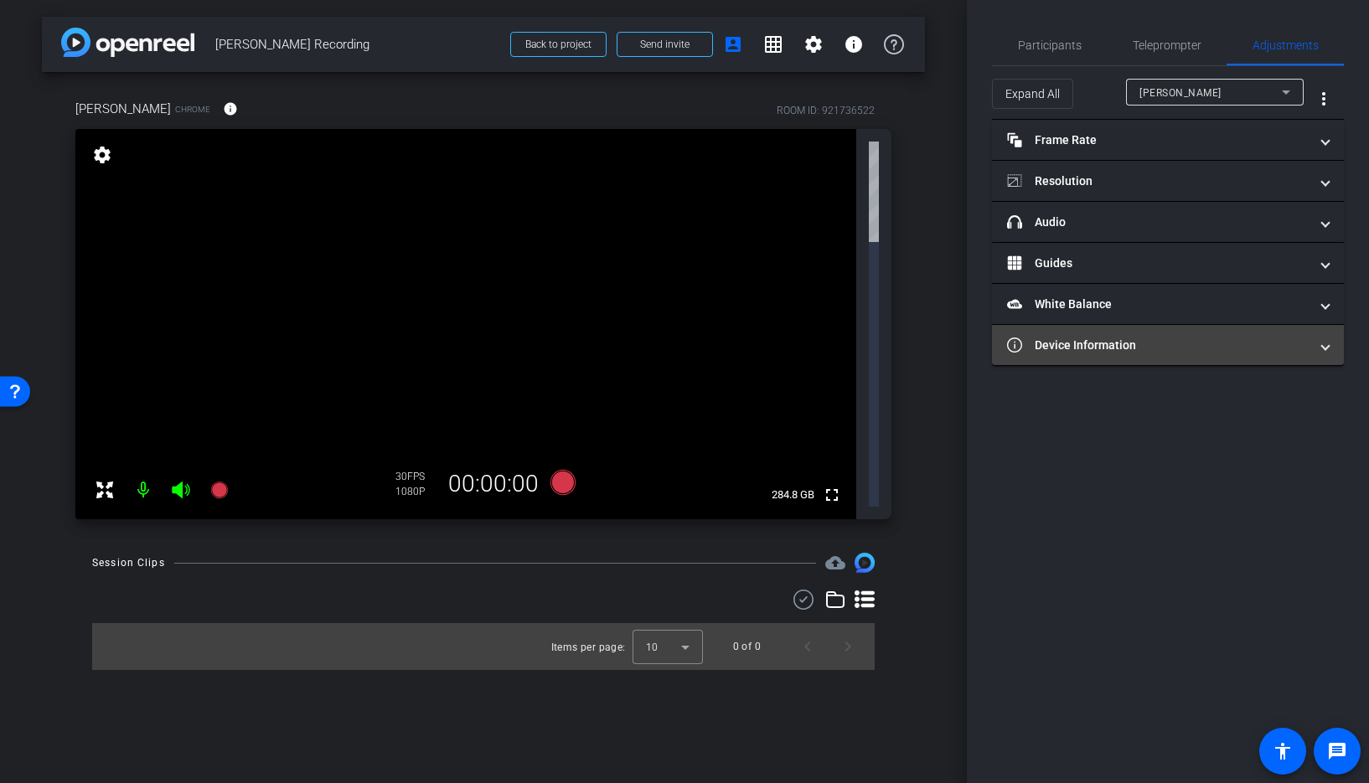
click at [1075, 356] on mat-expansion-panel-header "Device Information" at bounding box center [1168, 345] width 352 height 40
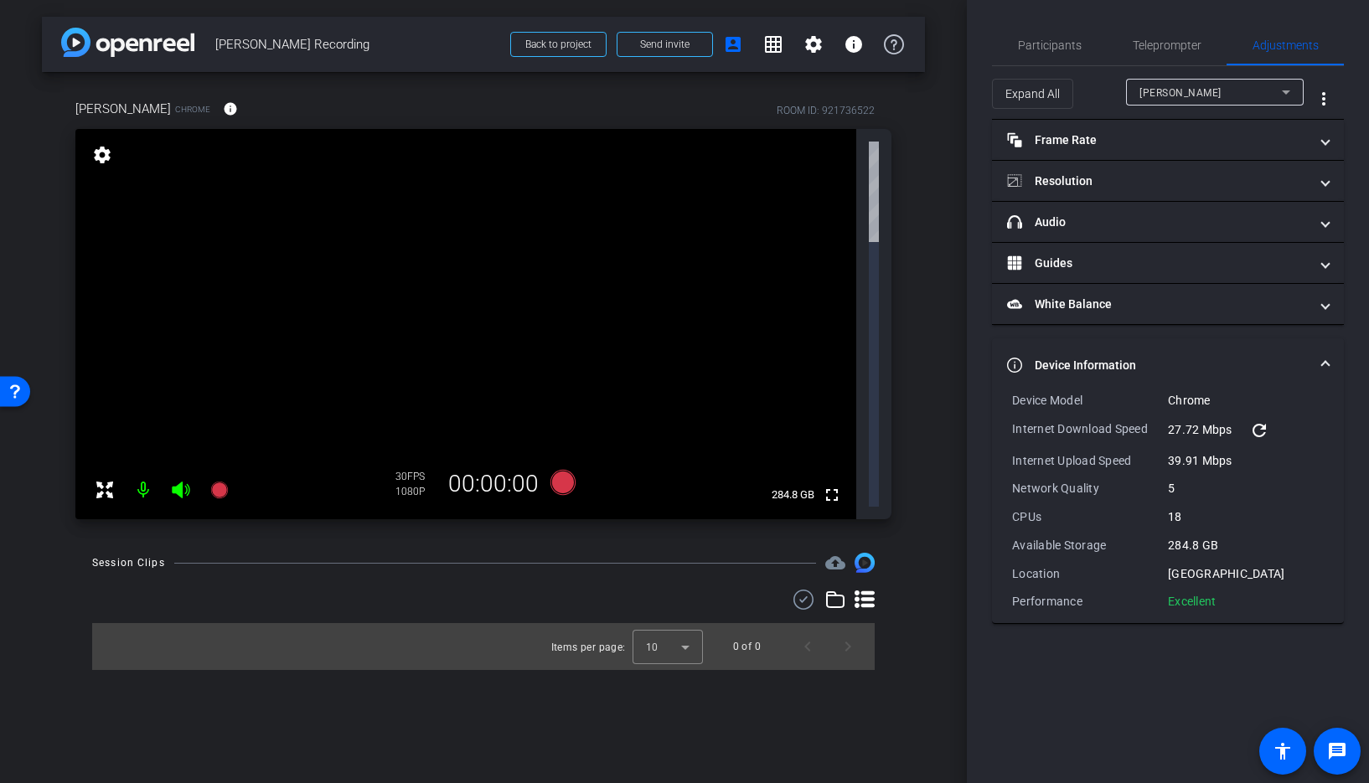
click at [954, 165] on div "arrow_back Daniel Kluz Recording Back to project Send invite account_box grid_o…" at bounding box center [483, 391] width 967 height 783
click at [1033, 48] on span "Participants" at bounding box center [1050, 45] width 64 height 12
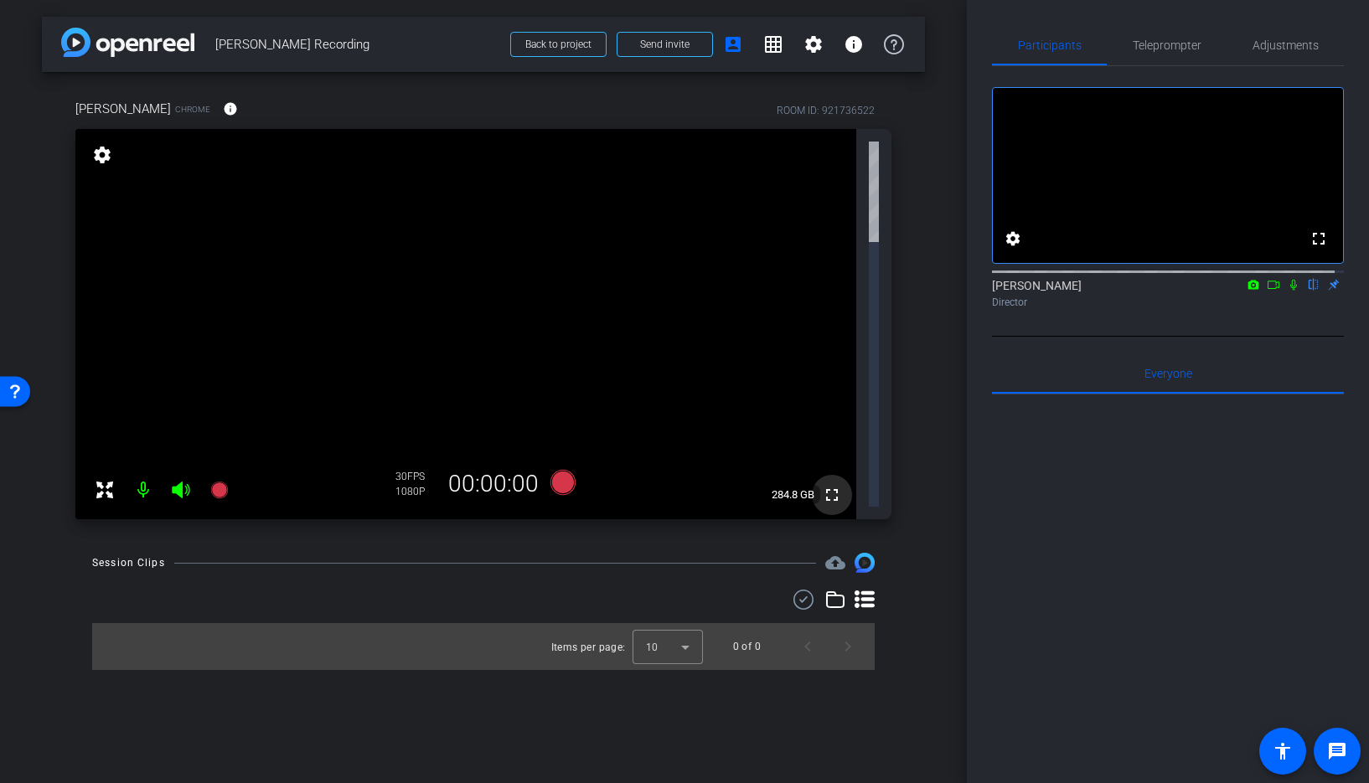
click at [833, 485] on mat-icon "fullscreen" at bounding box center [832, 495] width 20 height 20
click at [99, 480] on icon at bounding box center [105, 490] width 20 height 20
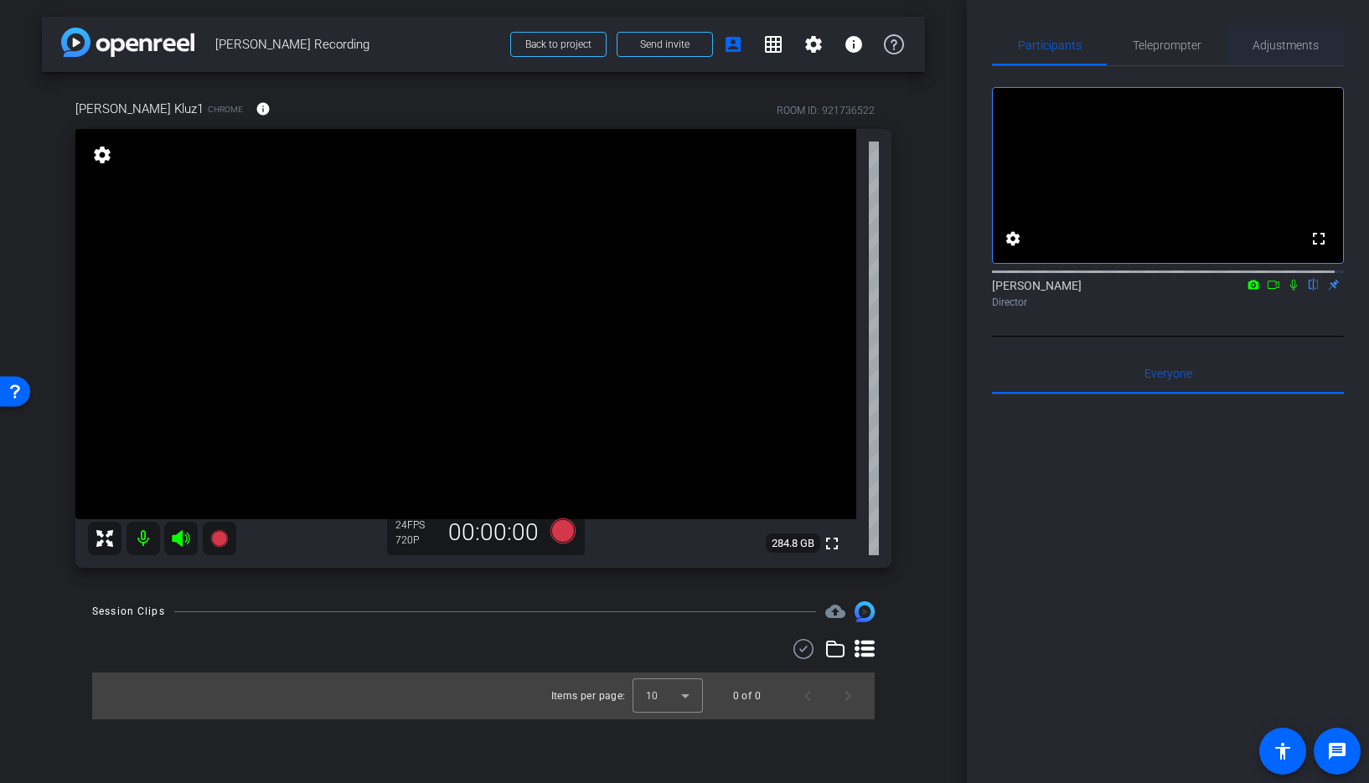
click at [1280, 47] on span "Adjustments" at bounding box center [1286, 45] width 66 height 12
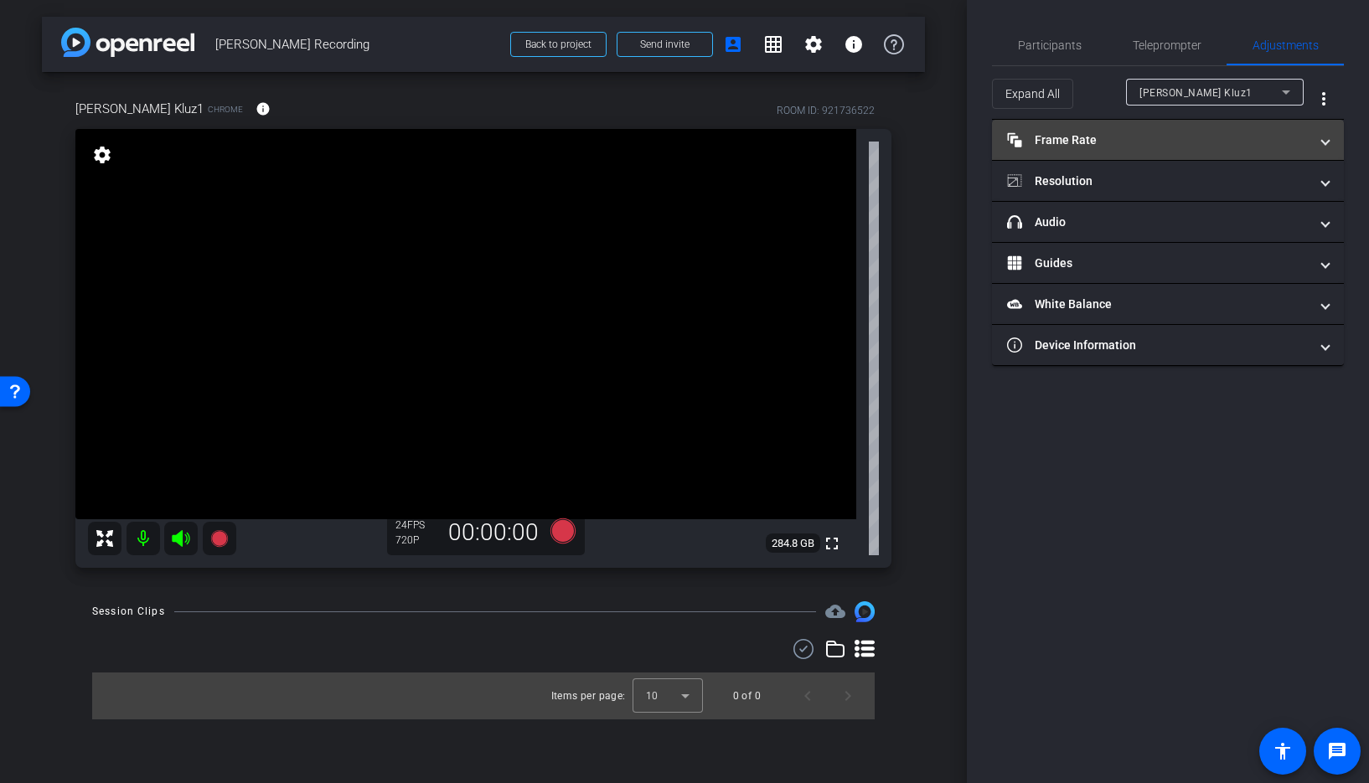
click at [1088, 139] on mat-panel-title "Frame Rate Frame Rate" at bounding box center [1158, 141] width 302 height 18
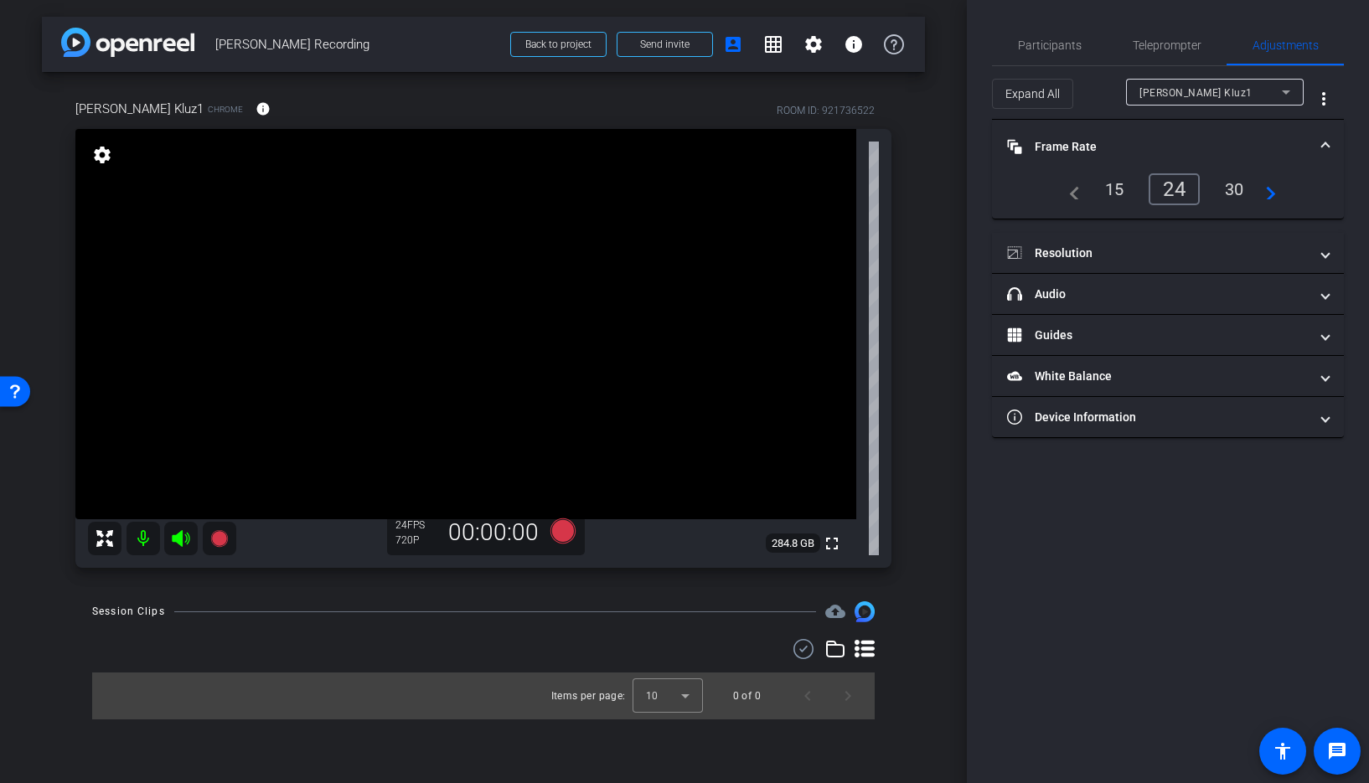
click at [1237, 185] on div "30" at bounding box center [1235, 189] width 44 height 28
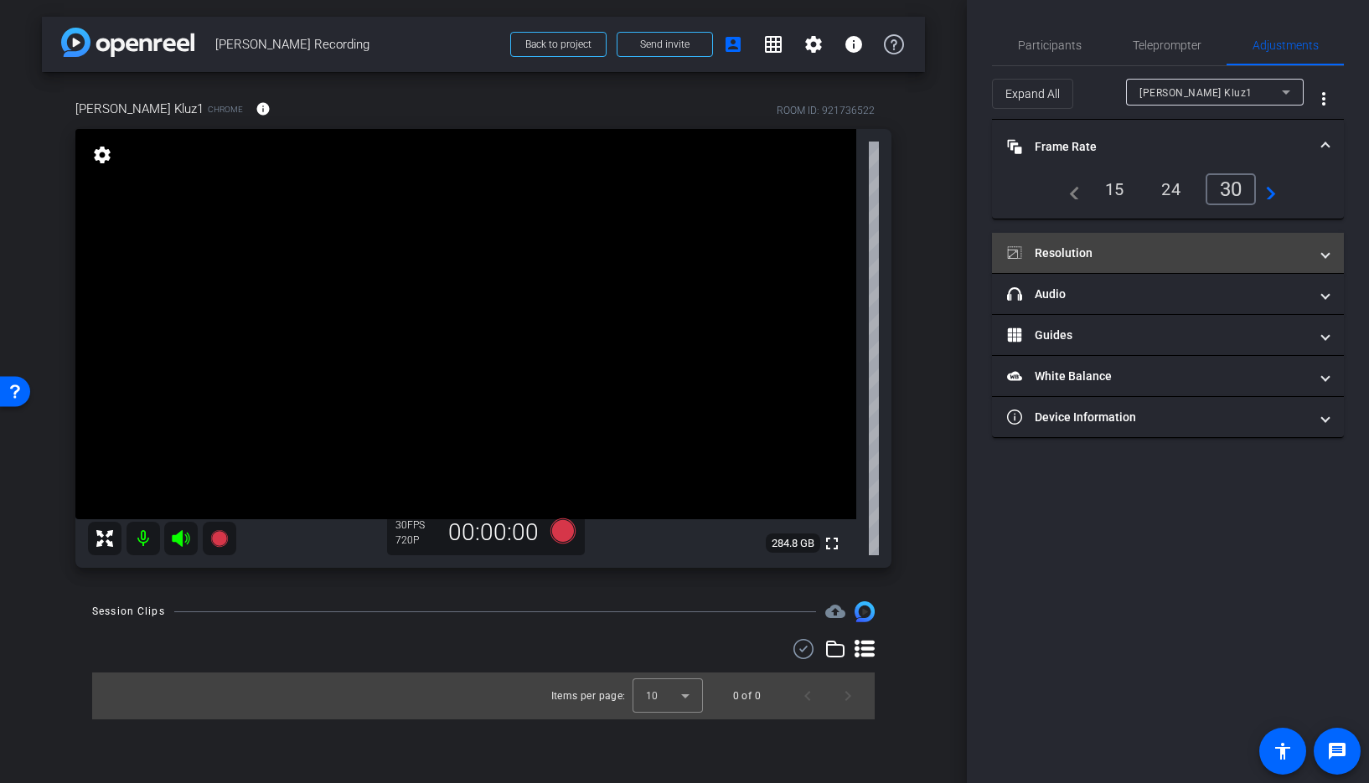
click at [1079, 252] on mat-panel-title "Resolution" at bounding box center [1158, 254] width 302 height 18
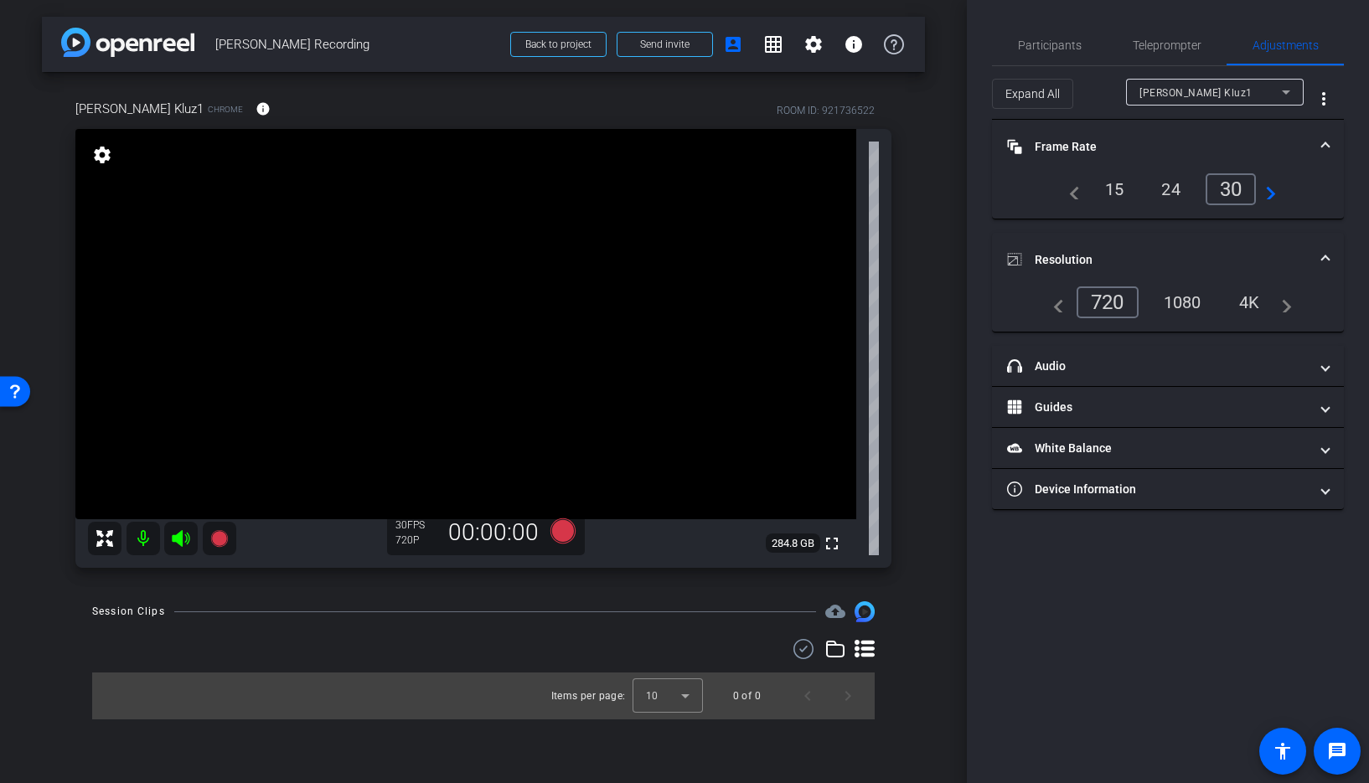
click at [1190, 302] on div "1080" at bounding box center [1182, 302] width 63 height 28
click at [1033, 50] on span "Participants" at bounding box center [1050, 45] width 64 height 12
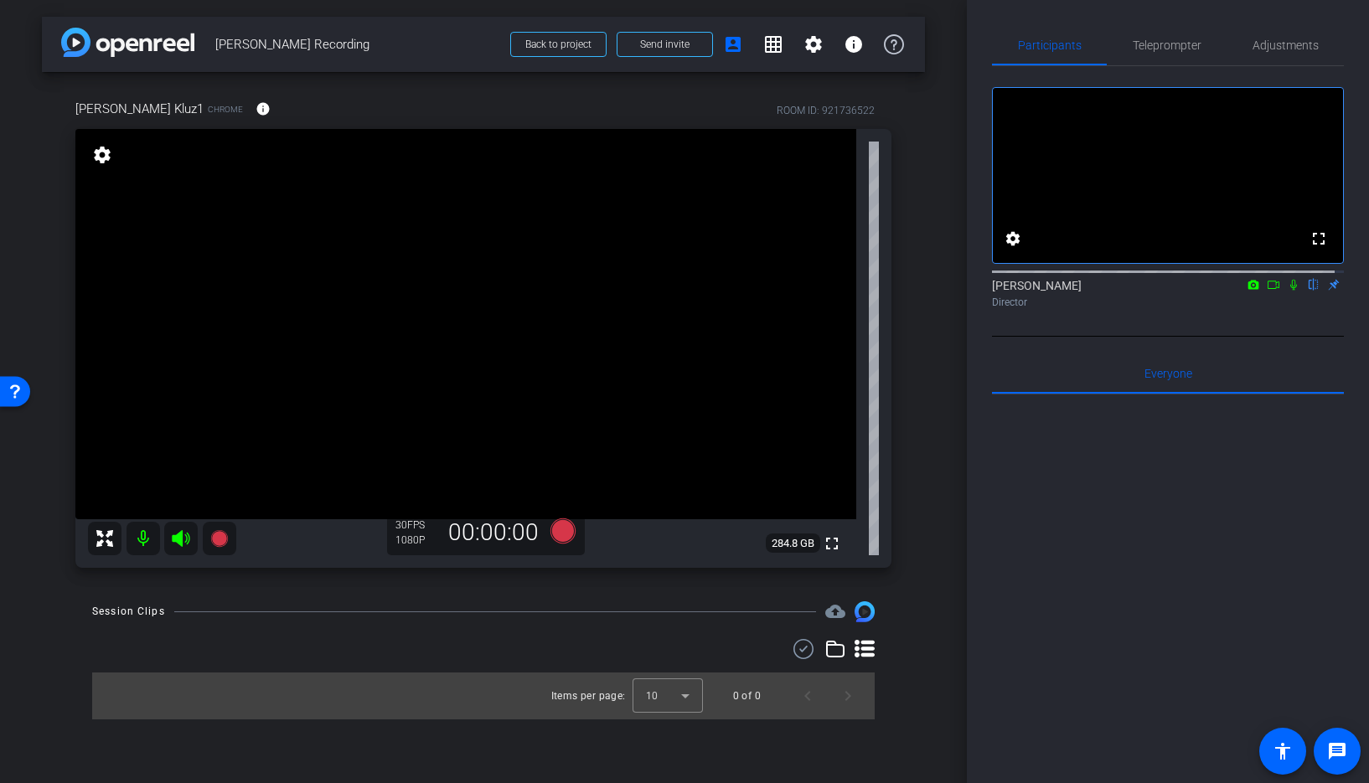
click at [244, 586] on div "arrow_back Daniel Kluz Recording Back to project Send invite account_box grid_o…" at bounding box center [483, 391] width 967 height 783
click at [219, 541] on icon at bounding box center [218, 538] width 17 height 17
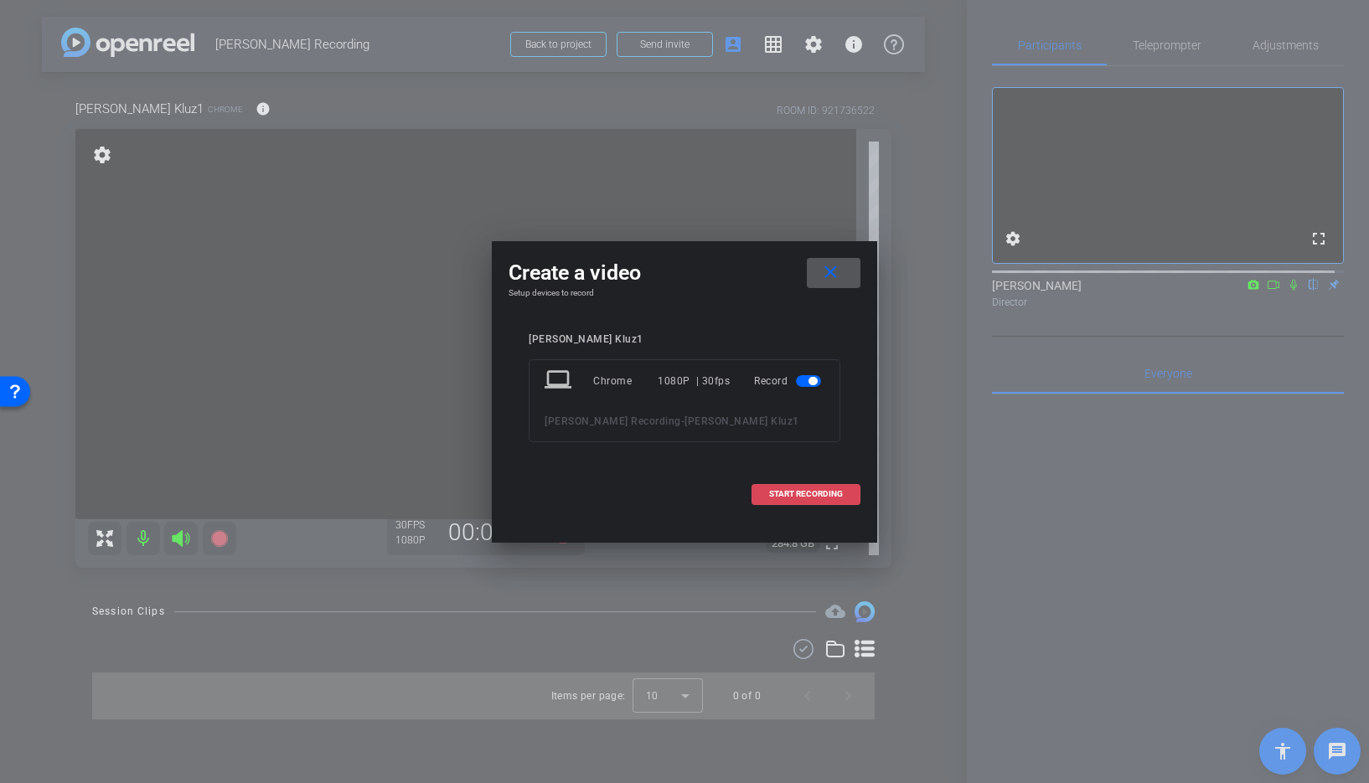
click at [786, 494] on span "START RECORDING" at bounding box center [806, 494] width 74 height 8
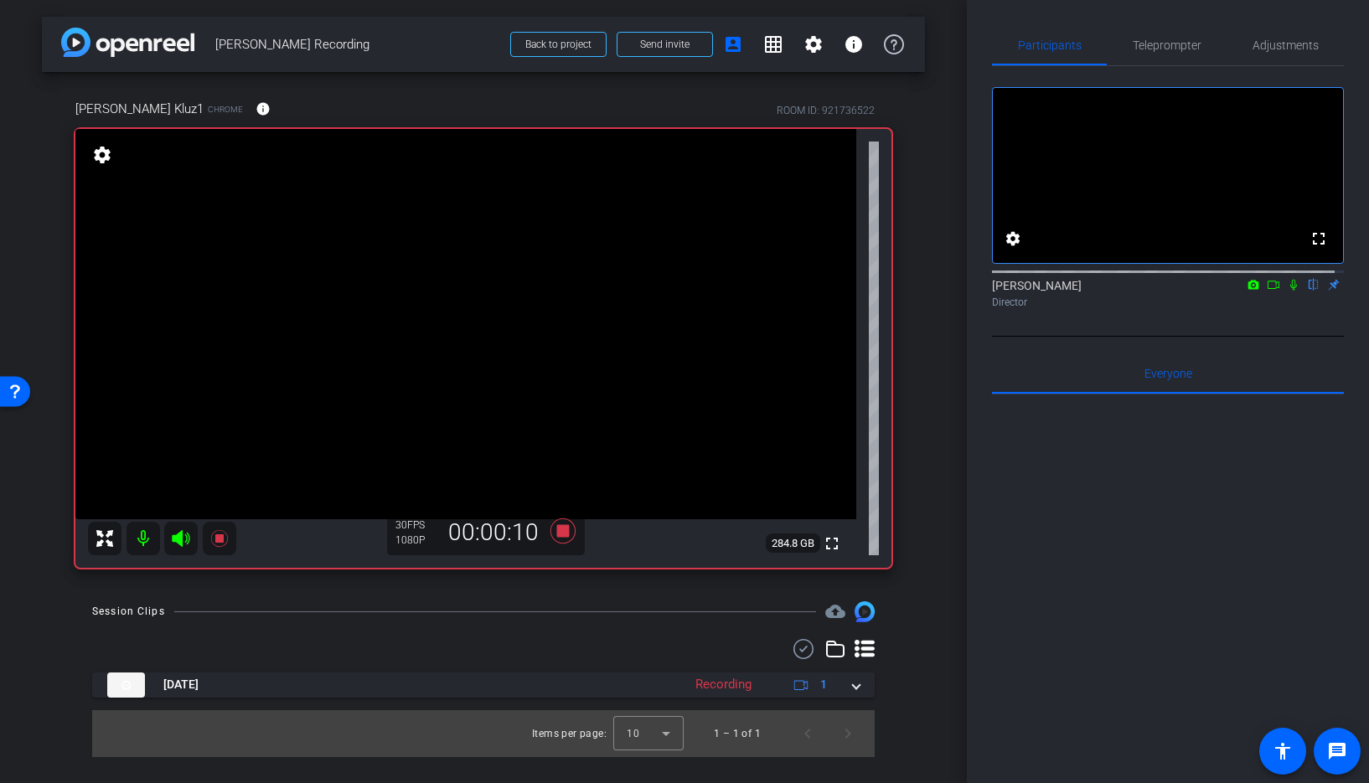
click at [1290, 291] on icon at bounding box center [1293, 285] width 7 height 11
click at [1287, 291] on icon at bounding box center [1293, 285] width 13 height 12
click at [218, 536] on icon at bounding box center [218, 538] width 17 height 17
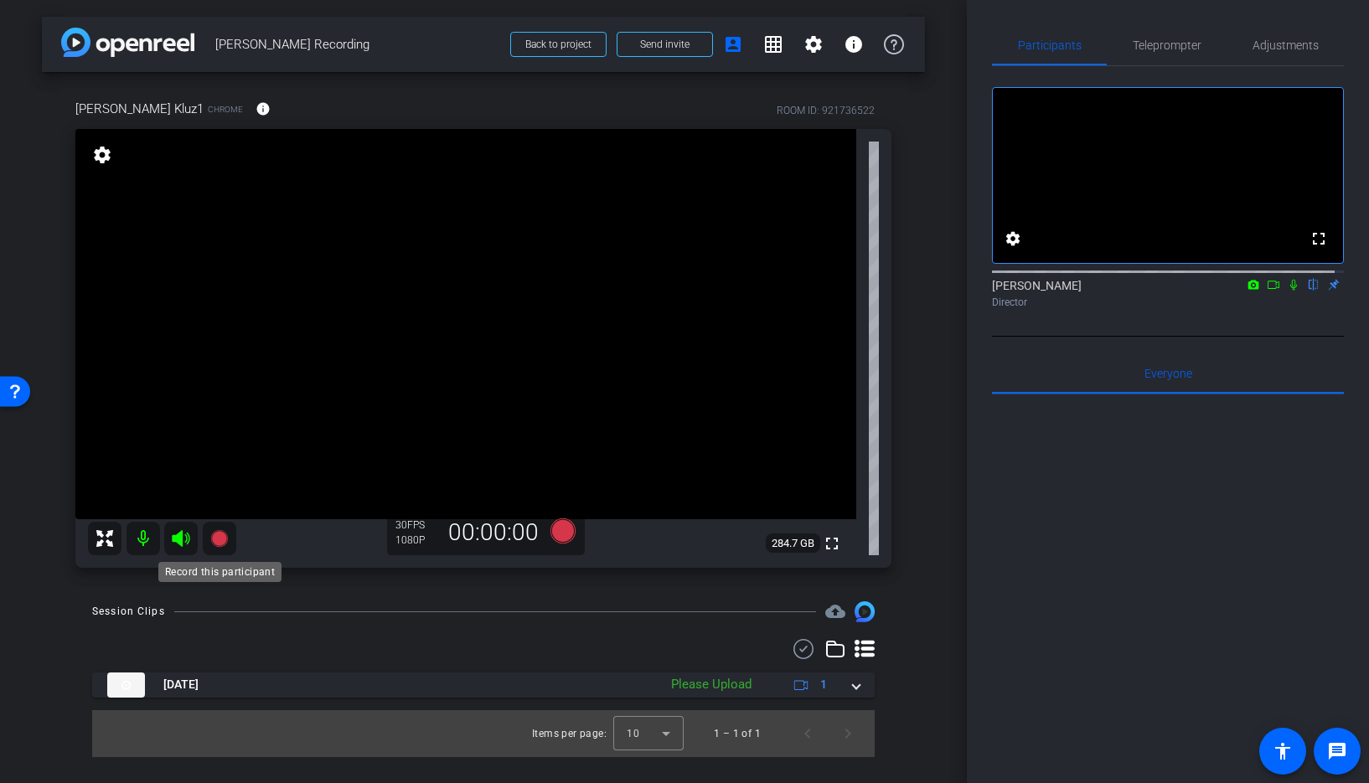
click at [216, 539] on icon at bounding box center [218, 538] width 17 height 17
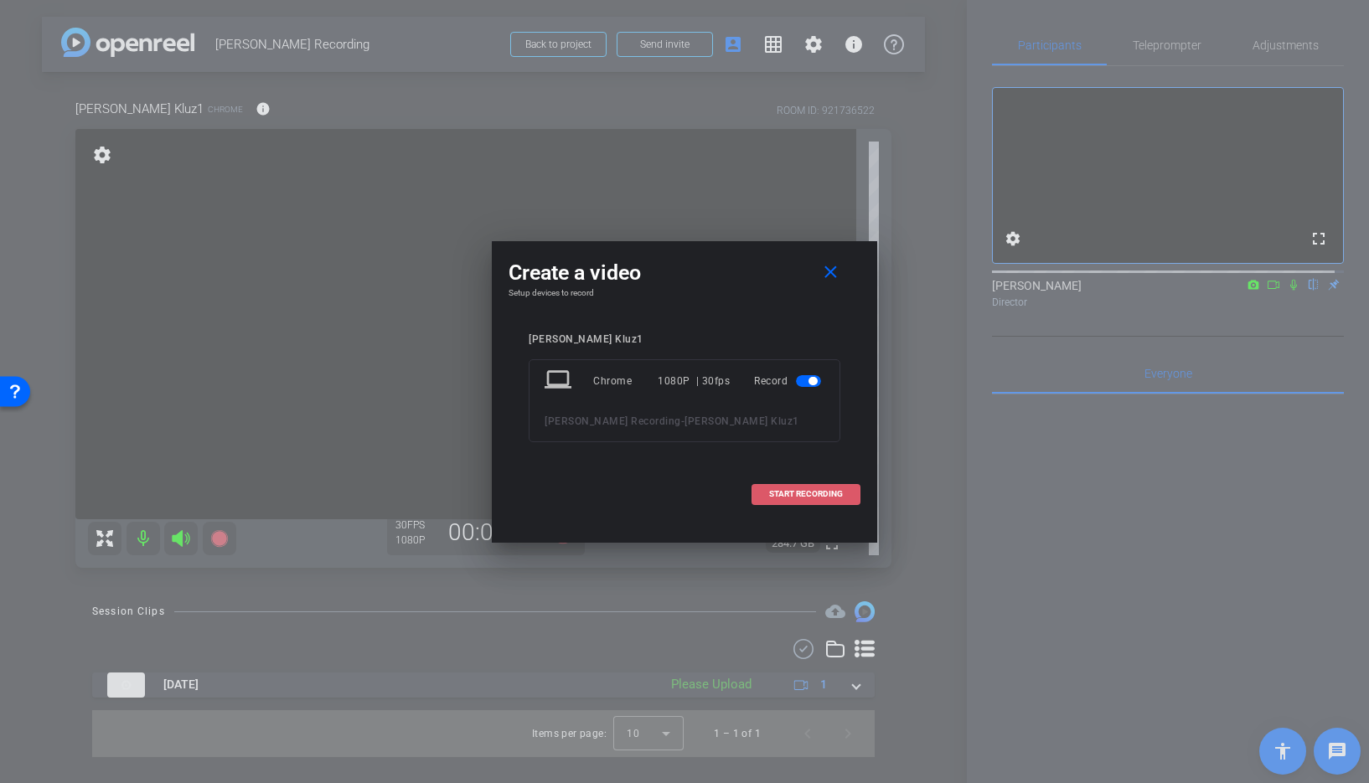
click at [793, 494] on span "START RECORDING" at bounding box center [806, 494] width 74 height 8
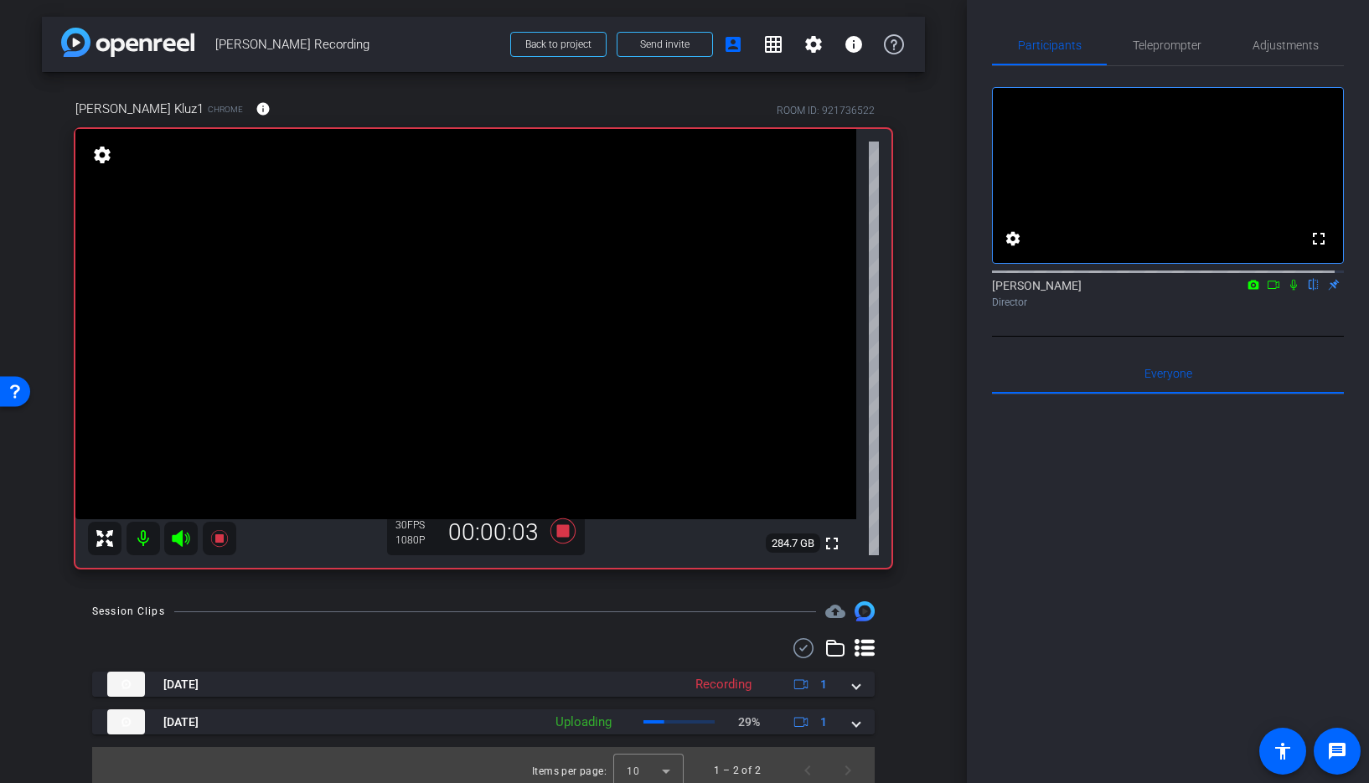
click at [1290, 291] on icon at bounding box center [1293, 285] width 7 height 11
click at [1290, 291] on icon at bounding box center [1294, 285] width 9 height 11
click at [1287, 291] on icon at bounding box center [1293, 285] width 13 height 12
click at [1290, 291] on icon at bounding box center [1294, 285] width 9 height 11
click at [221, 535] on icon at bounding box center [218, 538] width 17 height 17
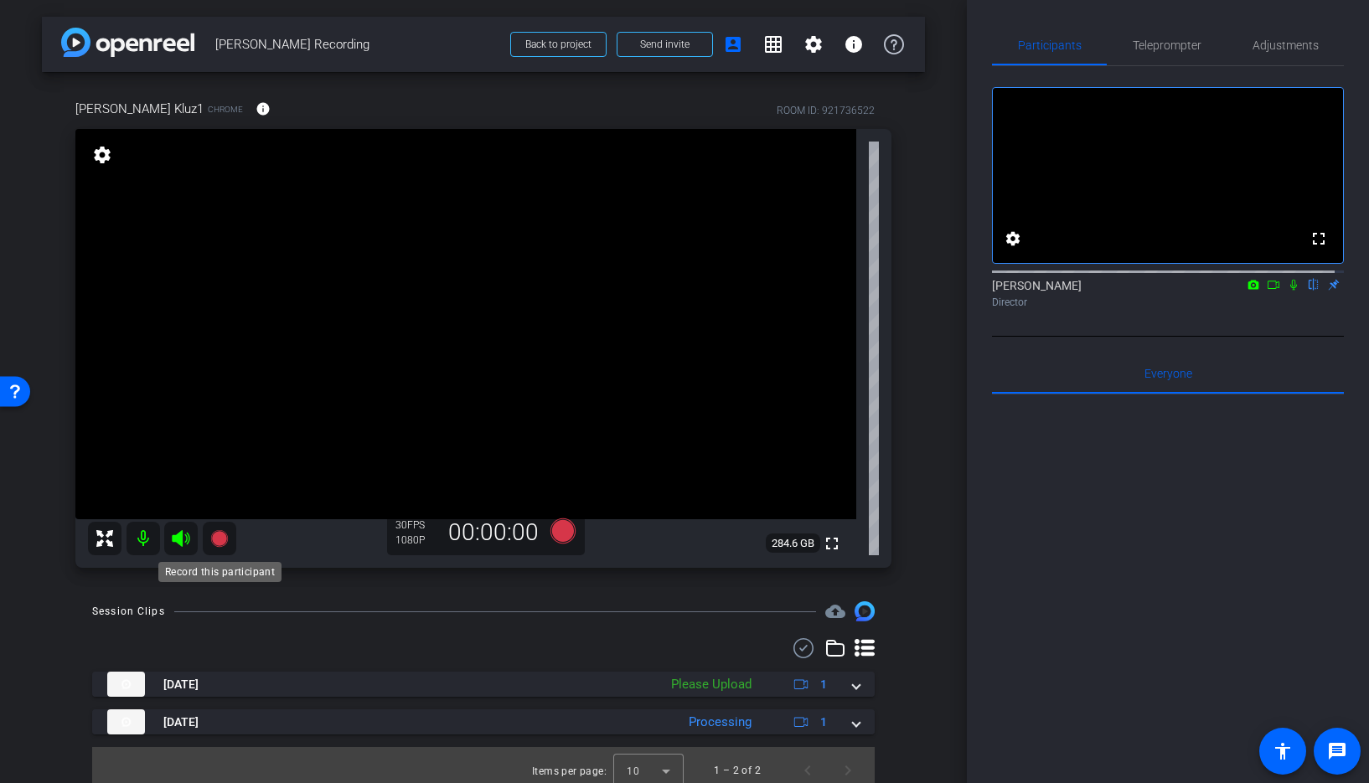
click at [214, 537] on icon at bounding box center [218, 538] width 17 height 17
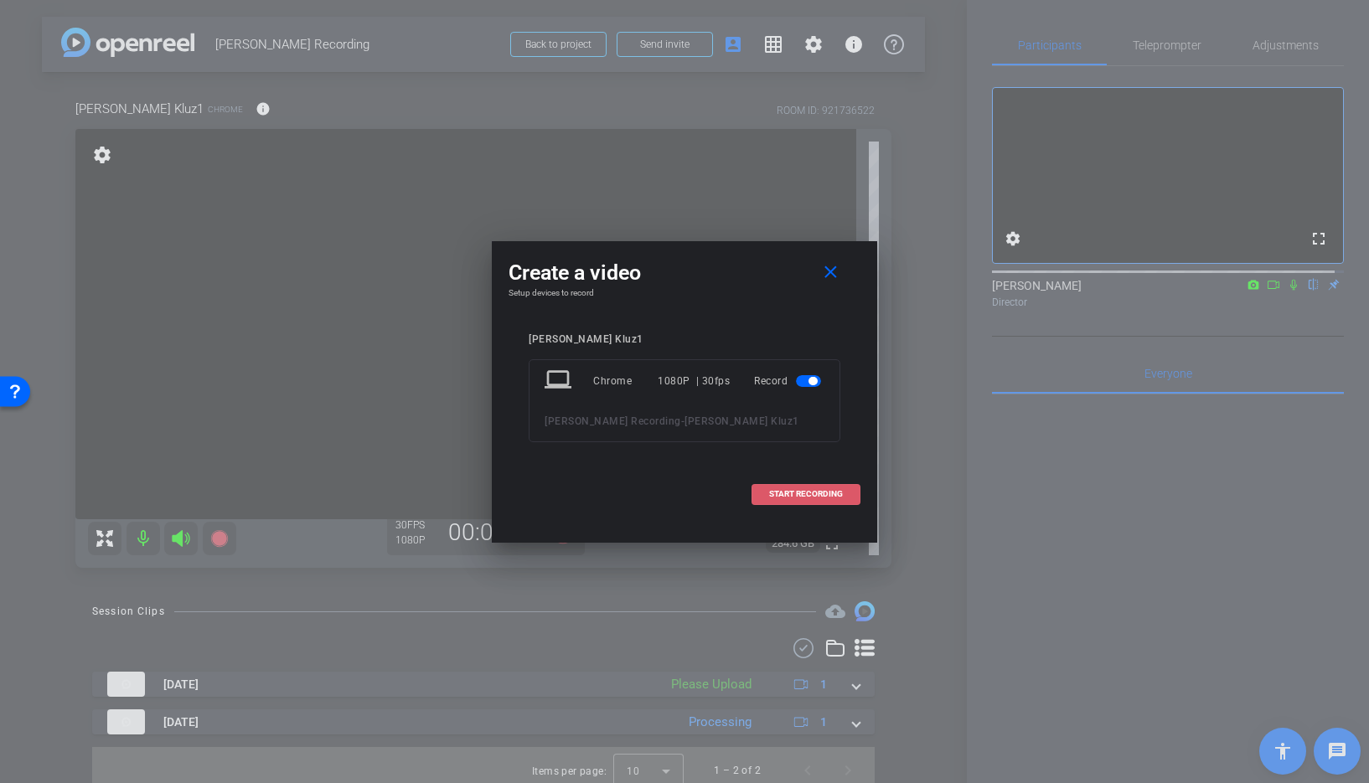
click at [820, 490] on span "START RECORDING" at bounding box center [806, 494] width 74 height 8
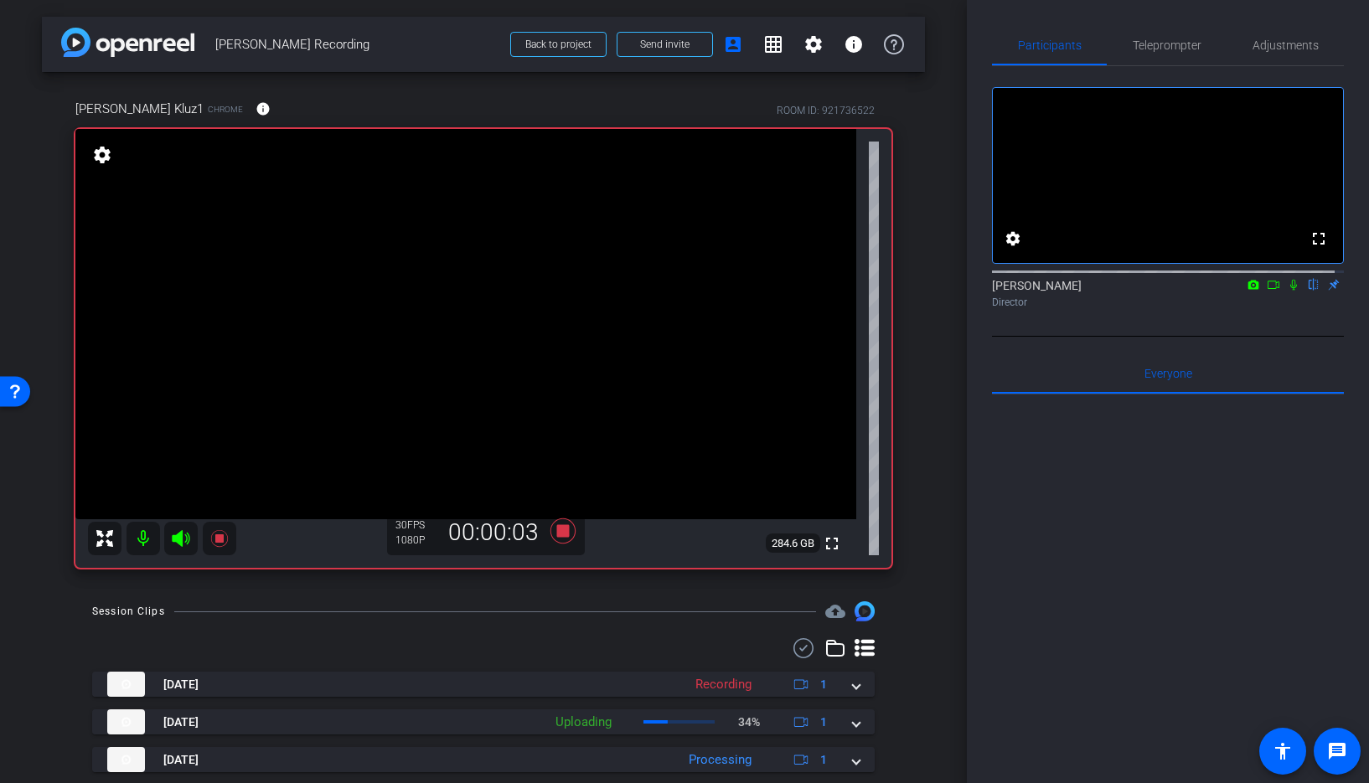
click at [1287, 291] on icon at bounding box center [1293, 285] width 13 height 12
click at [1290, 291] on icon at bounding box center [1294, 285] width 9 height 11
click at [1290, 291] on icon at bounding box center [1293, 285] width 7 height 11
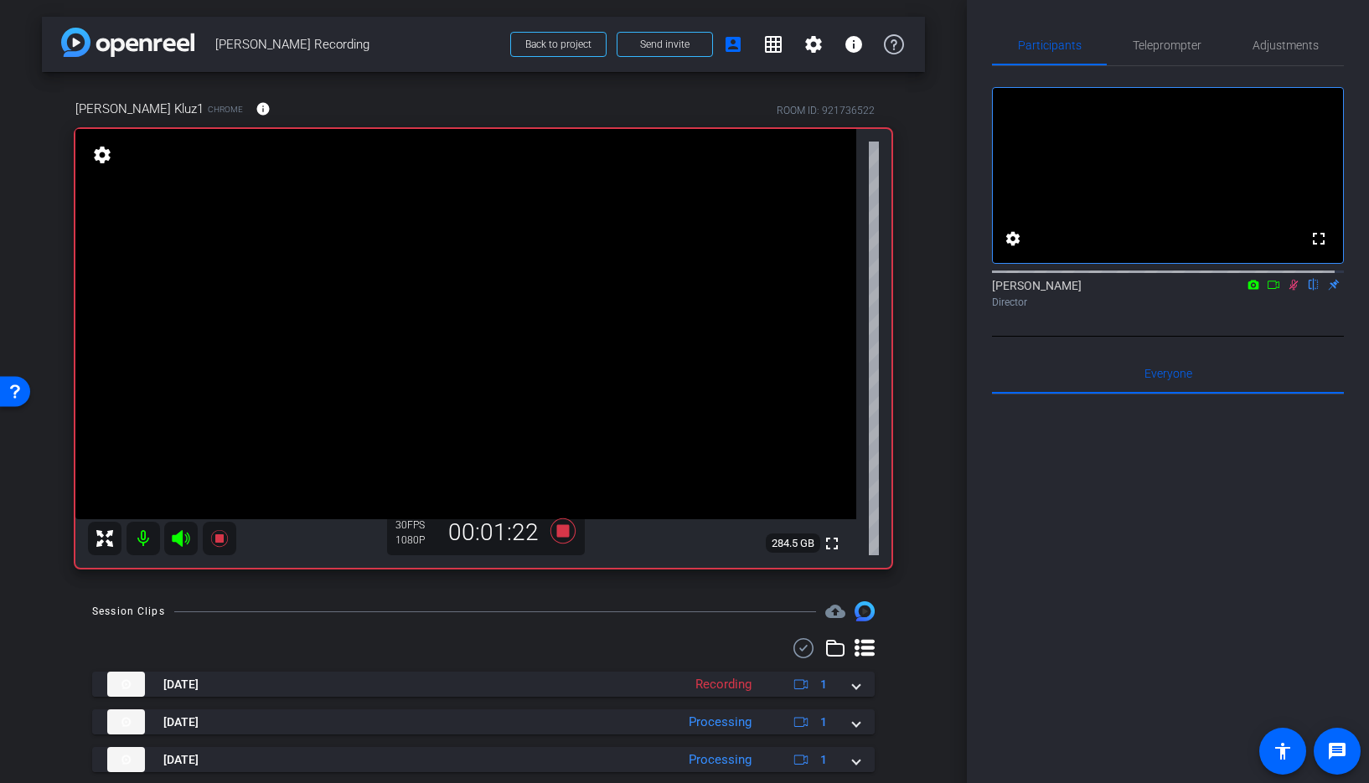
click at [1287, 291] on icon at bounding box center [1293, 285] width 13 height 12
click at [1290, 291] on icon at bounding box center [1294, 285] width 9 height 11
click at [218, 536] on icon at bounding box center [218, 538] width 17 height 17
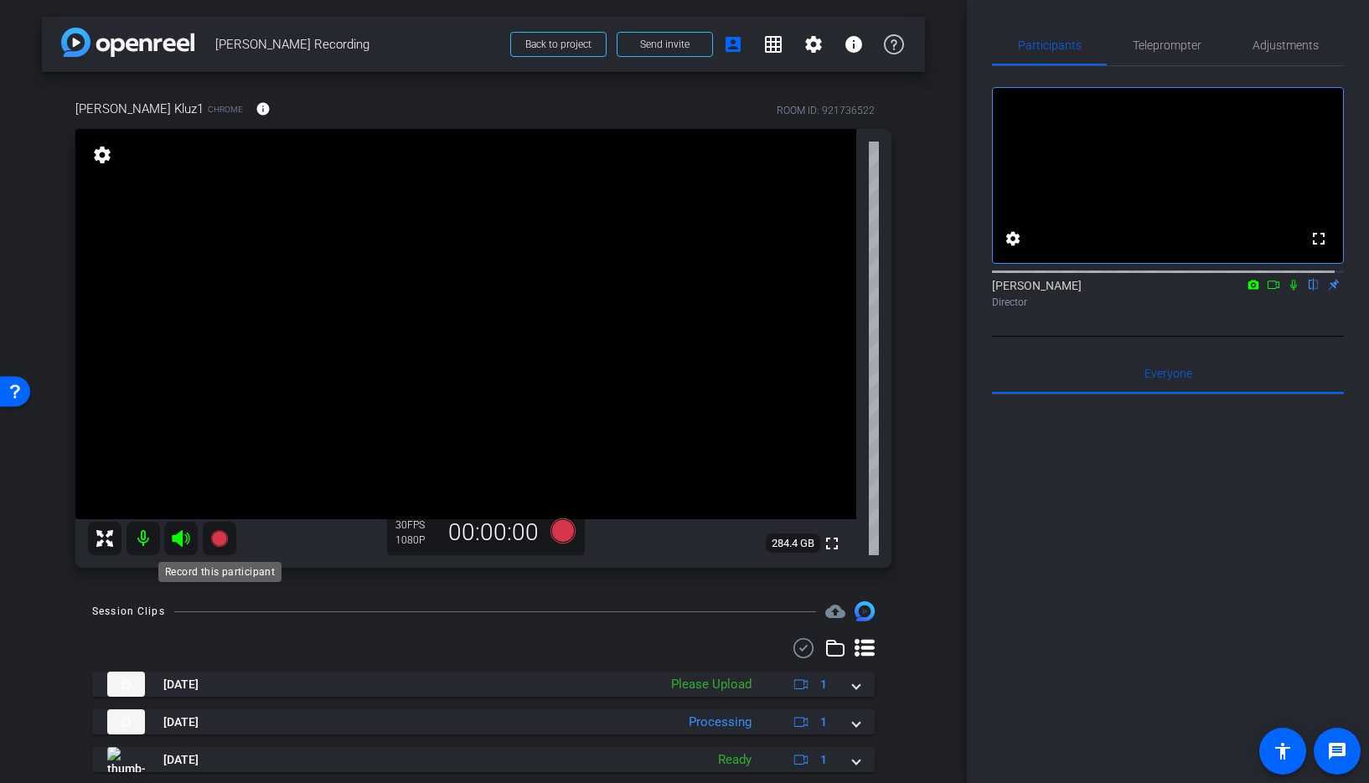
click at [219, 536] on icon at bounding box center [218, 538] width 17 height 17
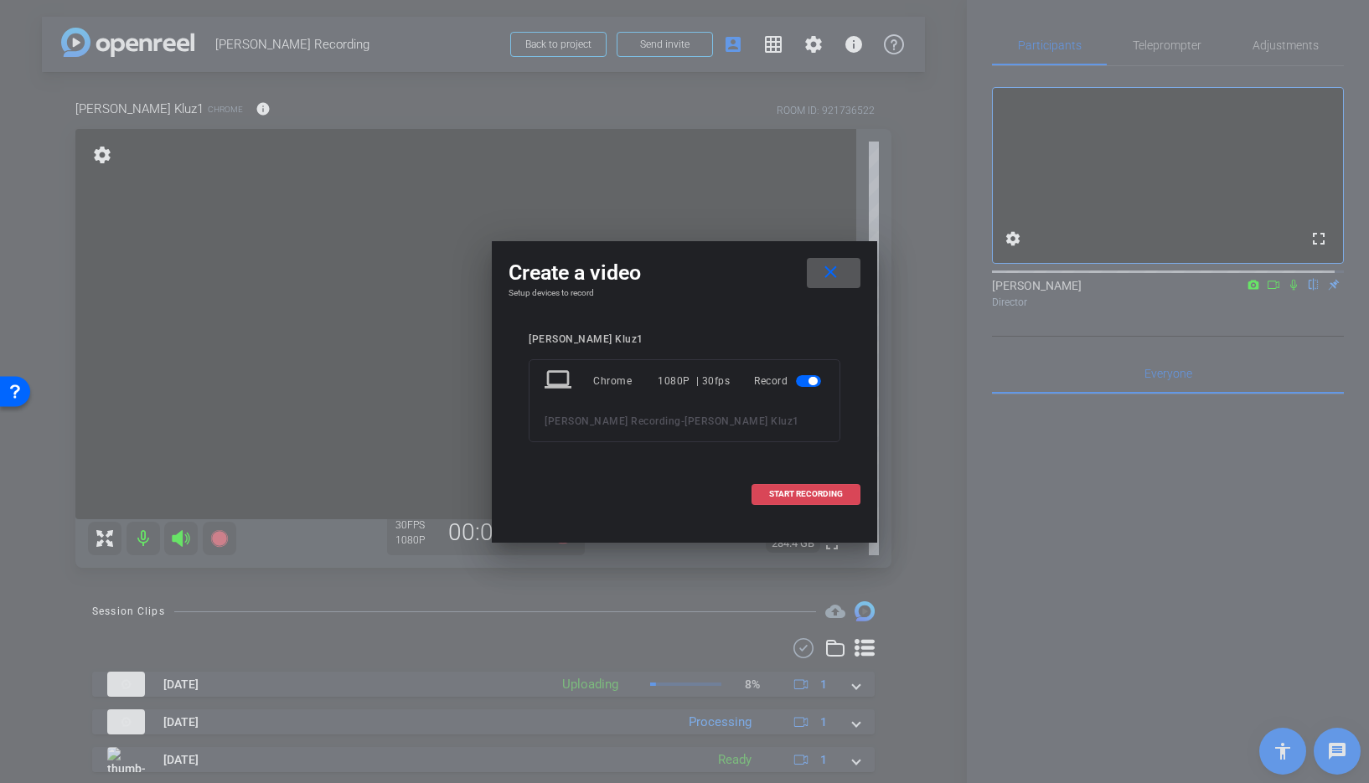
click at [799, 498] on span "START RECORDING" at bounding box center [806, 494] width 74 height 8
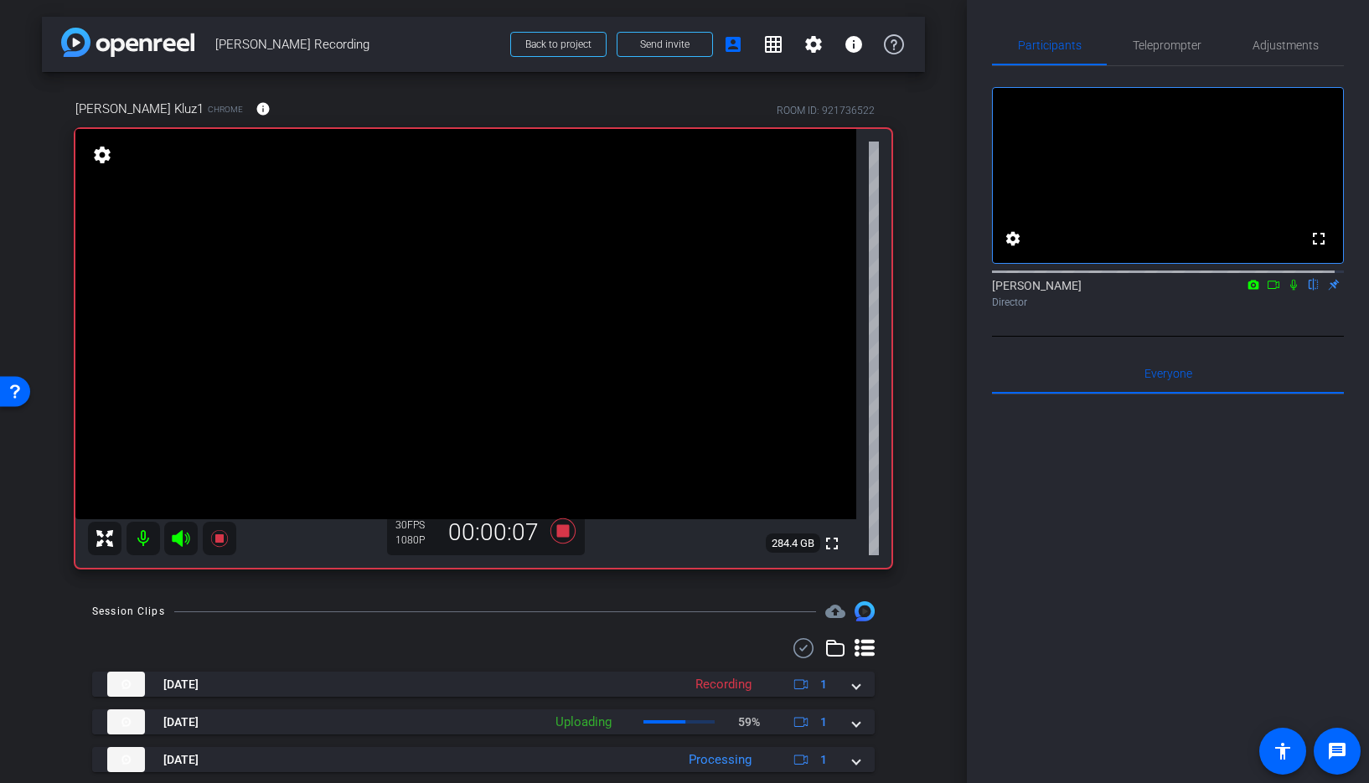
click at [1287, 291] on icon at bounding box center [1293, 285] width 13 height 12
click at [1290, 291] on icon at bounding box center [1294, 285] width 9 height 11
click at [1287, 291] on icon at bounding box center [1293, 285] width 13 height 12
click at [220, 539] on icon at bounding box center [218, 538] width 17 height 17
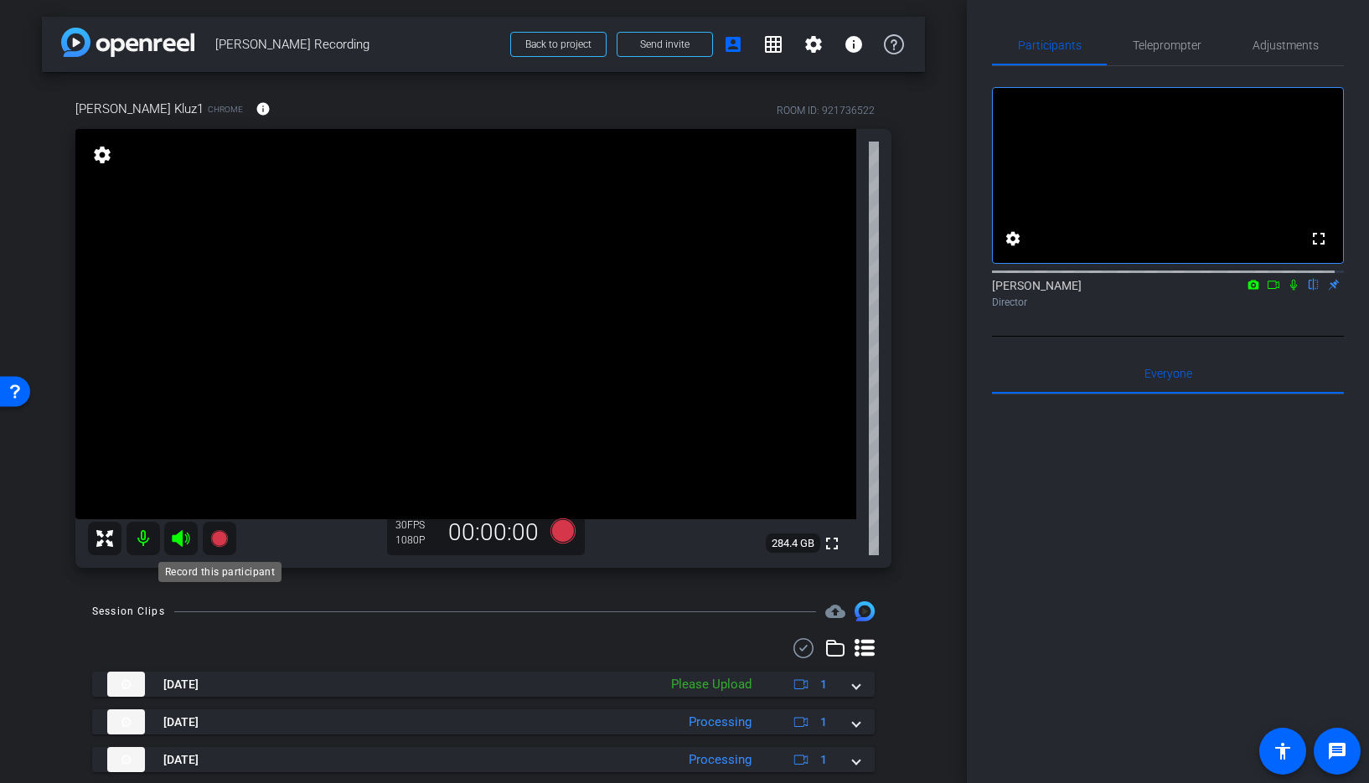
click at [215, 540] on icon at bounding box center [218, 538] width 17 height 17
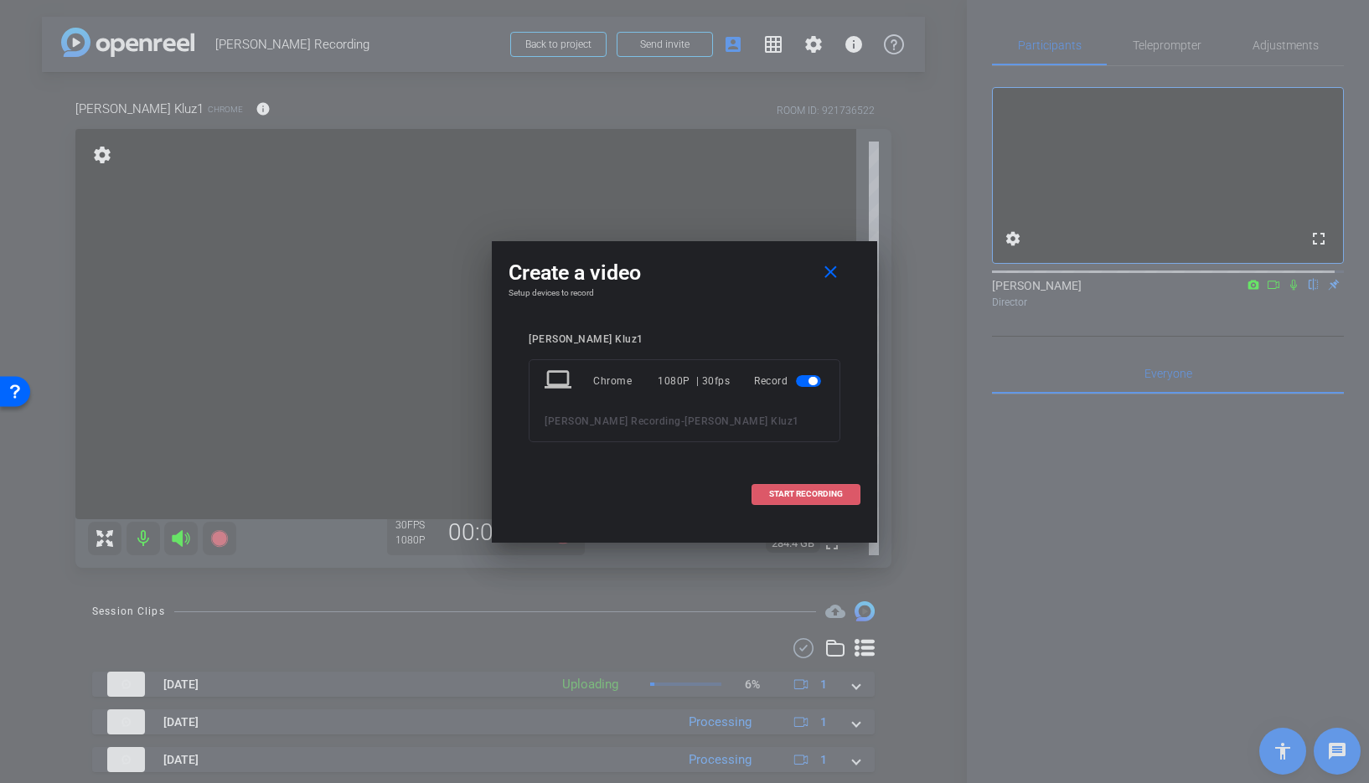
click at [802, 492] on span "START RECORDING" at bounding box center [806, 494] width 74 height 8
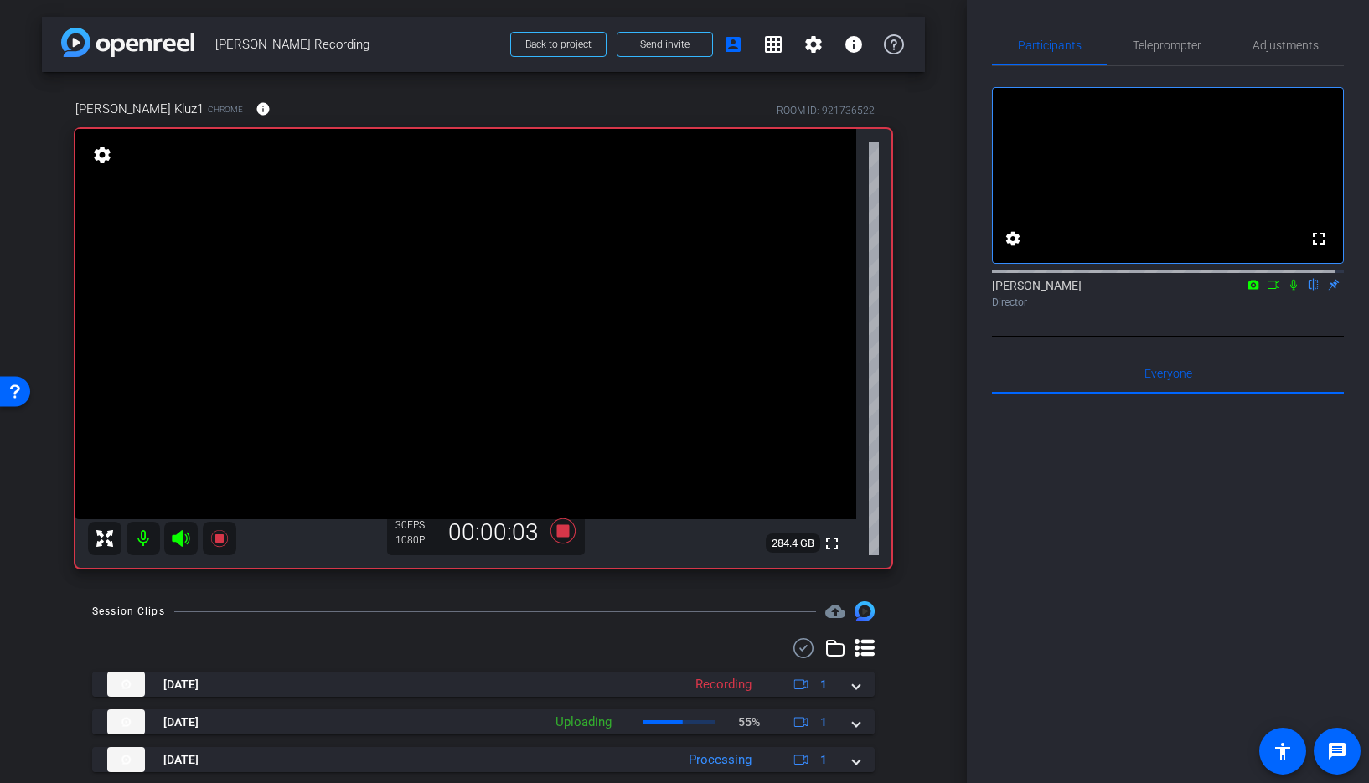
click at [1287, 291] on icon at bounding box center [1293, 285] width 13 height 12
click at [1238, 336] on div "fullscreen settings Jason Rouse flip Director" at bounding box center [1168, 201] width 352 height 271
click at [1290, 291] on icon at bounding box center [1293, 285] width 13 height 12
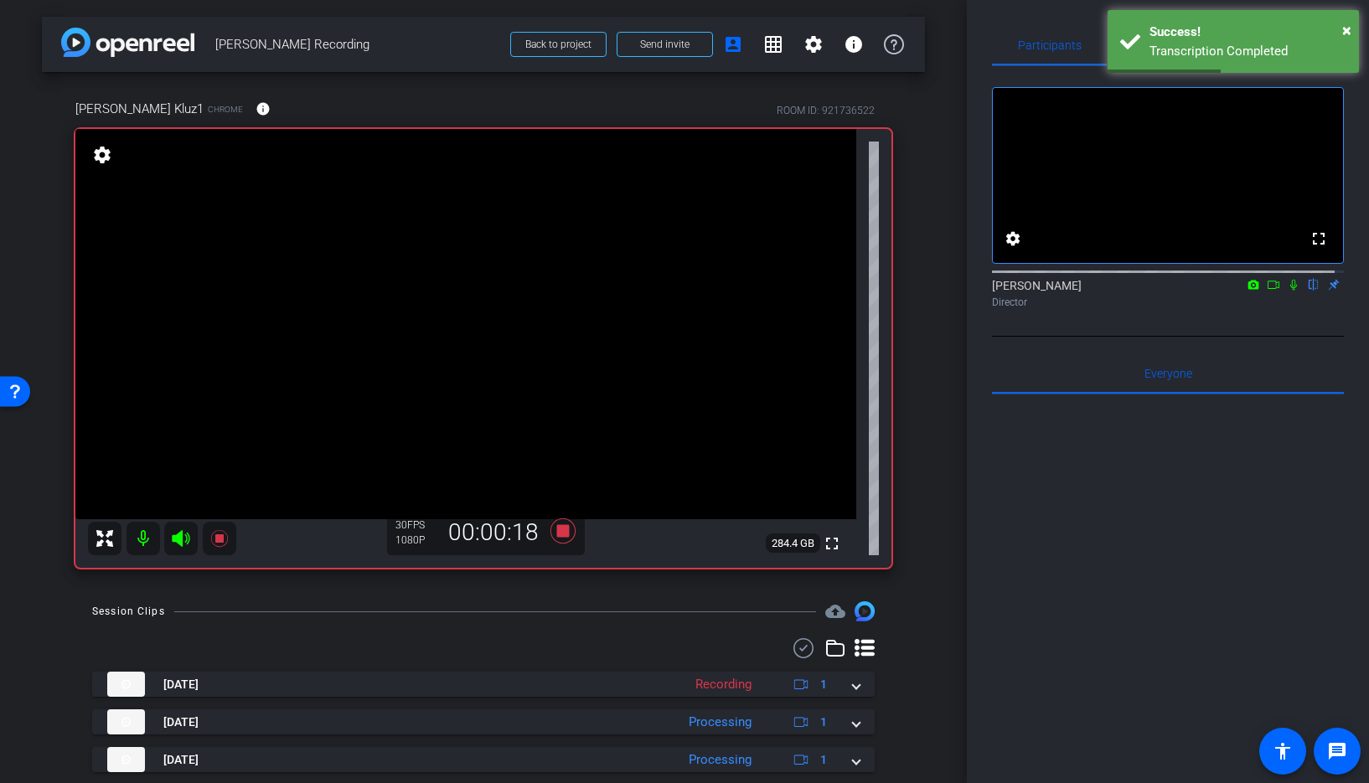
click at [1290, 291] on icon at bounding box center [1293, 285] width 7 height 11
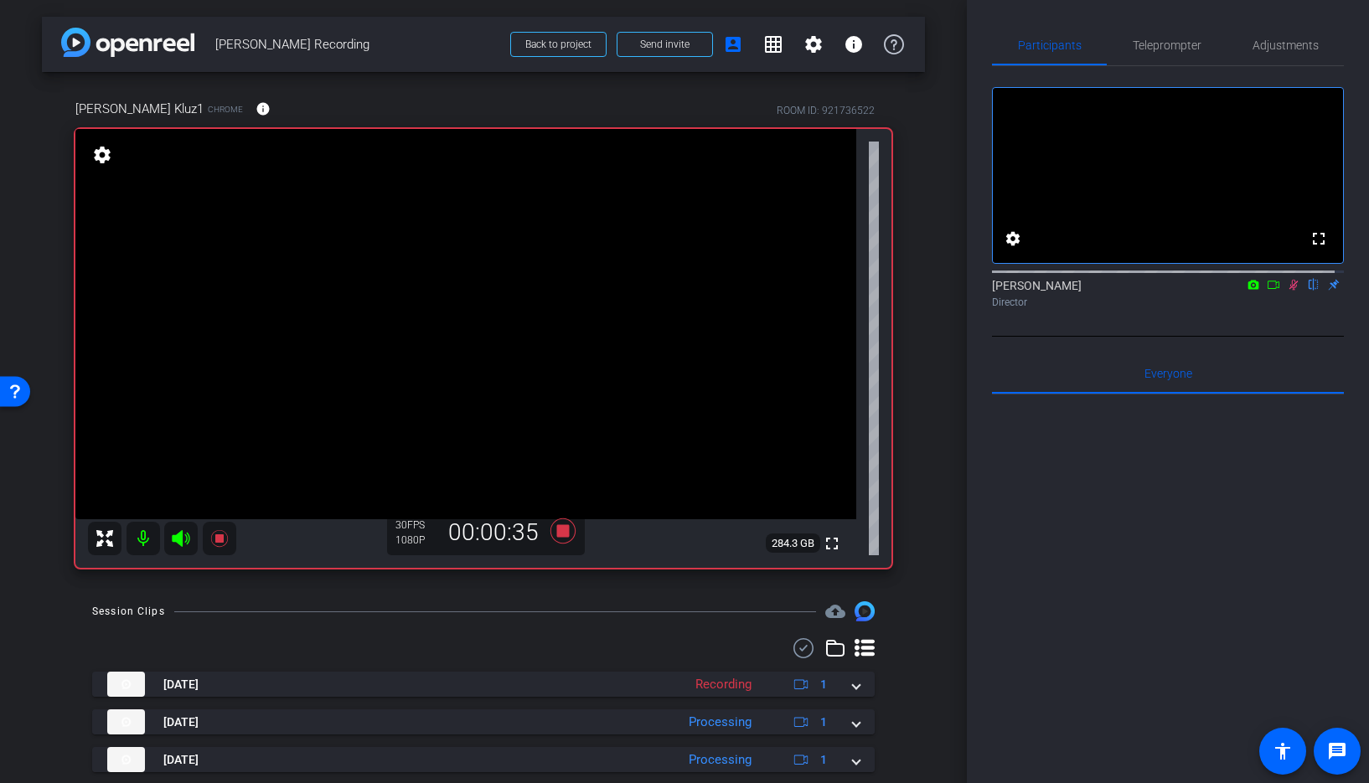
click at [1287, 291] on icon at bounding box center [1293, 285] width 13 height 12
click at [1290, 291] on icon at bounding box center [1293, 285] width 7 height 11
click at [1290, 291] on icon at bounding box center [1294, 285] width 9 height 11
click at [1290, 291] on icon at bounding box center [1293, 285] width 7 height 11
click at [1287, 292] on mat-icon at bounding box center [1294, 284] width 20 height 15
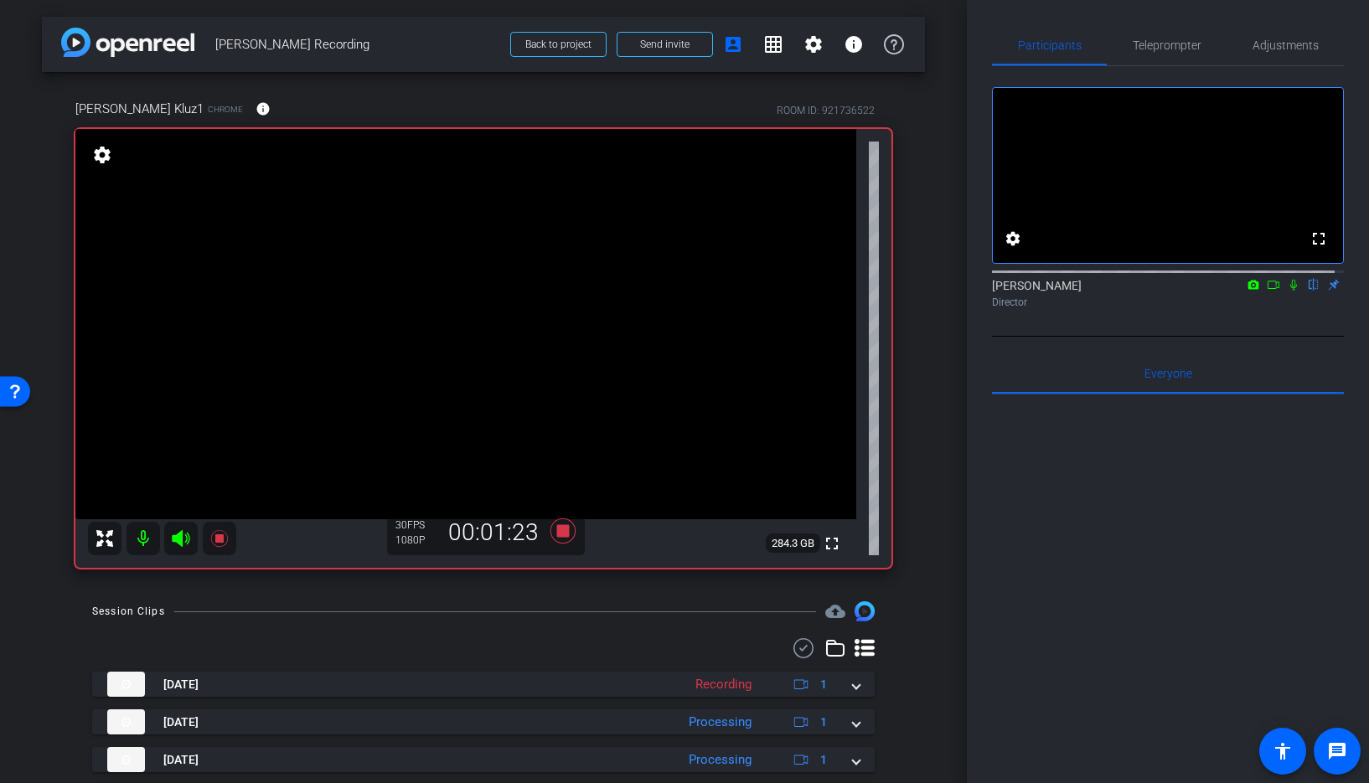
click at [1287, 291] on icon at bounding box center [1293, 285] width 13 height 12
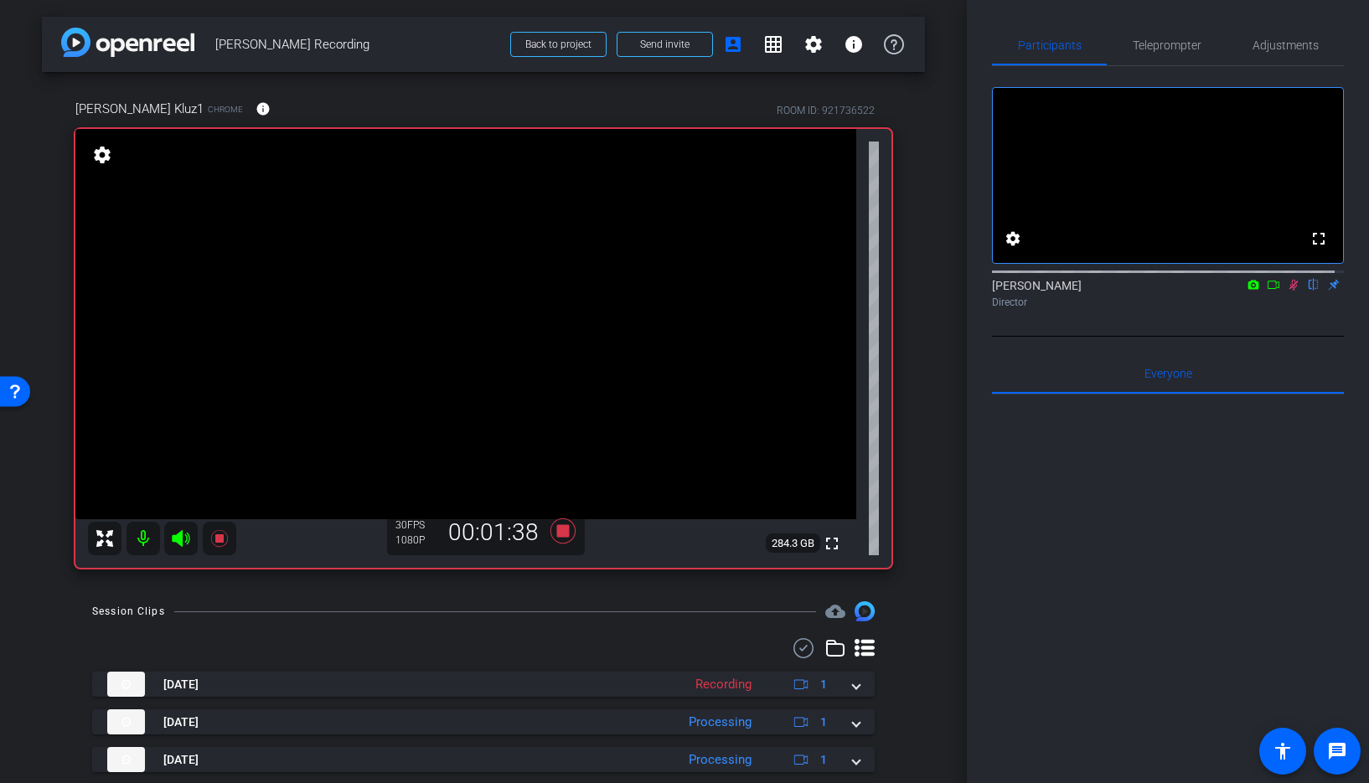
click at [1287, 291] on icon at bounding box center [1293, 285] width 13 height 12
click at [1290, 291] on icon at bounding box center [1294, 285] width 9 height 11
click at [216, 535] on icon at bounding box center [218, 538] width 17 height 17
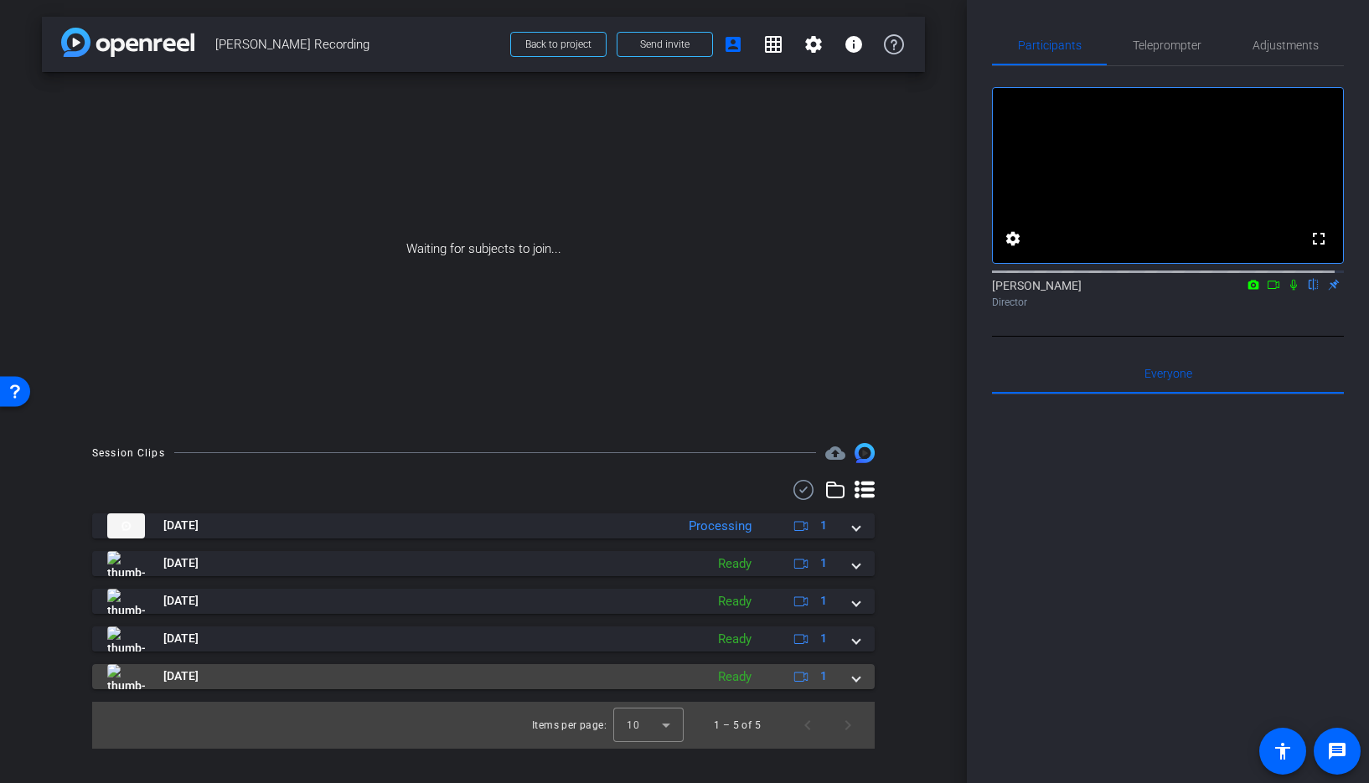
click at [857, 676] on span at bounding box center [856, 677] width 7 height 18
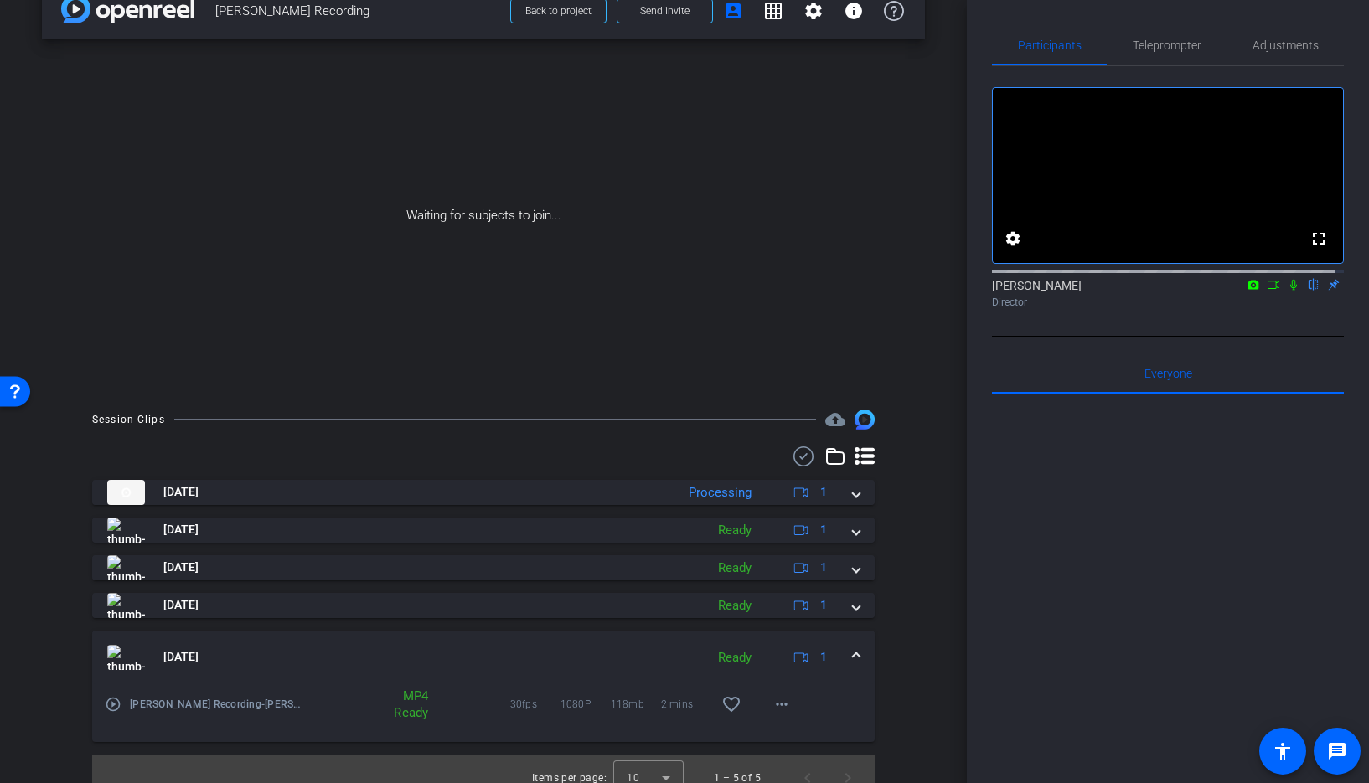
scroll to position [52, 0]
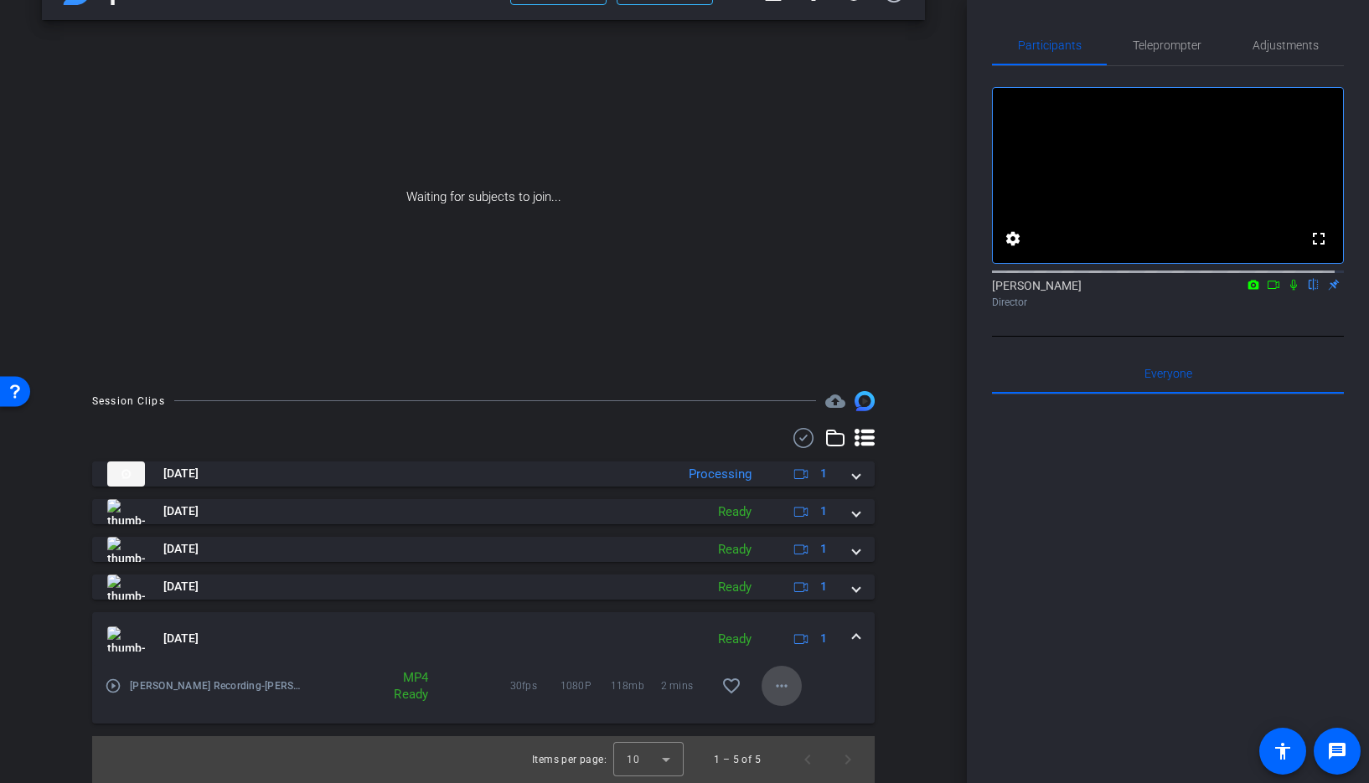
click at [775, 690] on mat-icon "more_horiz" at bounding box center [782, 686] width 20 height 20
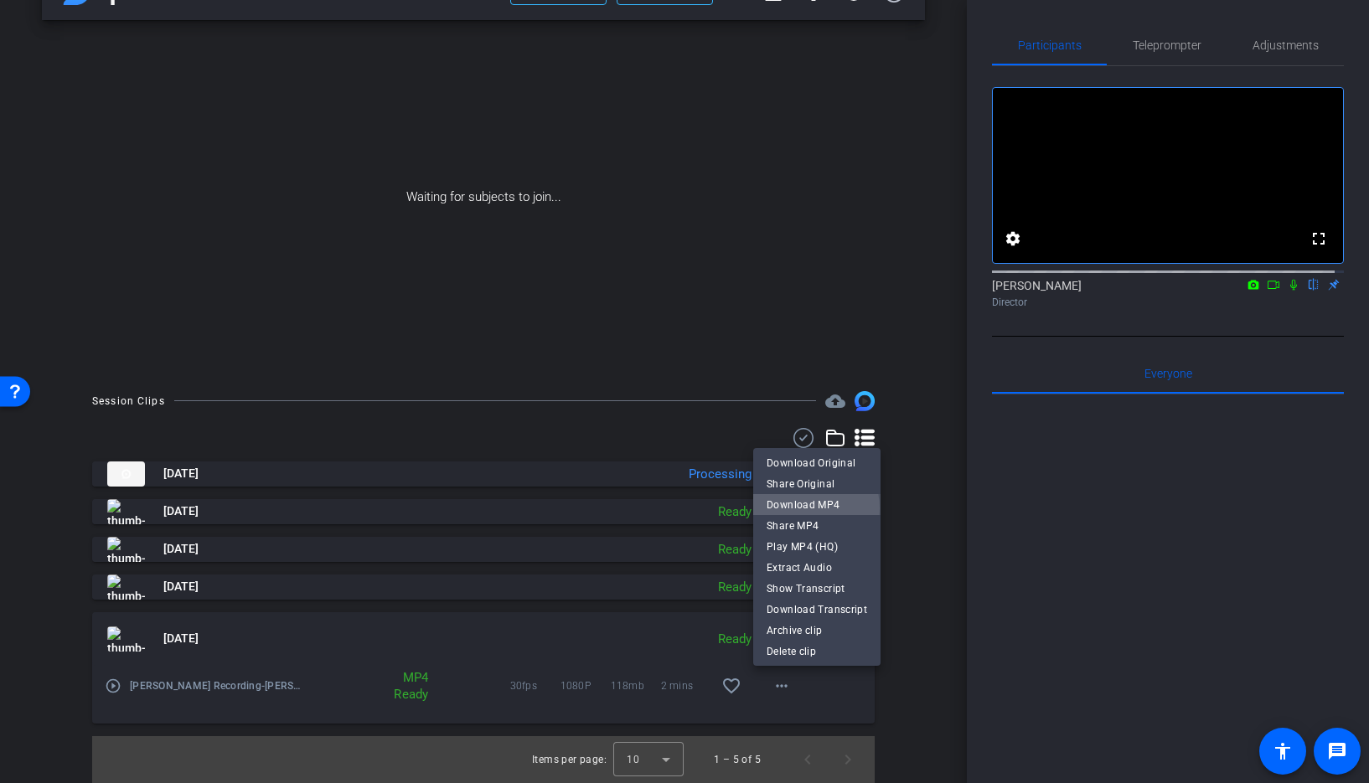
click at [802, 509] on span "Download MP4" at bounding box center [817, 505] width 101 height 20
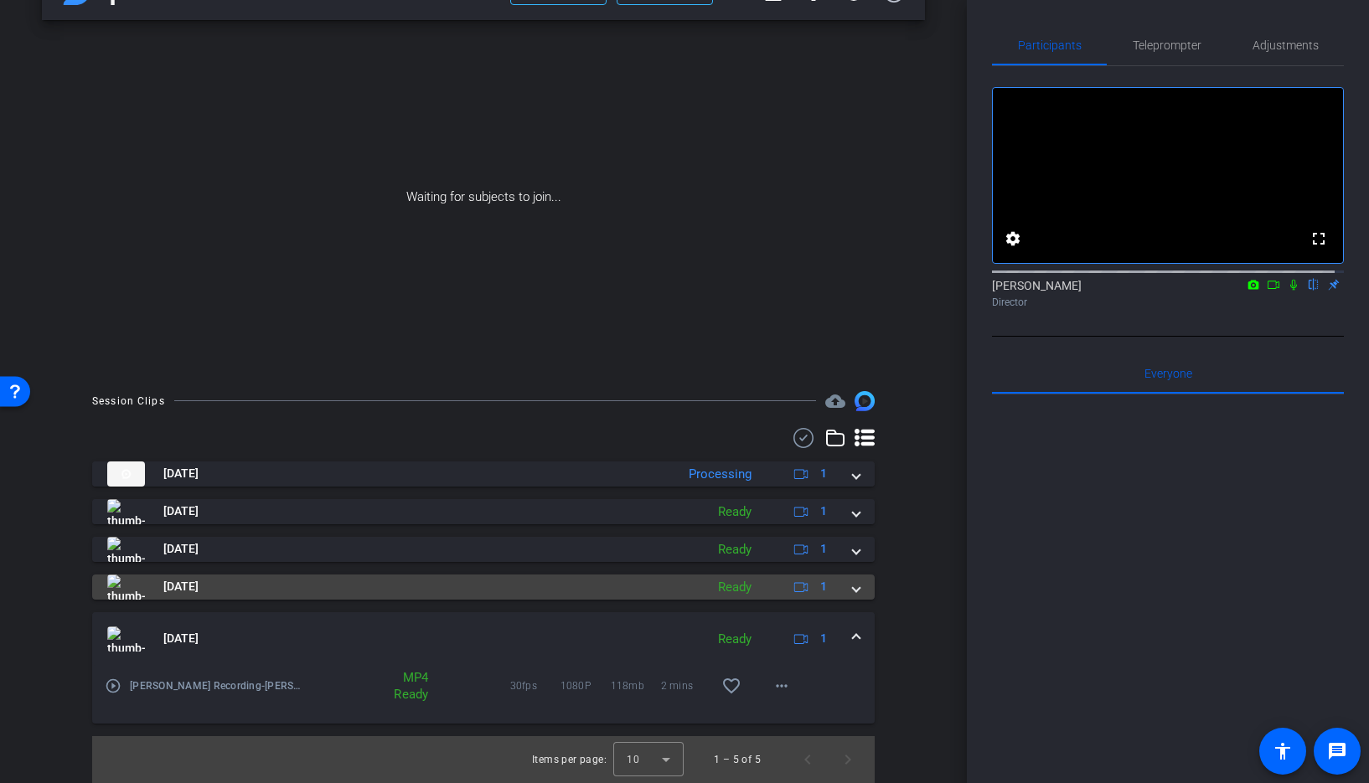
click at [850, 588] on mat-expansion-panel-header "[DATE] Ready 1" at bounding box center [483, 587] width 783 height 25
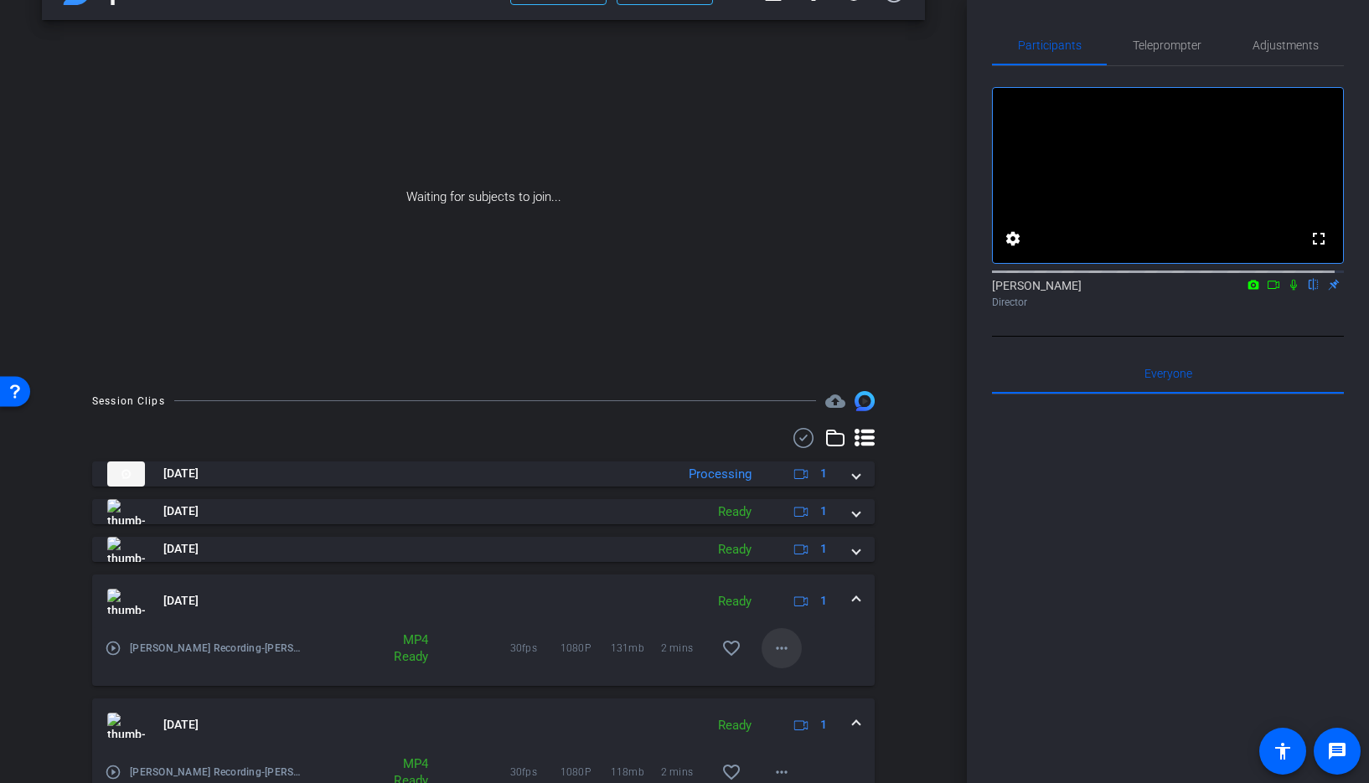
click at [772, 645] on mat-icon "more_horiz" at bounding box center [782, 649] width 20 height 20
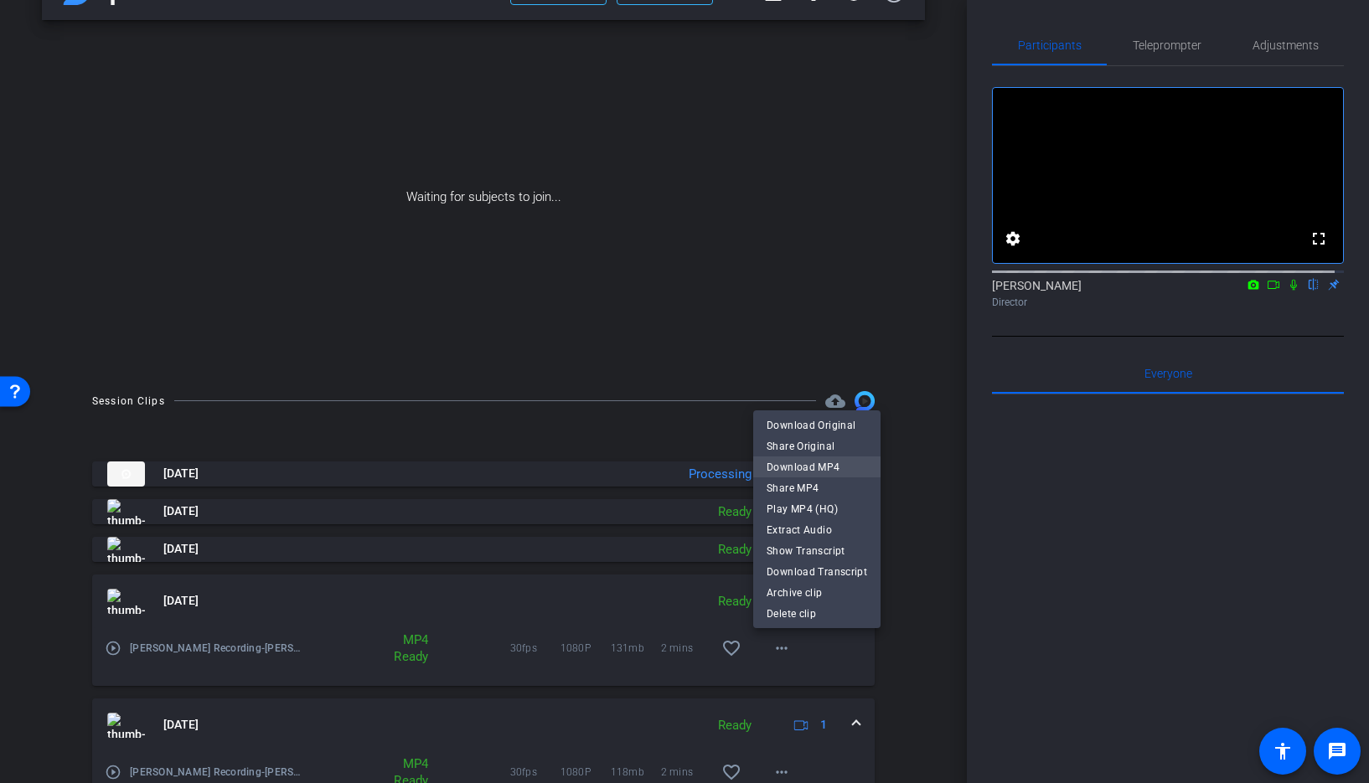
click at [809, 468] on span "Download MP4" at bounding box center [817, 468] width 101 height 20
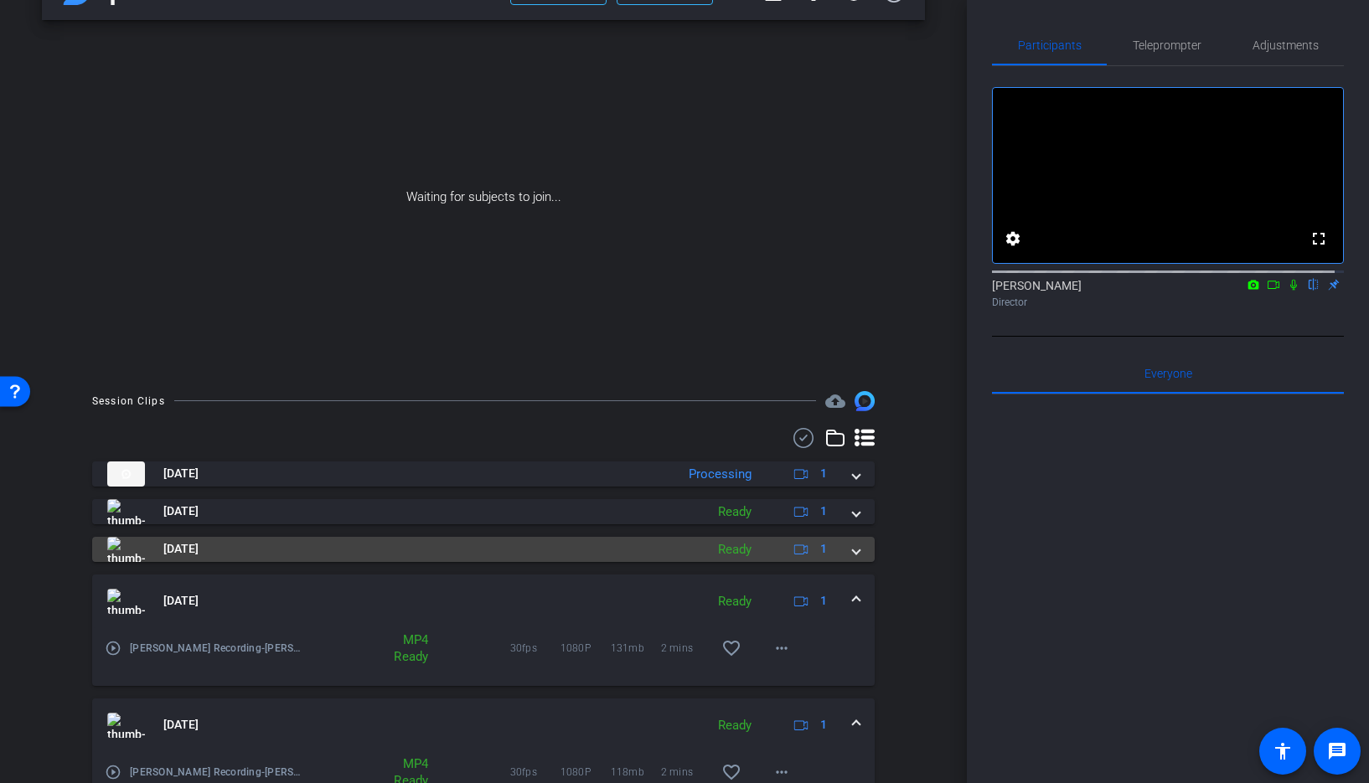
click at [854, 546] on mat-expansion-panel-header "[DATE] Ready 1" at bounding box center [483, 549] width 783 height 25
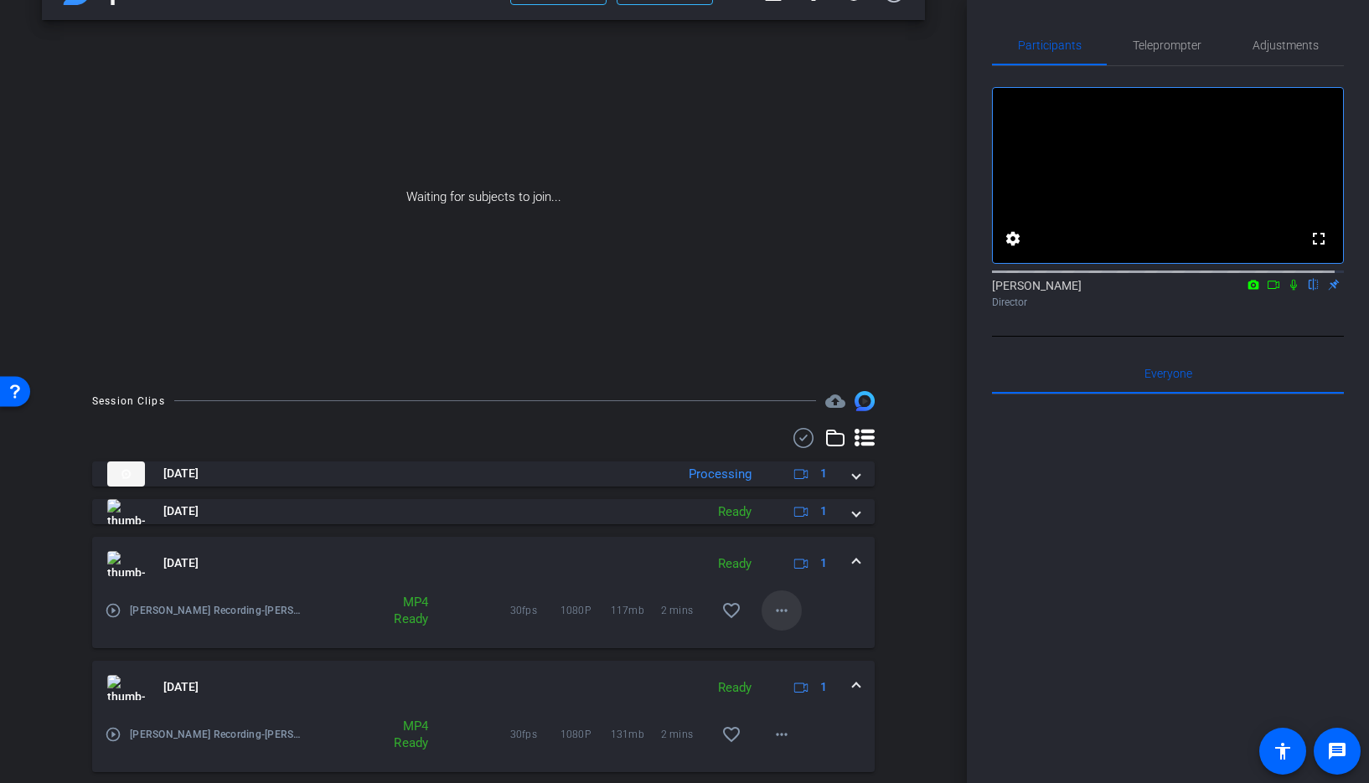
click at [763, 611] on button "more_horiz" at bounding box center [782, 611] width 40 height 40
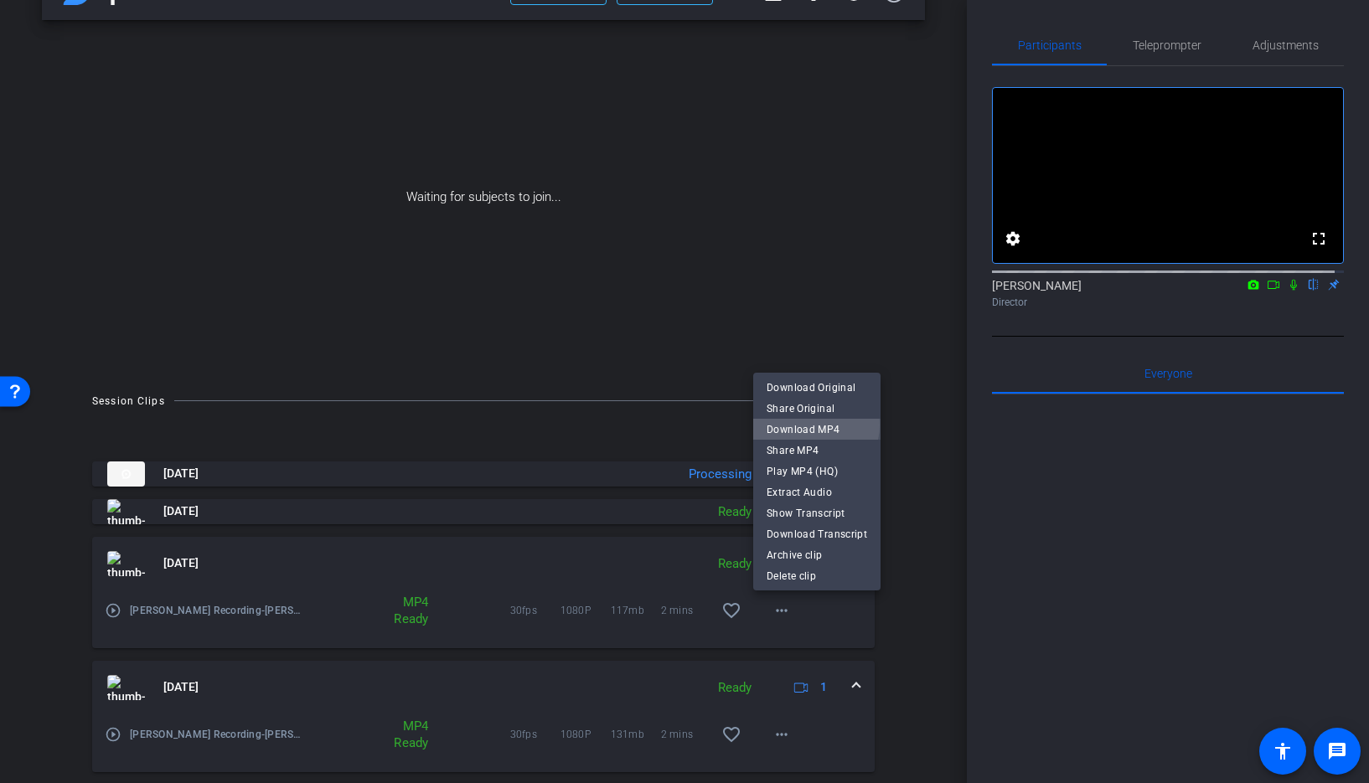
click at [810, 425] on span "Download MP4" at bounding box center [817, 430] width 101 height 20
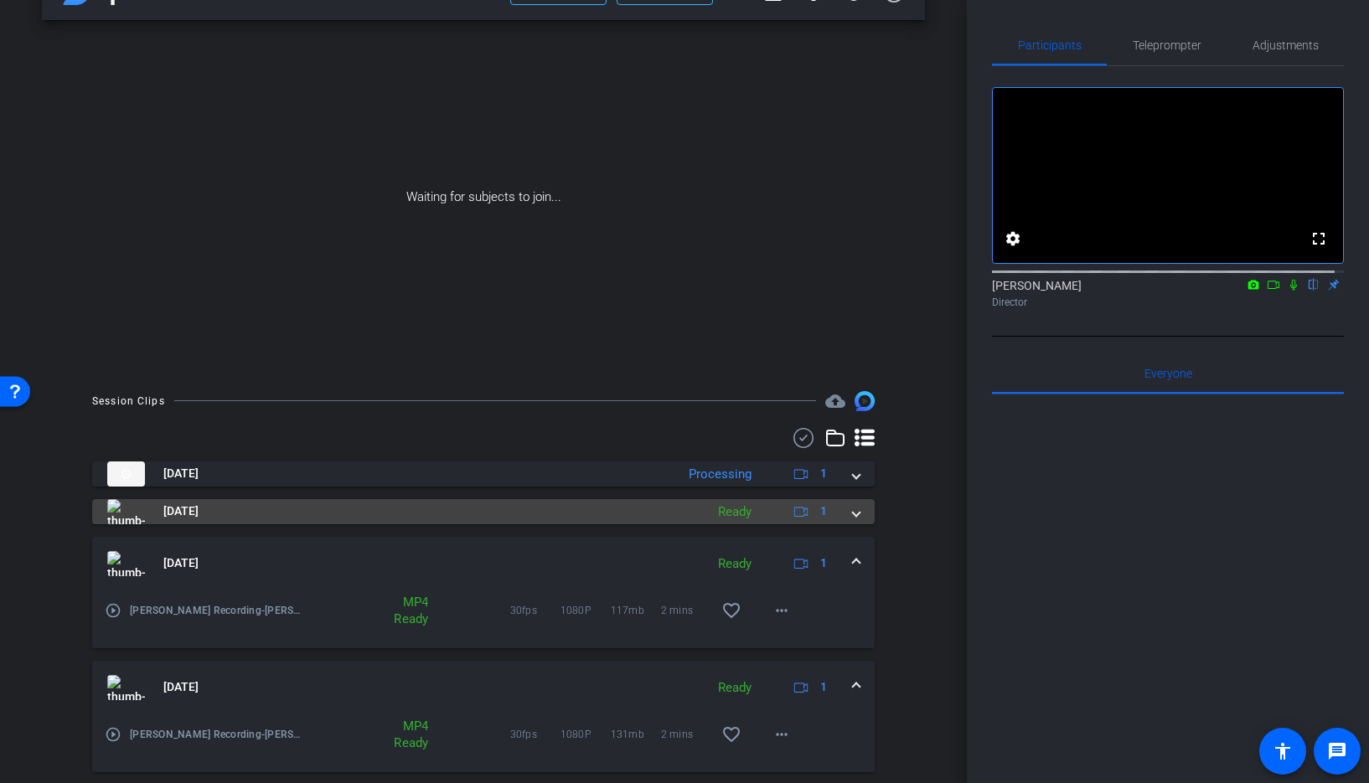
click at [853, 511] on span at bounding box center [856, 512] width 7 height 18
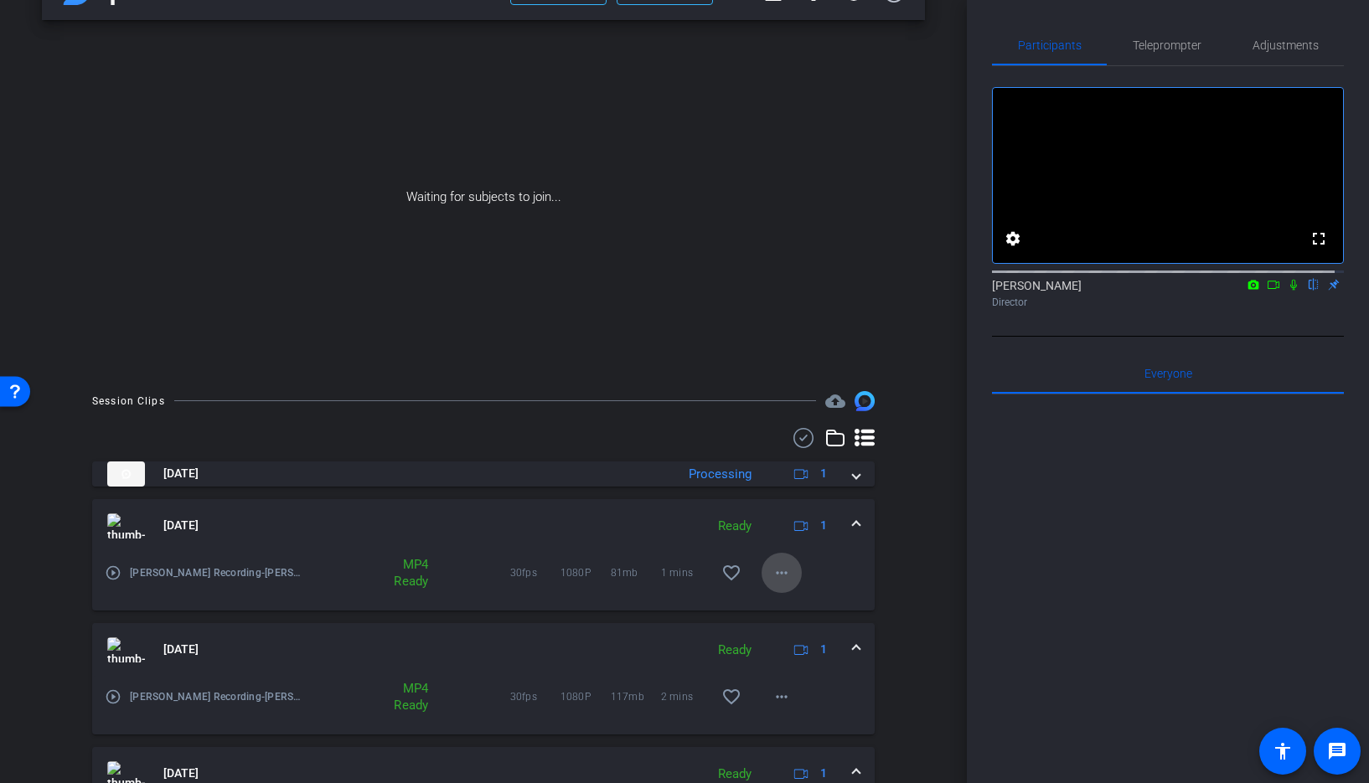
click at [772, 574] on mat-icon "more_horiz" at bounding box center [782, 573] width 20 height 20
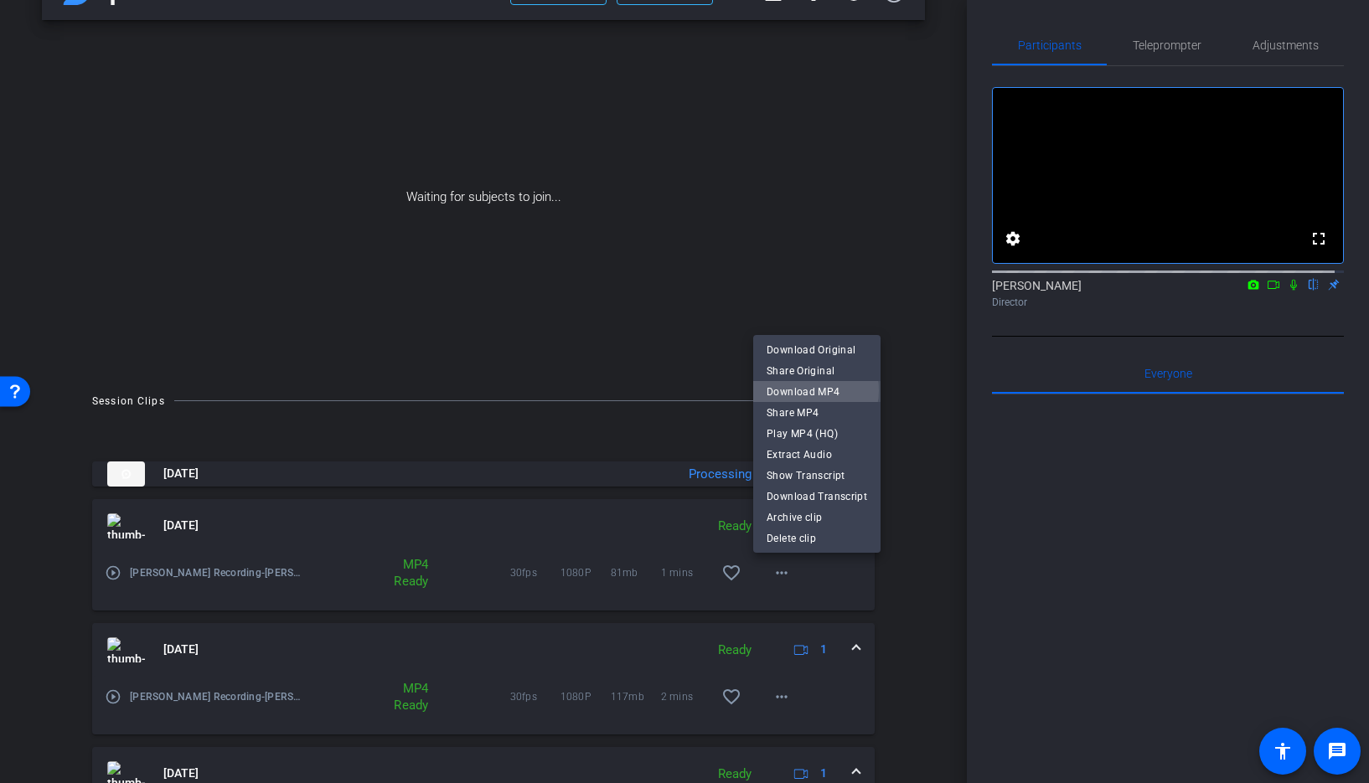
click at [809, 390] on span "Download MP4" at bounding box center [817, 392] width 101 height 20
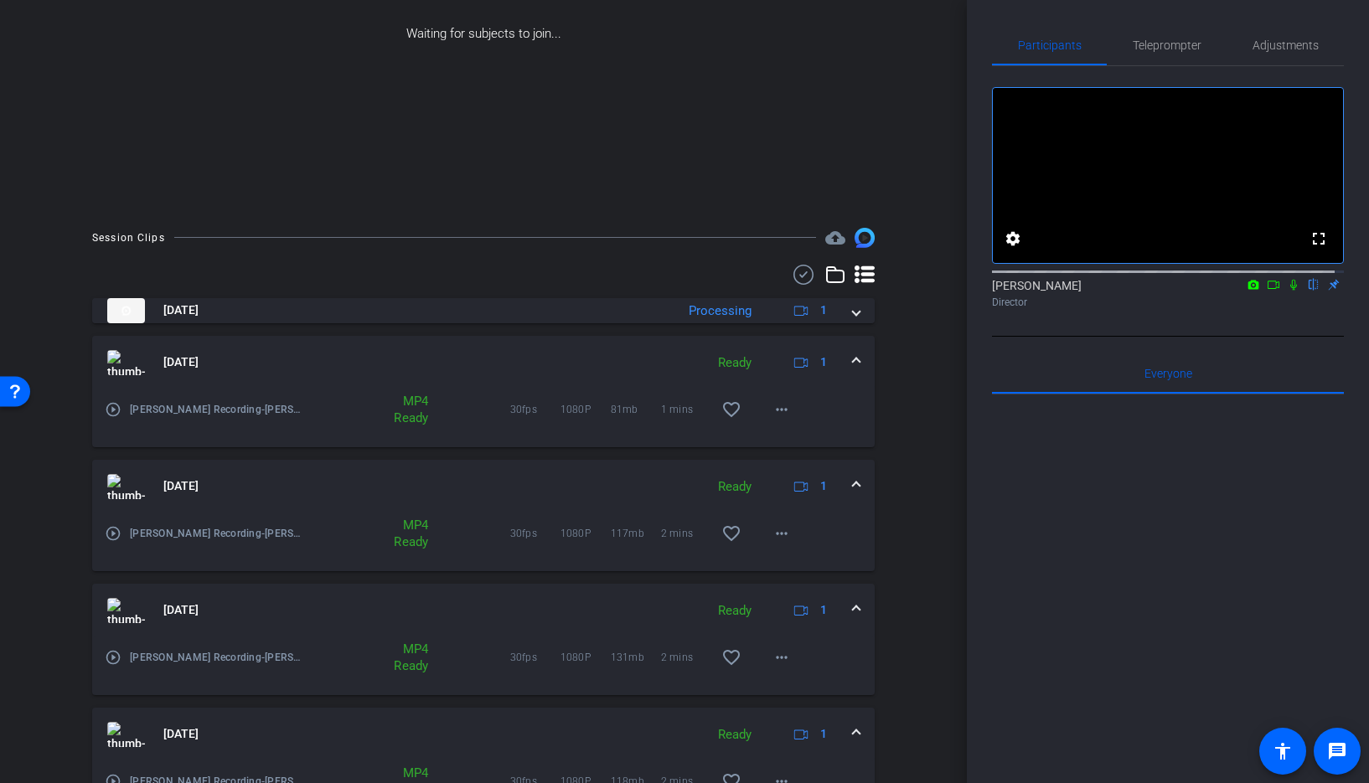
scroll to position [208, 0]
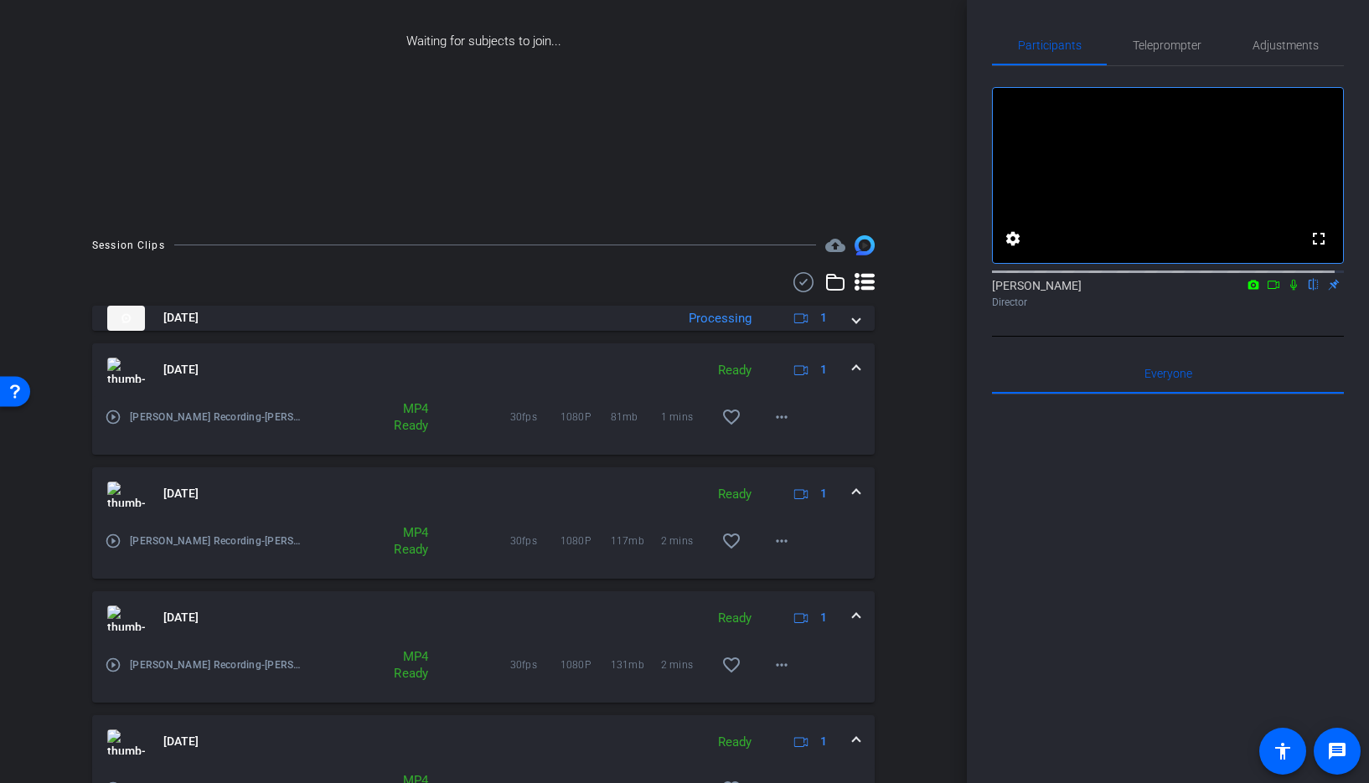
click at [918, 451] on div "arrow_back Daniel Kluz Recording Back to project Send invite account_box grid_o…" at bounding box center [483, 183] width 967 height 783
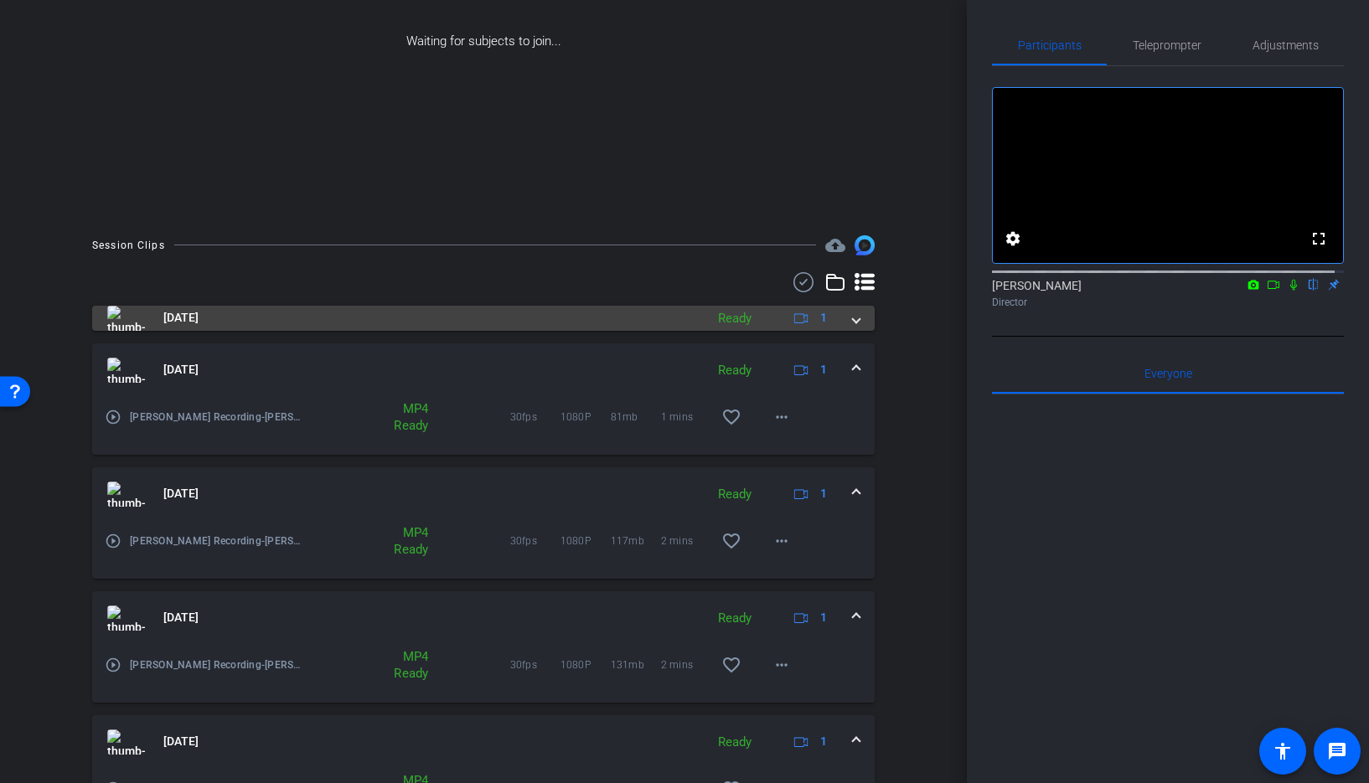
click at [853, 324] on span at bounding box center [856, 318] width 7 height 18
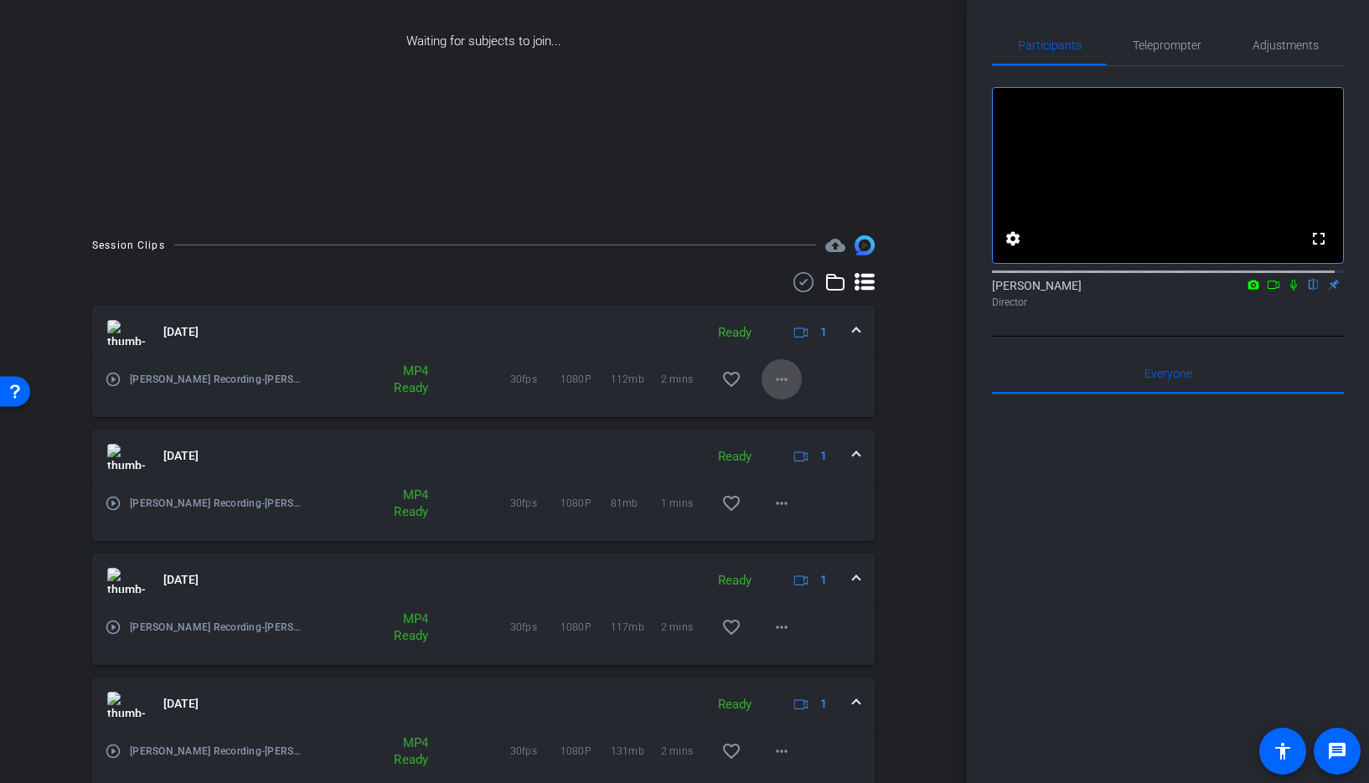
click at [777, 389] on mat-icon "more_horiz" at bounding box center [782, 380] width 20 height 20
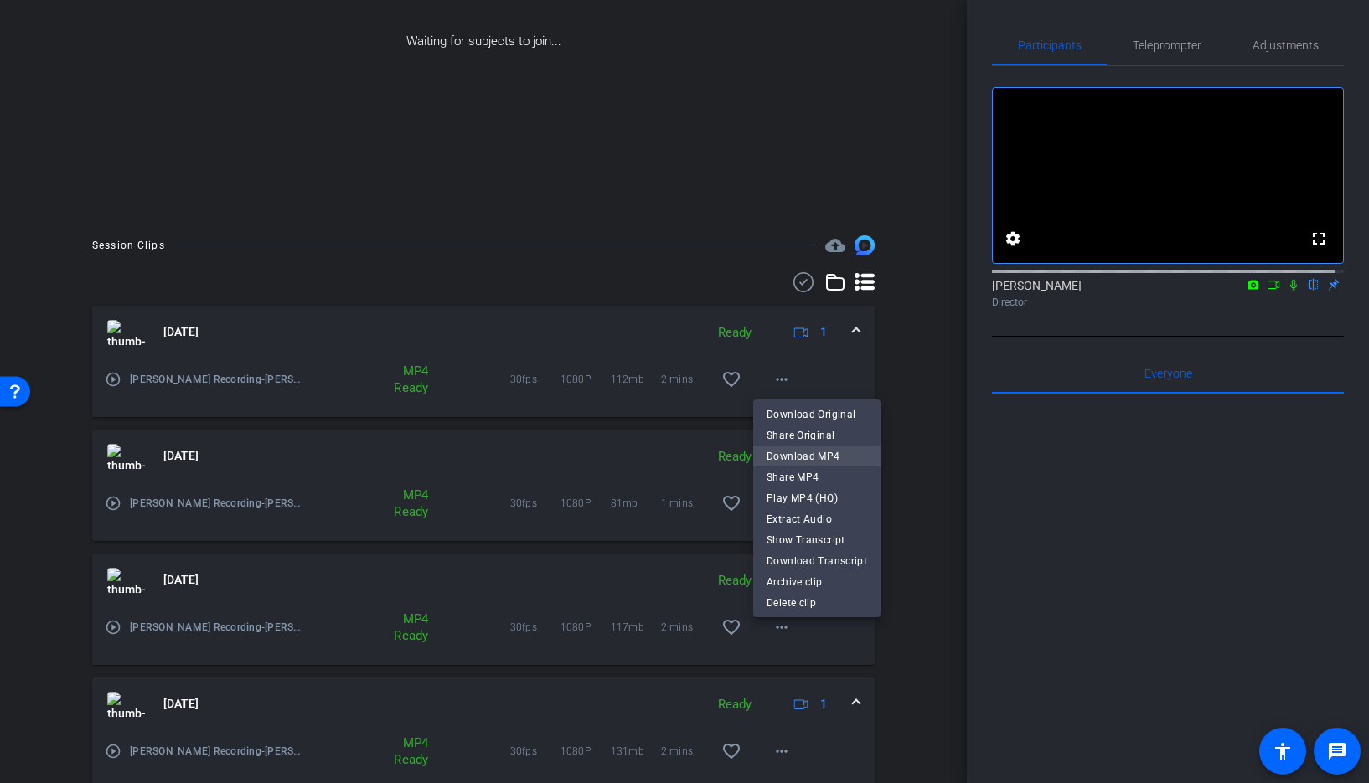
click at [793, 450] on span "Download MP4" at bounding box center [817, 457] width 101 height 20
